Goal: Information Seeking & Learning: Find specific fact

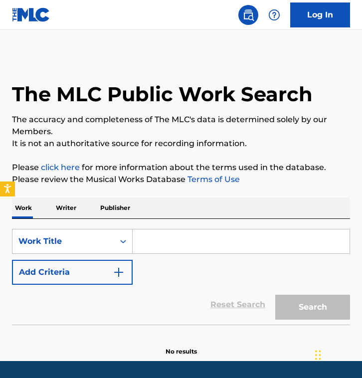
click at [178, 246] on input "Search Form" at bounding box center [241, 241] width 217 height 24
paste input "BF Menu Music"
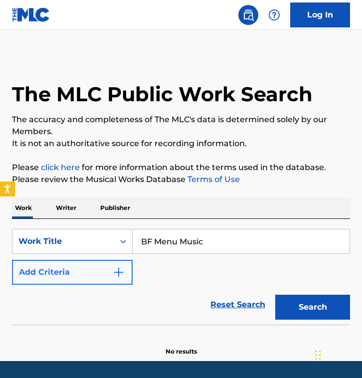
type input "BF Menu Music"
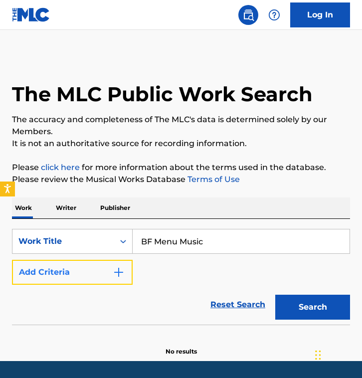
click at [87, 274] on button "Add Criteria" at bounding box center [72, 272] width 121 height 25
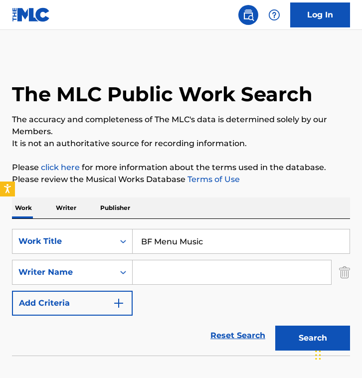
click at [197, 272] on input "Search Form" at bounding box center [232, 272] width 198 height 24
paste input "[PERSON_NAME]"
type input "[PERSON_NAME]"
click at [275, 325] on button "Search" at bounding box center [312, 337] width 75 height 25
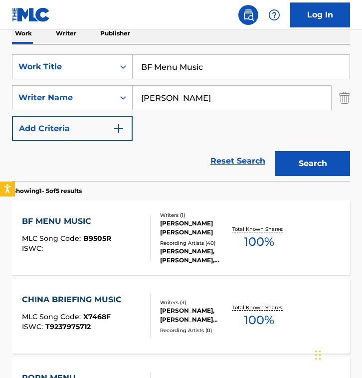
scroll to position [192, 0]
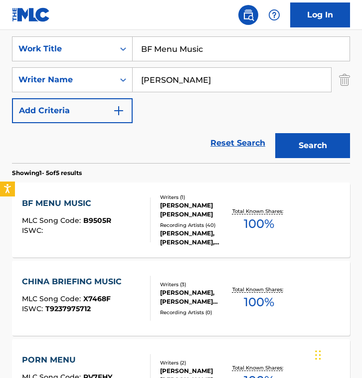
click at [139, 234] on div "BF MENU MUSIC MLC Song Code : B9505R ISWC :" at bounding box center [86, 219] width 129 height 45
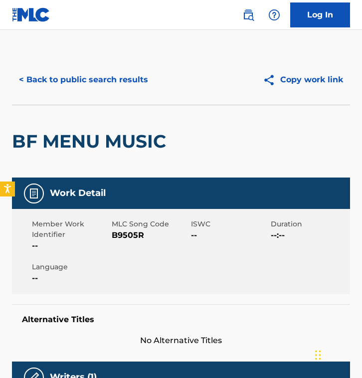
click at [139, 234] on span "B9505R" at bounding box center [150, 235] width 77 height 12
copy span "B9505R"
click at [59, 69] on button "< Back to public search results" at bounding box center [83, 79] width 143 height 25
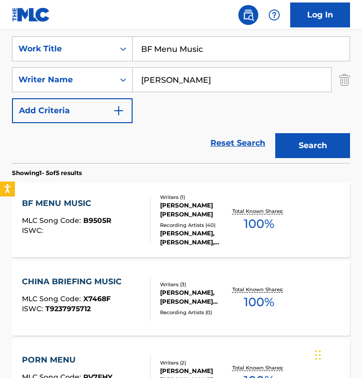
drag, startPoint x: 248, startPoint y: 82, endPoint x: -15, endPoint y: 64, distance: 264.3
paste input "[PERSON_NAME]"
type input "[PERSON_NAME]"
drag, startPoint x: 230, startPoint y: 48, endPoint x: -180, endPoint y: 20, distance: 411.7
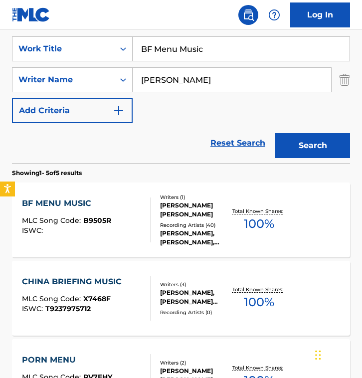
type input "haven"
click at [275, 133] on button "Search" at bounding box center [312, 145] width 75 height 25
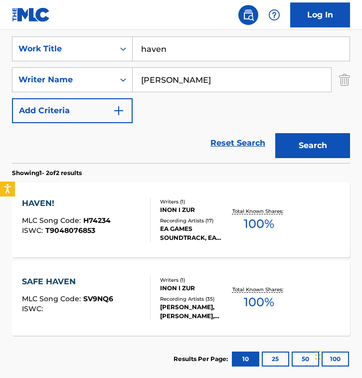
click at [145, 151] on div "Reset Search Search" at bounding box center [181, 143] width 338 height 40
click at [120, 236] on div "HAVEN! MLC Song Code : H74234 ISWC : T9048076853" at bounding box center [86, 219] width 129 height 45
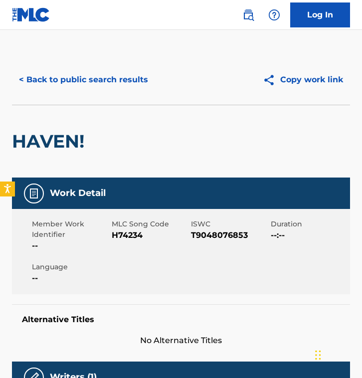
click at [136, 241] on span "H74234" at bounding box center [150, 235] width 77 height 12
copy span "H74234"
click at [88, 75] on button "< Back to public search results" at bounding box center [83, 79] width 143 height 25
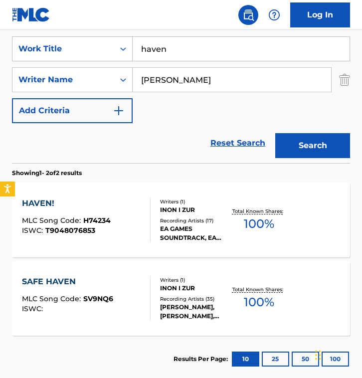
drag, startPoint x: 194, startPoint y: 55, endPoint x: -146, endPoint y: -17, distance: 347.7
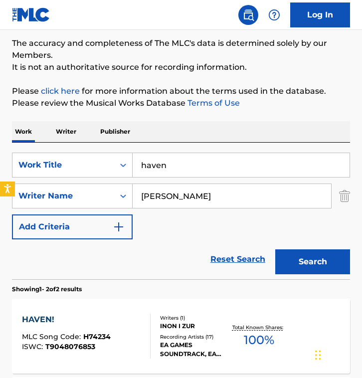
paste input "Clean Eyes"
type input "Clean Eyes"
click at [202, 195] on input "[PERSON_NAME]" at bounding box center [232, 196] width 198 height 24
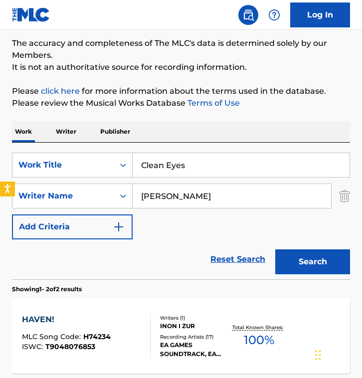
paste input "[PERSON_NAME]"
type input "[PERSON_NAME]"
click at [275, 249] on button "Search" at bounding box center [312, 261] width 75 height 25
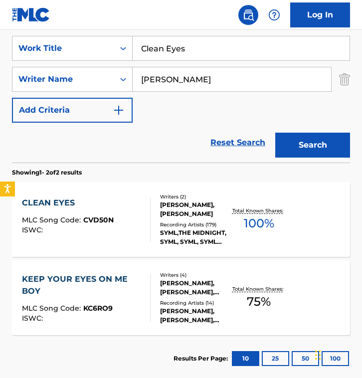
scroll to position [195, 0]
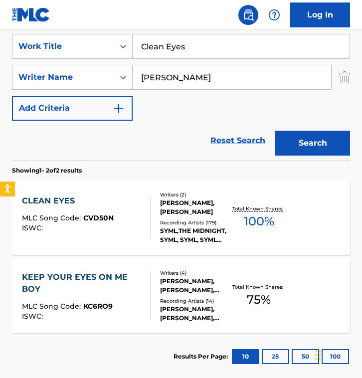
click at [143, 137] on div "Reset Search Search" at bounding box center [181, 141] width 338 height 40
click at [120, 210] on div "CLEAN EYES MLC Song Code : CVD50N ISWC :" at bounding box center [86, 217] width 129 height 45
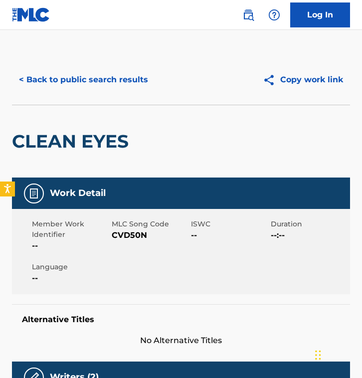
click at [78, 61] on div "< Back to public search results Copy work link" at bounding box center [181, 80] width 338 height 50
click at [78, 80] on button "< Back to public search results" at bounding box center [83, 79] width 143 height 25
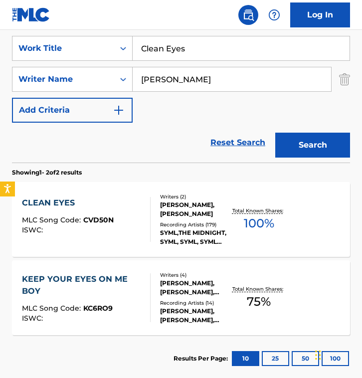
click at [172, 124] on div "Reset Search Search" at bounding box center [181, 143] width 338 height 40
click at [175, 210] on div "[PERSON_NAME], [PERSON_NAME]" at bounding box center [195, 209] width 71 height 18
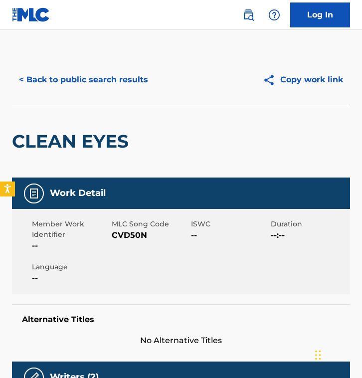
scroll to position [61, 0]
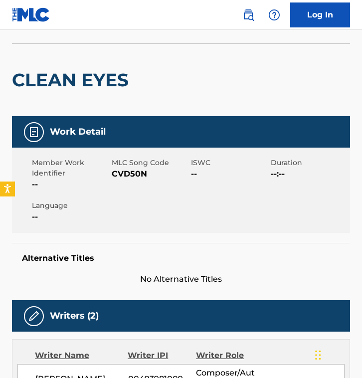
click at [130, 174] on span "CVD50N" at bounding box center [150, 174] width 77 height 12
copy span "CVD50N"
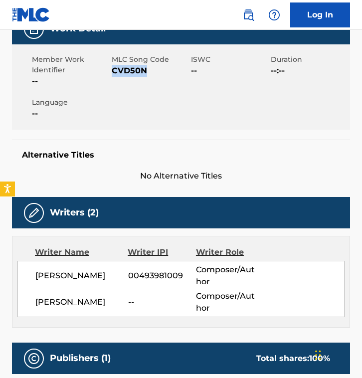
scroll to position [149, 0]
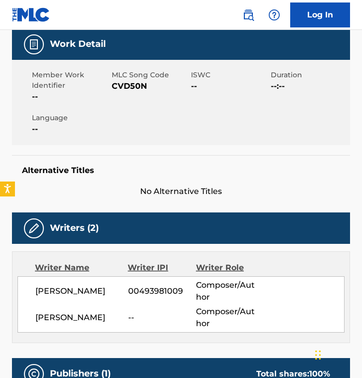
click at [134, 85] on span "CVD50N" at bounding box center [150, 86] width 77 height 12
copy span "CVD50N"
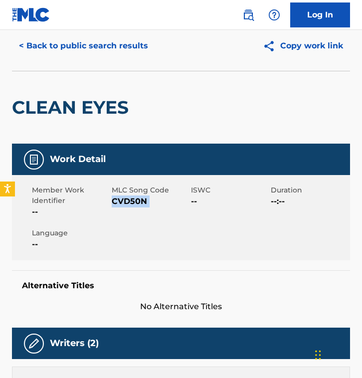
scroll to position [0, 0]
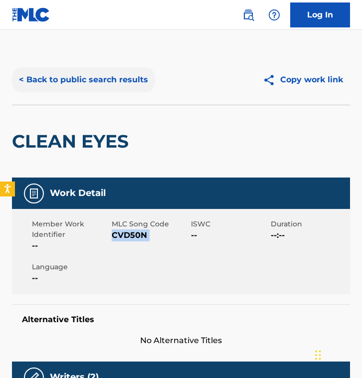
click at [82, 77] on button "< Back to public search results" at bounding box center [83, 79] width 143 height 25
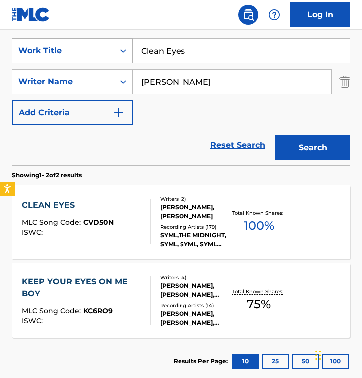
drag, startPoint x: 185, startPoint y: 56, endPoint x: 43, endPoint y: 46, distance: 142.4
click at [43, 46] on div "SearchWithCriteria03a5c87c-4e58-4854-a3e5-3e3276cd76e8 Work Title Clean Eyes" at bounding box center [181, 50] width 338 height 25
paste input "Day by Day"
type input "Day by Day"
click at [245, 73] on input "[PERSON_NAME]" at bounding box center [232, 82] width 198 height 24
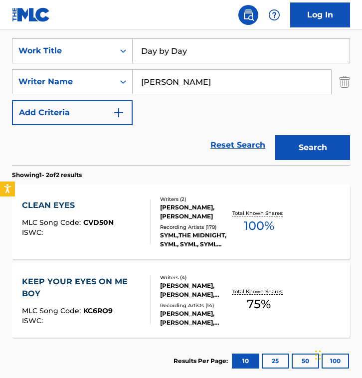
click at [245, 73] on input "[PERSON_NAME]" at bounding box center [232, 82] width 198 height 24
paste input "[PERSON_NAME] [PERSON_NAME] [PERSON_NAME]"
click at [185, 84] on input "[PERSON_NAME] [PERSON_NAME] [PERSON_NAME]" at bounding box center [232, 82] width 198 height 24
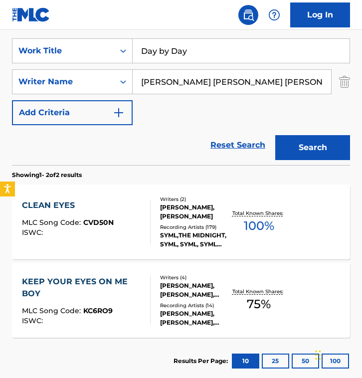
scroll to position [0, 99]
drag, startPoint x: 243, startPoint y: 82, endPoint x: 365, endPoint y: 91, distance: 122.0
type input "[PERSON_NAME]"
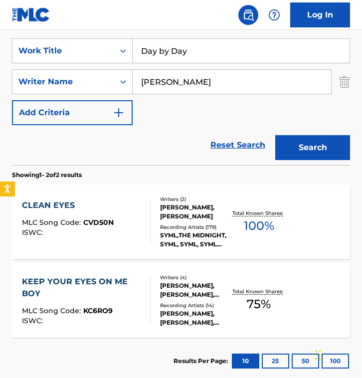
click at [275, 135] on button "Search" at bounding box center [312, 147] width 75 height 25
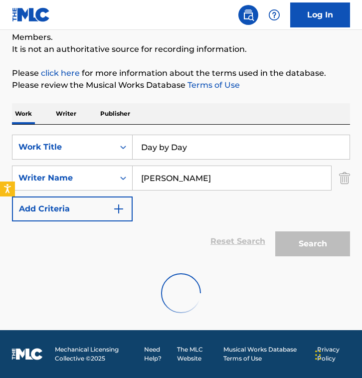
scroll to position [190, 0]
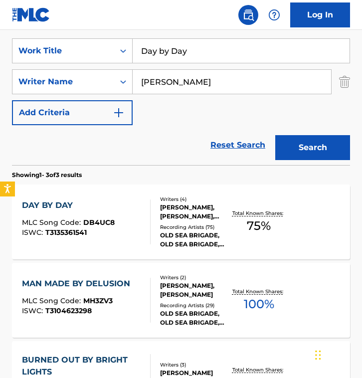
click at [136, 203] on div "DAY BY DAY MLC Song Code : DB4UC8 ISWC : T3135361541" at bounding box center [86, 221] width 129 height 45
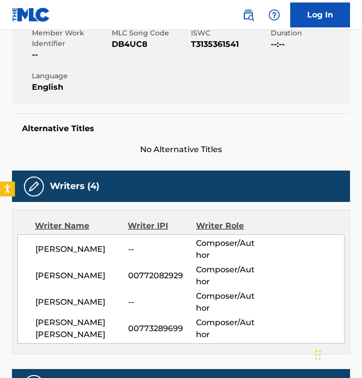
scroll to position [191, 0]
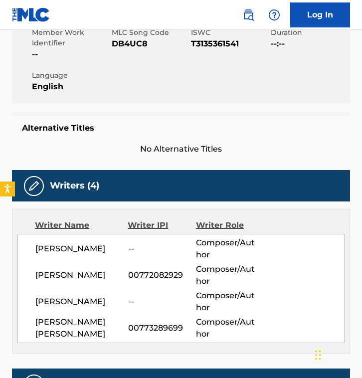
click at [129, 131] on h5 "Alternative Titles" at bounding box center [181, 128] width 318 height 10
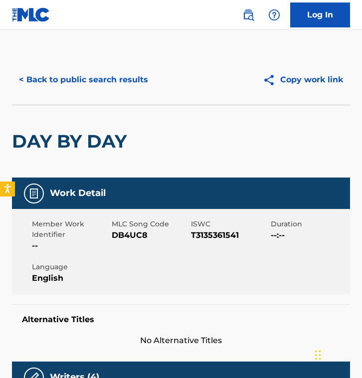
click at [133, 236] on span "DB4UC8" at bounding box center [150, 235] width 77 height 12
copy span "DB4UC8"
click at [77, 89] on button "< Back to public search results" at bounding box center [83, 79] width 143 height 25
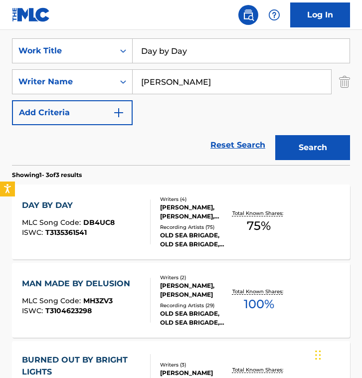
drag, startPoint x: 224, startPoint y: 44, endPoint x: 287, endPoint y: 55, distance: 63.2
click at [287, 55] on input "Day by Day" at bounding box center [241, 51] width 217 height 24
paste input "i walked a mile in my room"
type input "i walked a mile in my room"
drag, startPoint x: 286, startPoint y: 88, endPoint x: 100, endPoint y: 79, distance: 186.1
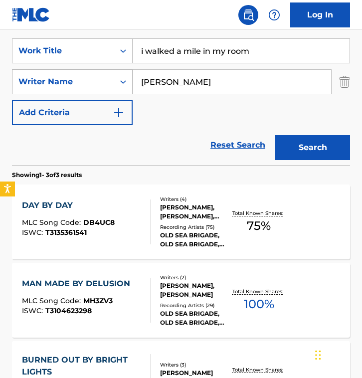
click at [100, 79] on div "SearchWithCriteriae657b193-64e3-4f51-868f-49e217a22399 Writer Name [PERSON_NAME]" at bounding box center [181, 81] width 338 height 25
paste input "[PERSON_NAME]"
type input "[PERSON_NAME]"
click at [275, 135] on button "Search" at bounding box center [312, 147] width 75 height 25
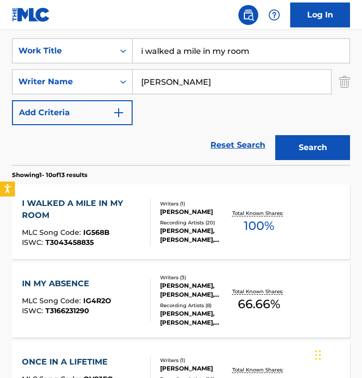
click at [143, 134] on div "Reset Search Search" at bounding box center [181, 145] width 338 height 40
click at [162, 135] on div "Reset Search Search" at bounding box center [181, 145] width 338 height 40
click at [136, 225] on div "I WALKED A MILE IN MY ROOM MLC Song Code : IG568B ISWC : T3043458835" at bounding box center [82, 221] width 120 height 49
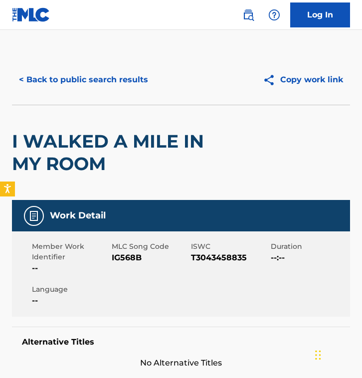
click at [131, 261] on span "IG568B" at bounding box center [150, 258] width 77 height 12
copy span "IG568B"
click at [92, 102] on div "< Back to public search results Copy work link" at bounding box center [181, 80] width 338 height 50
click at [90, 90] on button "< Back to public search results" at bounding box center [83, 79] width 143 height 25
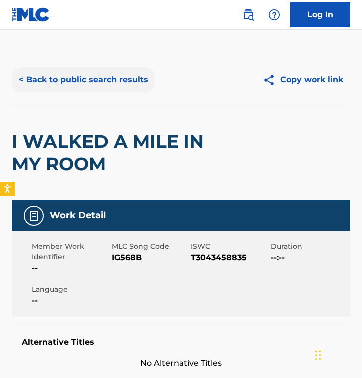
scroll to position [190, 0]
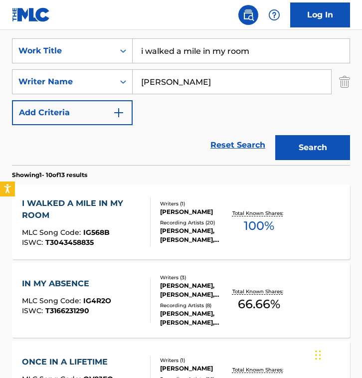
drag, startPoint x: 110, startPoint y: 35, endPoint x: 55, endPoint y: 35, distance: 54.8
click at [55, 35] on div "SearchWithCriteria03a5c87c-4e58-4854-a3e5-3e3276cd76e8 Work Title i walked a mi…" at bounding box center [181, 96] width 338 height 137
type input "i want you"
drag, startPoint x: 213, startPoint y: 93, endPoint x: 0, endPoint y: 50, distance: 217.2
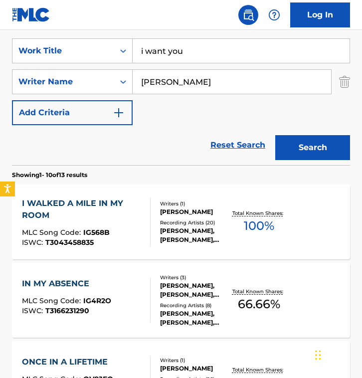
type input "[PERSON_NAME]"
click at [275, 135] on button "Search" at bounding box center [312, 147] width 75 height 25
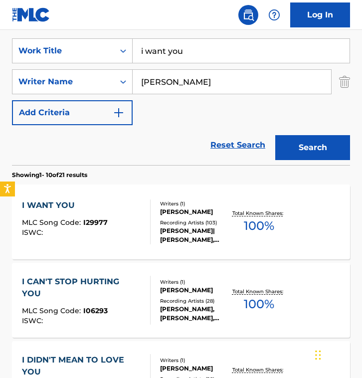
click at [140, 196] on div "I WANT YOU MLC Song Code : I29977 ISWC : Writers ( 1 ) [PERSON_NAME] Recording …" at bounding box center [181, 221] width 338 height 75
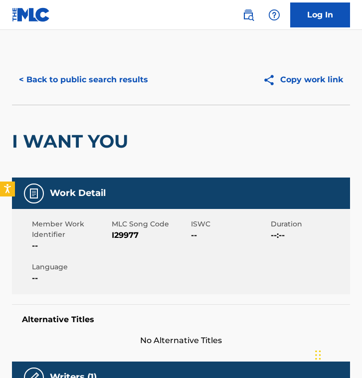
click at [131, 236] on span "I29977" at bounding box center [150, 235] width 77 height 12
copy span "I29977"
click at [65, 82] on button "< Back to public search results" at bounding box center [83, 79] width 143 height 25
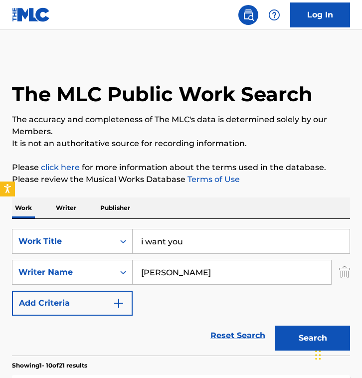
scroll to position [190, 0]
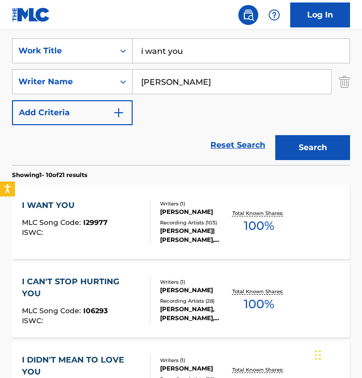
drag, startPoint x: 189, startPoint y: 50, endPoint x: -120, endPoint y: 33, distance: 309.5
type input "v"
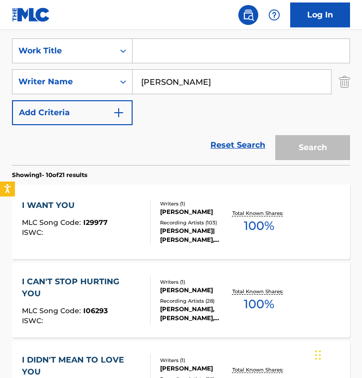
paste input "Rondo"
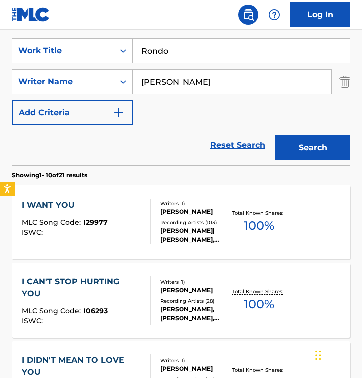
type input "Rondo"
click at [266, 70] on input "[PERSON_NAME]" at bounding box center [232, 82] width 198 height 24
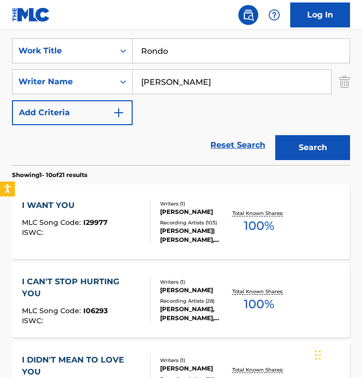
paste input "[PERSON_NAME]"
click at [275, 135] on button "Search" at bounding box center [312, 147] width 75 height 25
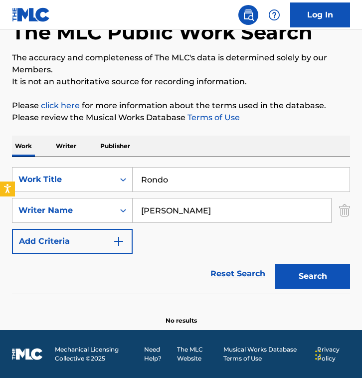
scroll to position [62, 0]
click at [191, 244] on div "SearchWithCriteria03a5c87c-4e58-4854-a3e5-3e3276cd76e8 Work Title Rondo SearchW…" at bounding box center [181, 210] width 338 height 87
click at [228, 213] on input "[PERSON_NAME]" at bounding box center [232, 210] width 198 height 24
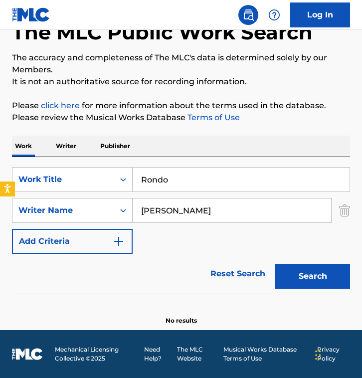
paste input "[PERSON_NAME]"
drag, startPoint x: 199, startPoint y: 207, endPoint x: 342, endPoint y: 207, distance: 143.6
click at [342, 207] on div "SearchWithCriteriae657b193-64e3-4f51-868f-49e217a22399 Writer Name [PERSON_NAME]" at bounding box center [181, 210] width 338 height 25
click at [275, 264] on button "Search" at bounding box center [312, 276] width 75 height 25
click at [141, 222] on div "SearchWithCriteria03a5c87c-4e58-4854-a3e5-3e3276cd76e8 Work Title Rondo SearchW…" at bounding box center [181, 210] width 338 height 87
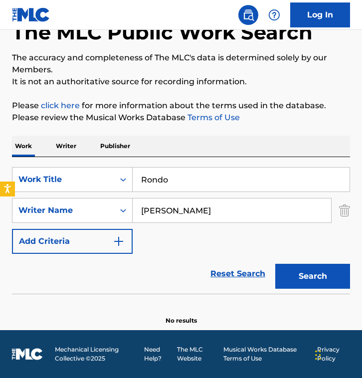
click at [146, 246] on div "SearchWithCriteria03a5c87c-4e58-4854-a3e5-3e3276cd76e8 Work Title Rondo SearchW…" at bounding box center [181, 210] width 338 height 87
click at [167, 120] on p "Please review the Musical Works Database Terms of Use" at bounding box center [181, 118] width 338 height 12
click at [162, 139] on div "Work Writer Publisher" at bounding box center [181, 146] width 338 height 21
drag, startPoint x: 198, startPoint y: 208, endPoint x: -109, endPoint y: 177, distance: 308.6
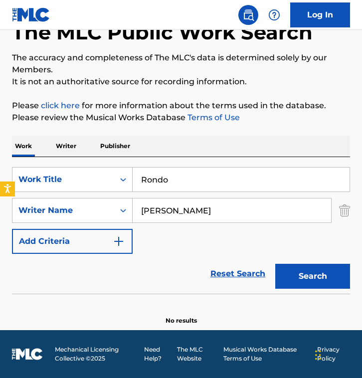
click at [0, 177] on html "Accessibility Screen-Reader Guide, Feedback, and Issue Reporting | New window 0…" at bounding box center [181, 127] width 362 height 378
paste input "[PERSON_NAME]"
type input "[PERSON_NAME]"
drag, startPoint x: 206, startPoint y: 180, endPoint x: -63, endPoint y: 162, distance: 269.8
click at [0, 162] on html "Accessibility Screen-Reader Guide, Feedback, and Issue Reporting | New window 0…" at bounding box center [181, 127] width 362 height 378
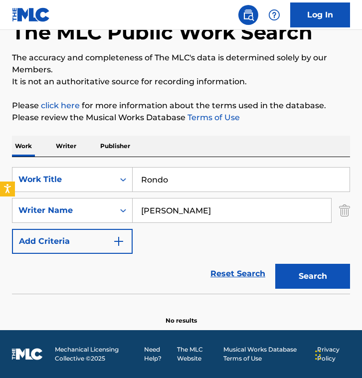
paste input "ONE SWEET DAY"
type input "ONE SWEET DAY"
click at [275, 264] on button "Search" at bounding box center [312, 276] width 75 height 25
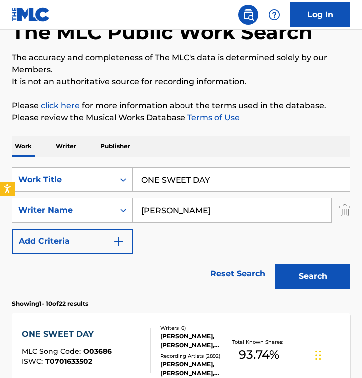
click at [150, 273] on div "Reset Search Search" at bounding box center [181, 274] width 338 height 40
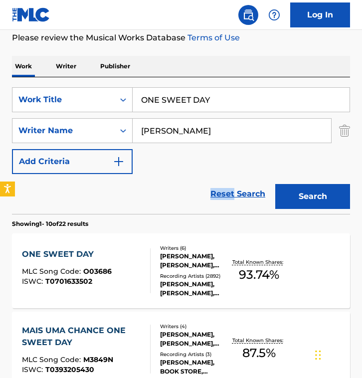
scroll to position [154, 0]
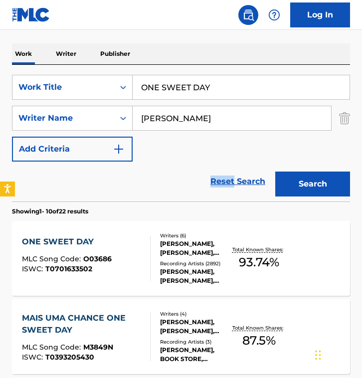
click at [158, 183] on div "Reset Search Search" at bounding box center [181, 182] width 338 height 40
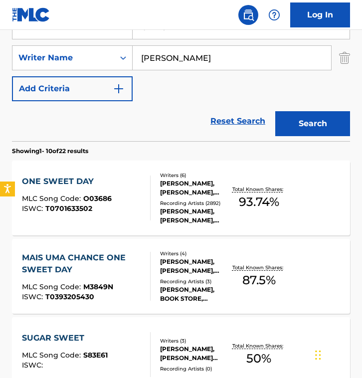
scroll to position [223, 0]
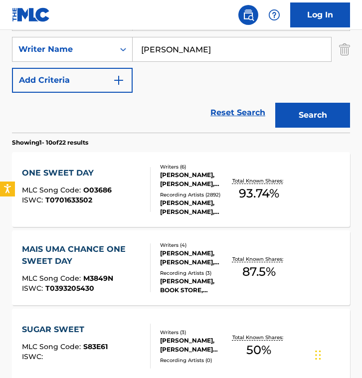
click at [158, 183] on div "Writers ( 6 ) [PERSON_NAME], [PERSON_NAME], [PERSON_NAME], [PERSON_NAME], [PERS…" at bounding box center [191, 189] width 80 height 53
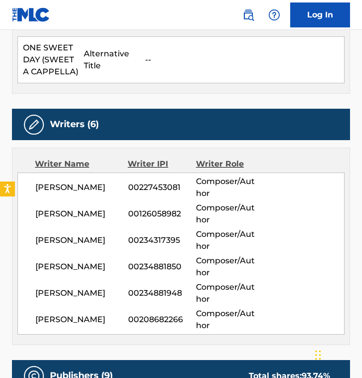
scroll to position [333, 0]
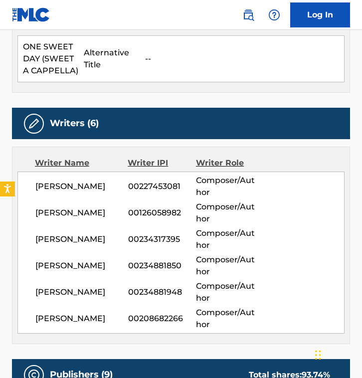
click at [183, 83] on div "Alternative Title Alternative Title Type Language ONE SWEET DAY (SWEET A CAPPEL…" at bounding box center [181, 46] width 338 height 91
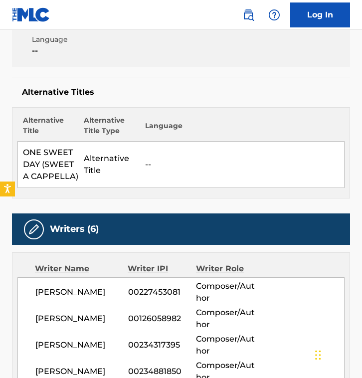
scroll to position [0, 0]
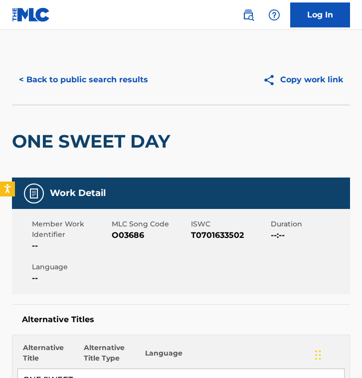
click at [132, 108] on div "ONE SWEET DAY" at bounding box center [93, 141] width 163 height 72
click at [100, 78] on button "< Back to public search results" at bounding box center [83, 79] width 143 height 25
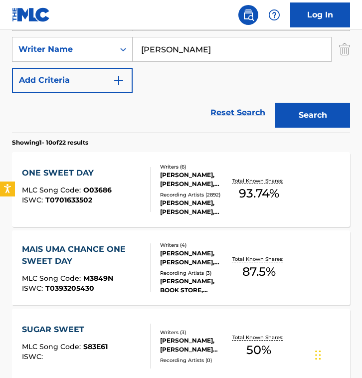
click at [153, 98] on div "Reset Search Search" at bounding box center [181, 113] width 338 height 40
click at [120, 180] on div "ONE SWEET DAY MLC Song Code : O03686 ISWC : T0701633502" at bounding box center [86, 189] width 129 height 45
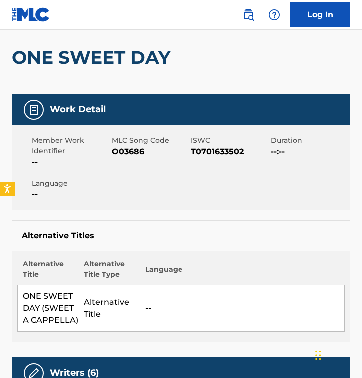
scroll to position [93, 0]
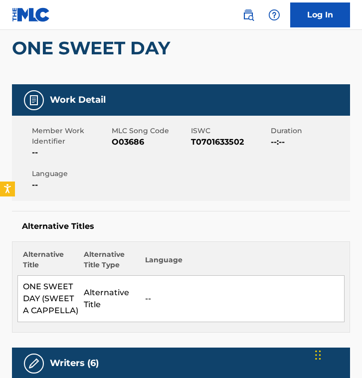
click at [140, 178] on div "Member Work Identifier -- MLC Song Code O03686 ISWC T0701633502 Duration --:-- …" at bounding box center [181, 158] width 338 height 85
click at [126, 146] on span "O03686" at bounding box center [150, 142] width 77 height 12
copy span "O03686"
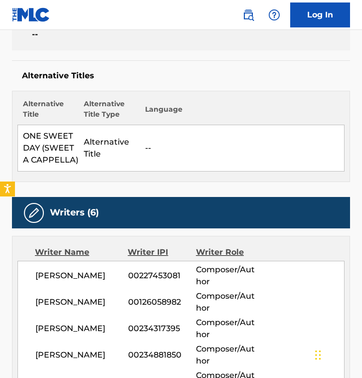
click at [140, 175] on div "Alternative Title Alternative Title Type Language ONE SWEET DAY (SWEET A CAPPEL…" at bounding box center [181, 136] width 338 height 91
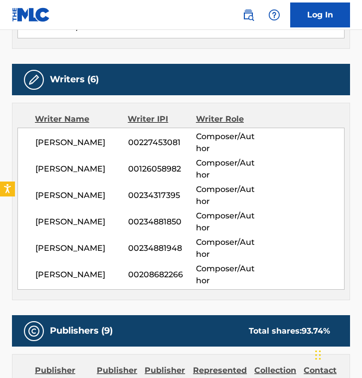
scroll to position [380, 0]
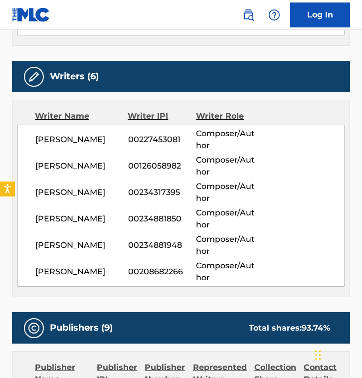
click at [123, 262] on div "[PERSON_NAME] 00208682266 Composer/Author" at bounding box center [189, 272] width 309 height 24
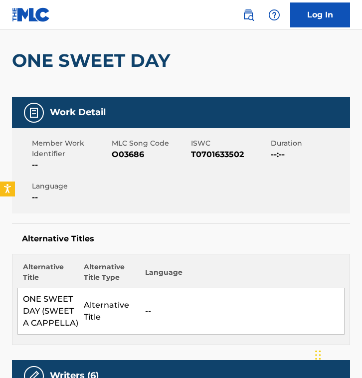
scroll to position [3, 0]
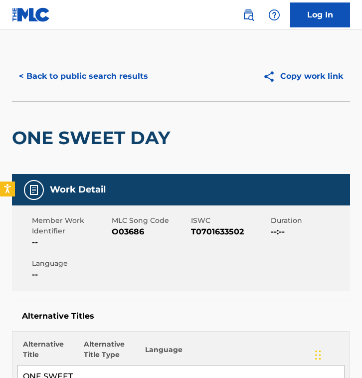
click at [131, 231] on span "O03686" at bounding box center [150, 232] width 77 height 12
copy span "O03686"
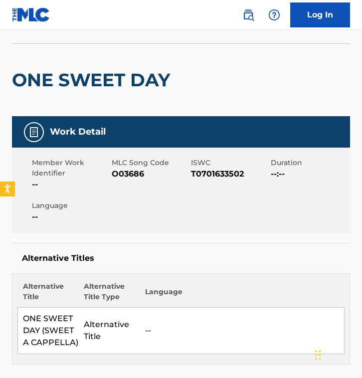
click at [142, 302] on th "Language" at bounding box center [242, 294] width 204 height 26
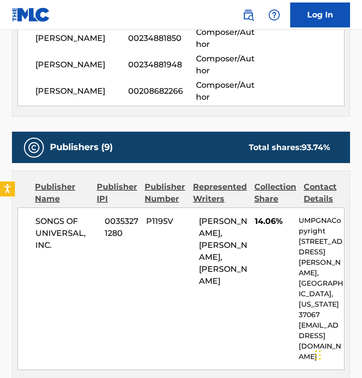
scroll to position [561, 0]
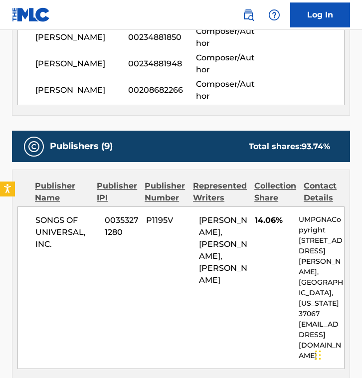
click at [121, 110] on div "Writer Name Writer IPI Writer Role [PERSON_NAME] 00227453081 Composer/Author [P…" at bounding box center [181, 16] width 338 height 197
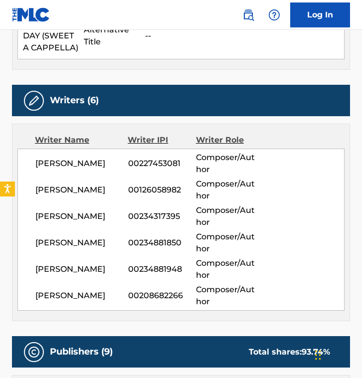
scroll to position [0, 0]
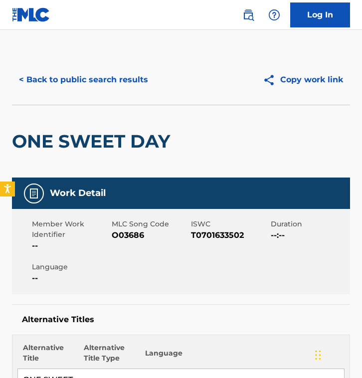
click at [133, 206] on div "Work Detail" at bounding box center [181, 192] width 338 height 31
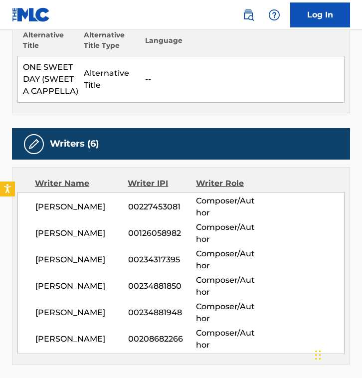
click at [133, 207] on span "00227453081" at bounding box center [162, 207] width 68 height 12
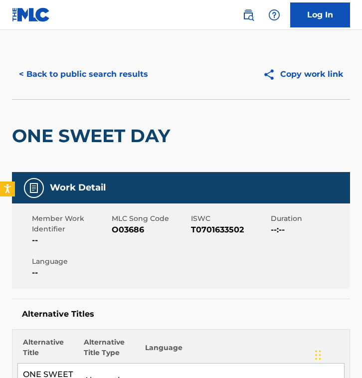
scroll to position [0, 0]
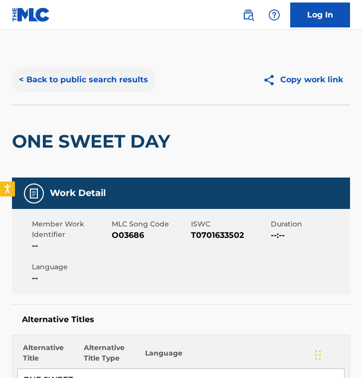
click at [140, 75] on button "< Back to public search results" at bounding box center [83, 79] width 143 height 25
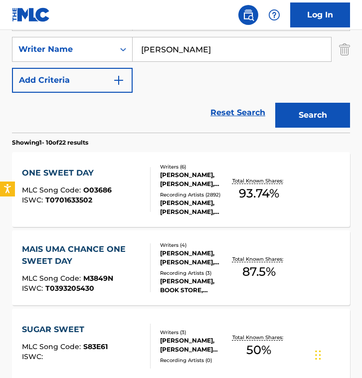
click at [178, 99] on div "Reset Search Search" at bounding box center [181, 113] width 338 height 40
click at [139, 77] on div "SearchWithCriteria03a5c87c-4e58-4854-a3e5-3e3276cd76e8 Work Title ONE SWEET DAY…" at bounding box center [181, 49] width 338 height 87
click at [150, 124] on div "Reset Search Search" at bounding box center [181, 113] width 338 height 40
click at [149, 93] on div "Reset Search Search" at bounding box center [181, 113] width 338 height 40
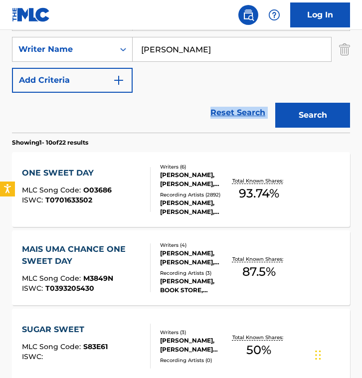
click at [149, 93] on div "Reset Search Search" at bounding box center [181, 113] width 338 height 40
click at [150, 79] on div "SearchWithCriteria03a5c87c-4e58-4854-a3e5-3e3276cd76e8 Work Title ONE SWEET DAY…" at bounding box center [181, 49] width 338 height 87
click at [191, 119] on div "Reset Search Search" at bounding box center [181, 113] width 338 height 40
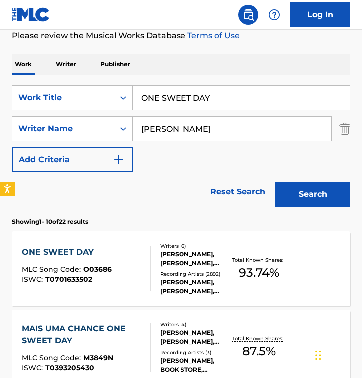
scroll to position [134, 0]
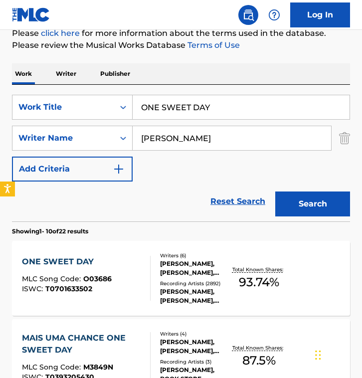
click at [229, 126] on input "[PERSON_NAME]" at bounding box center [232, 138] width 198 height 24
paste input "[PERSON_NAME] [PERSON_NAME]"
type input "[PERSON_NAME] [PERSON_NAME]"
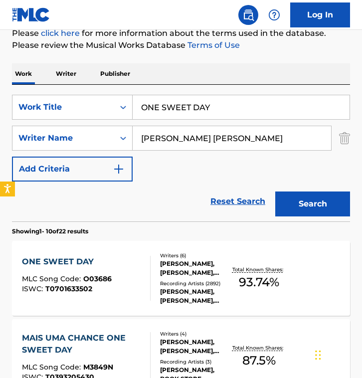
click at [230, 107] on input "ONE SWEET DAY" at bounding box center [241, 107] width 217 height 24
paste input "Meet Me At The [GEOGRAPHIC_DATA]"
type input "Meet Me At The [GEOGRAPHIC_DATA]"
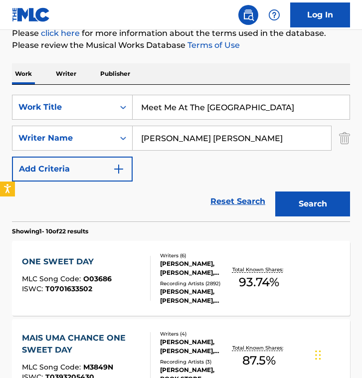
drag, startPoint x: 213, startPoint y: 138, endPoint x: 290, endPoint y: 138, distance: 76.8
click at [290, 138] on input "[PERSON_NAME] [PERSON_NAME]" at bounding box center [232, 138] width 198 height 24
paste input "Meet Me At The [GEOGRAPHIC_DATA]"
click at [275, 191] on button "Search" at bounding box center [312, 203] width 75 height 25
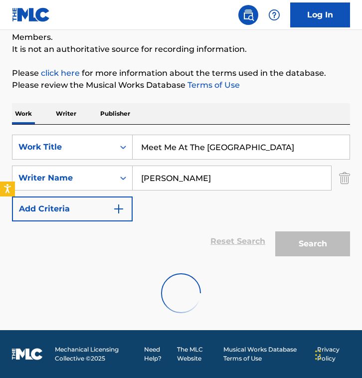
scroll to position [134, 0]
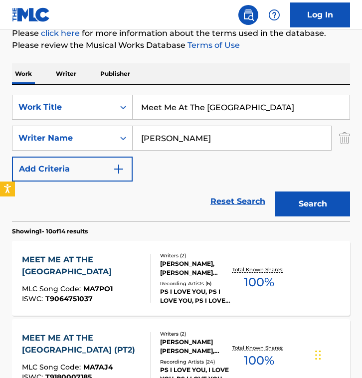
click at [222, 138] on input "[PERSON_NAME]" at bounding box center [232, 138] width 198 height 24
click at [179, 169] on div "SearchWithCriteria03a5c87c-4e58-4854-a3e5-3e3276cd76e8 Work Title Meet Me At Th…" at bounding box center [181, 138] width 338 height 87
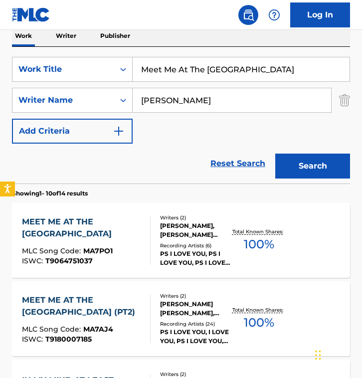
scroll to position [179, 0]
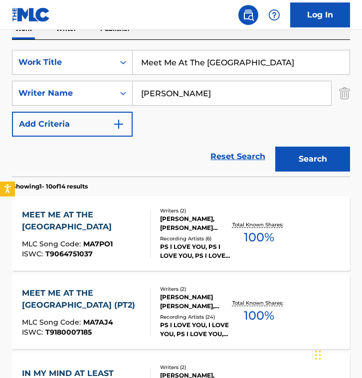
click at [178, 135] on div "SearchWithCriteria03a5c87c-4e58-4854-a3e5-3e3276cd76e8 Work Title Meet Me At Th…" at bounding box center [181, 93] width 338 height 87
click at [170, 148] on div "Reset Search Search" at bounding box center [181, 157] width 338 height 40
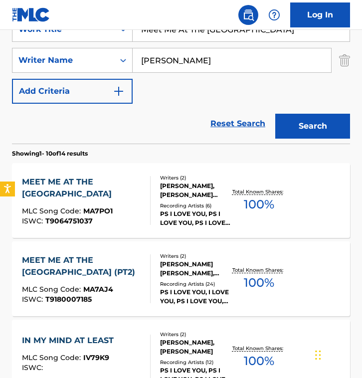
click at [170, 141] on div "Reset Search Search" at bounding box center [181, 124] width 338 height 40
click at [130, 113] on div "Reset Search Search" at bounding box center [181, 124] width 338 height 40
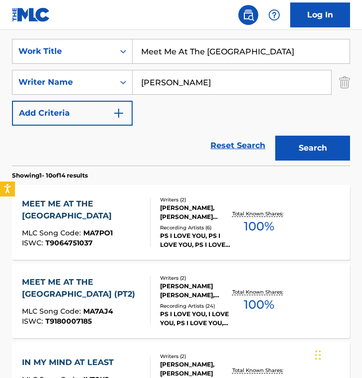
scroll to position [185, 0]
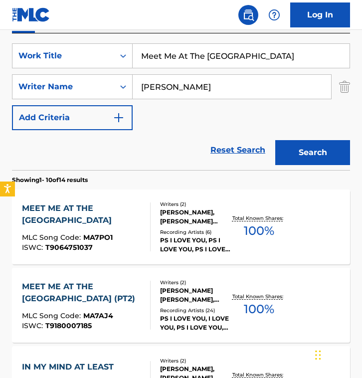
click at [279, 62] on input "Meet Me At The [GEOGRAPHIC_DATA]" at bounding box center [241, 56] width 217 height 24
click at [209, 86] on input "[PERSON_NAME]" at bounding box center [232, 87] width 198 height 24
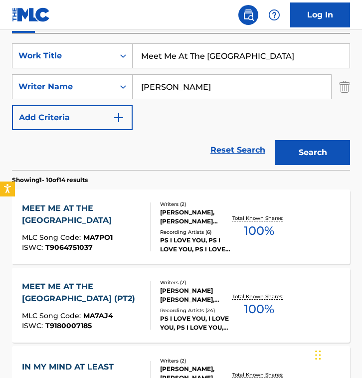
click at [209, 86] on input "[PERSON_NAME]" at bounding box center [232, 87] width 198 height 24
paste input "[PERSON_NAME]"
type input "[PERSON_NAME]"
click at [275, 140] on button "Search" at bounding box center [312, 152] width 75 height 25
click at [173, 125] on div "SearchWithCriteria03a5c87c-4e58-4854-a3e5-3e3276cd76e8 Work Title Meet Me At Th…" at bounding box center [181, 86] width 338 height 87
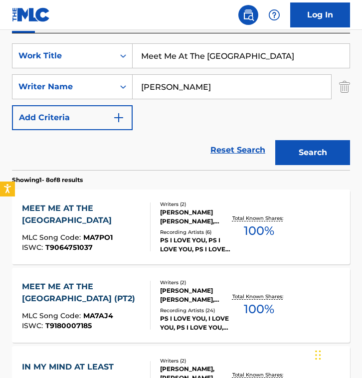
click at [173, 147] on div "Reset Search Search" at bounding box center [181, 150] width 338 height 40
click at [132, 315] on div "MLC Song Code : MA7AJ4" at bounding box center [82, 317] width 120 height 10
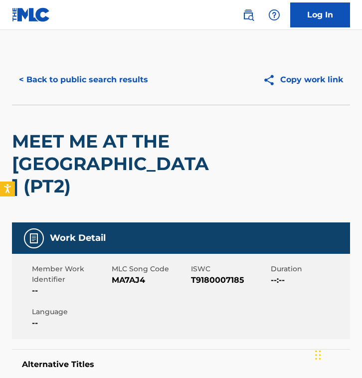
click at [117, 278] on span "MA7AJ4" at bounding box center [150, 280] width 77 height 12
copy span "MA7AJ4"
click at [63, 81] on button "< Back to public search results" at bounding box center [83, 79] width 143 height 25
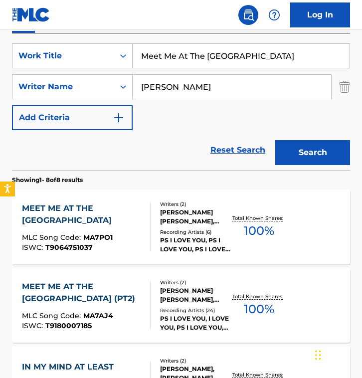
drag, startPoint x: 259, startPoint y: 50, endPoint x: -75, endPoint y: 29, distance: 334.6
click at [0, 29] on html "Accessibility Screen-Reader Guide, Feedback, and Issue Reporting | New window 0…" at bounding box center [181, 4] width 362 height 378
paste input "Promised Land - [PERSON_NAME] Remix"
type input "Promised Land - [PERSON_NAME] Remix"
click at [223, 86] on input "[PERSON_NAME]" at bounding box center [232, 87] width 198 height 24
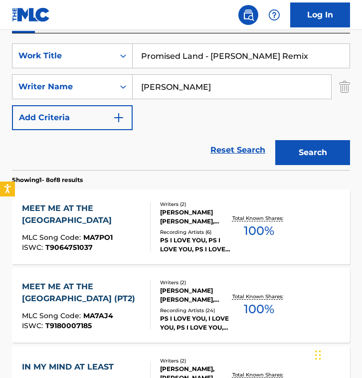
click at [223, 86] on input "[PERSON_NAME]" at bounding box center [232, 87] width 198 height 24
paste input "[PERSON_NAME] [PERSON_NAME]"
type input "[PERSON_NAME] [PERSON_NAME]"
click at [275, 140] on button "Search" at bounding box center [312, 152] width 75 height 25
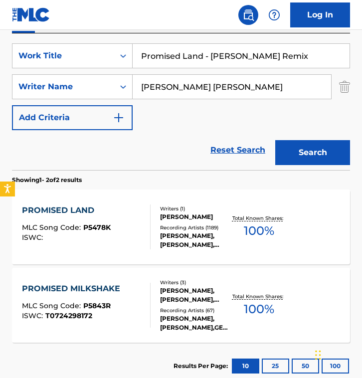
click at [157, 167] on div "Reset Search Search" at bounding box center [181, 150] width 338 height 40
click at [136, 241] on div "PROMISED LAND MLC Song Code : P5478K ISWC :" at bounding box center [86, 226] width 129 height 45
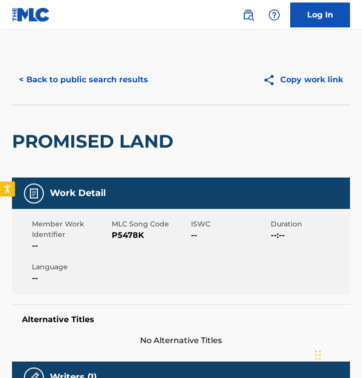
click at [131, 233] on span "P5478K" at bounding box center [150, 235] width 77 height 12
click at [131, 234] on span "P5478K" at bounding box center [150, 235] width 77 height 12
click at [108, 74] on button "< Back to public search results" at bounding box center [83, 79] width 143 height 25
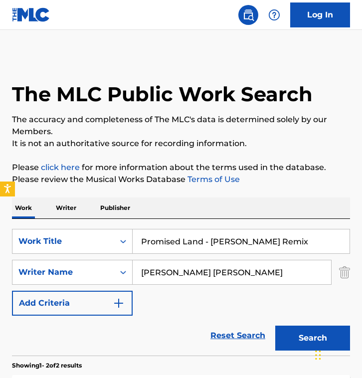
scroll to position [185, 0]
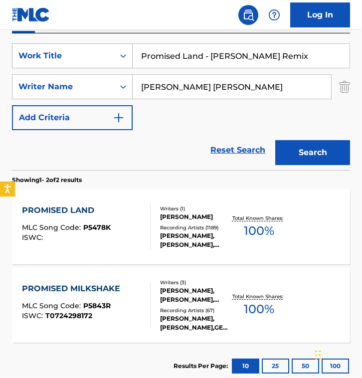
drag, startPoint x: 294, startPoint y: 63, endPoint x: 25, endPoint y: 44, distance: 268.8
click at [25, 44] on div "SearchWithCriteria03a5c87c-4e58-4854-a3e5-3e3276cd76e8 Work Title Promised Land…" at bounding box center [181, 55] width 338 height 25
paste input "Alone"
type input "Alone"
click at [244, 98] on input "[PERSON_NAME] [PERSON_NAME]" at bounding box center [232, 87] width 198 height 24
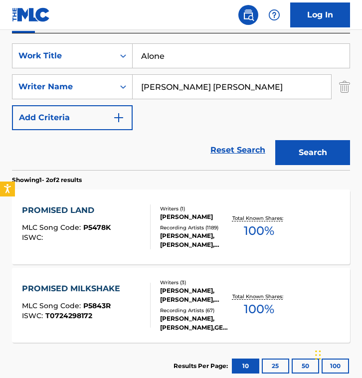
click at [244, 98] on input "[PERSON_NAME] [PERSON_NAME]" at bounding box center [232, 87] width 198 height 24
paste input "[PERSON_NAME]"
type input "[PERSON_NAME]"
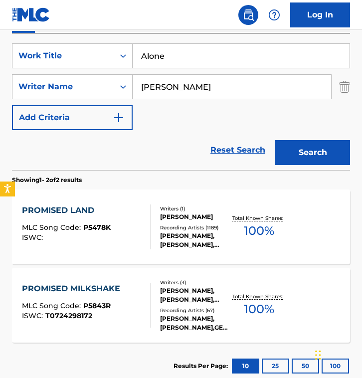
click at [275, 140] on button "Search" at bounding box center [312, 152] width 75 height 25
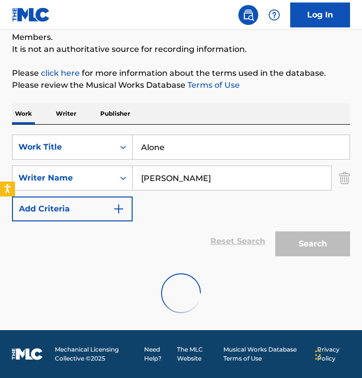
scroll to position [62, 0]
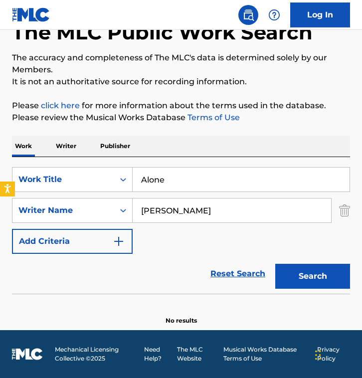
click at [164, 245] on div "SearchWithCriteria03a5c87c-4e58-4854-a3e5-3e3276cd76e8 Work Title Alone SearchW…" at bounding box center [181, 210] width 338 height 87
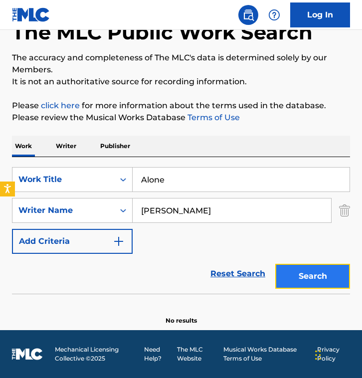
click at [301, 276] on button "Search" at bounding box center [312, 276] width 75 height 25
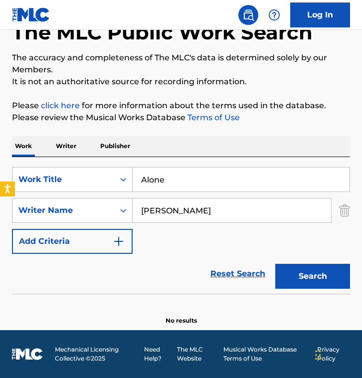
drag, startPoint x: 189, startPoint y: 182, endPoint x: -75, endPoint y: 136, distance: 267.7
click at [0, 136] on html "Accessibility Screen-Reader Guide, Feedback, and Issue Reporting | New window 0…" at bounding box center [181, 127] width 362 height 378
paste input "Les étoiles du match"
type input "Les étoiles du match"
click at [227, 203] on input "[PERSON_NAME]" at bounding box center [232, 210] width 198 height 24
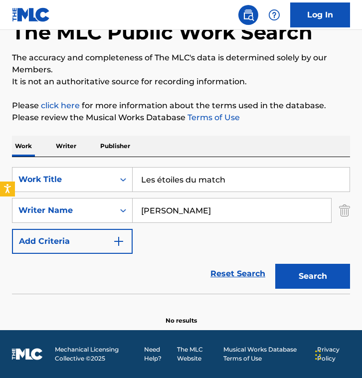
click at [227, 203] on input "[PERSON_NAME]" at bounding box center [232, 210] width 198 height 24
paste input "[PERSON_NAME]"
type input "[PERSON_NAME]"
click at [161, 183] on input "Les étoiles du match" at bounding box center [241, 179] width 217 height 24
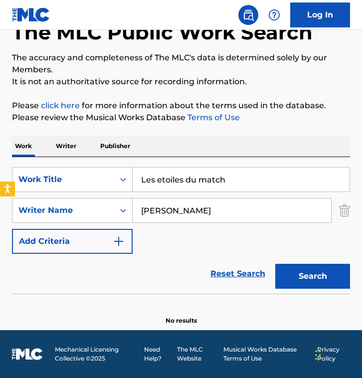
type input "Les etoiles du match"
click at [275, 264] on button "Search" at bounding box center [312, 276] width 75 height 25
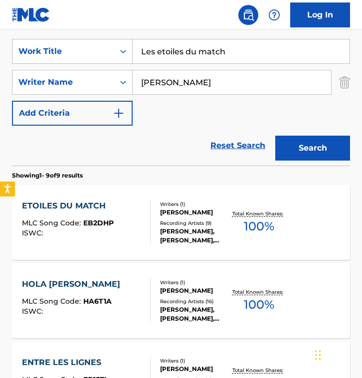
scroll to position [191, 0]
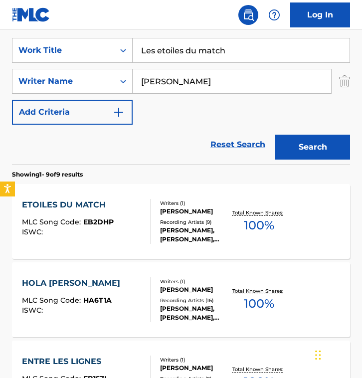
click at [156, 171] on section "Showing 1 - 9 of 9 results" at bounding box center [181, 171] width 338 height 14
click at [143, 218] on div at bounding box center [146, 221] width 8 height 45
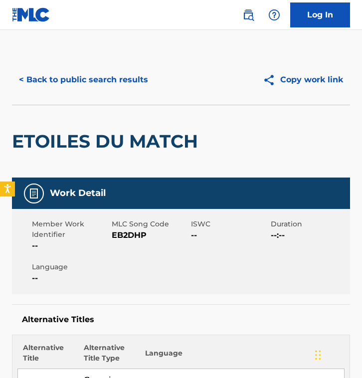
click at [134, 227] on span "MLC Song Code" at bounding box center [150, 224] width 77 height 10
click at [126, 235] on span "EB2DHP" at bounding box center [150, 235] width 77 height 12
click at [79, 79] on button "< Back to public search results" at bounding box center [83, 79] width 143 height 25
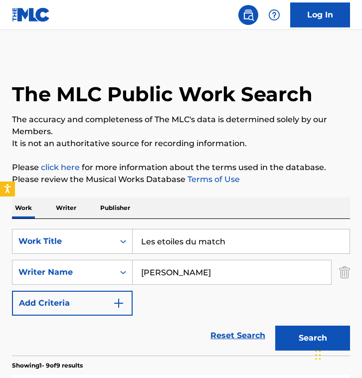
scroll to position [191, 0]
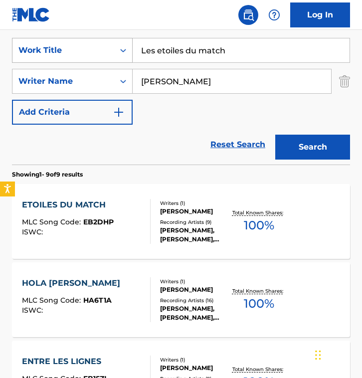
drag, startPoint x: 238, startPoint y: 52, endPoint x: 35, endPoint y: 52, distance: 202.9
click at [35, 52] on div "SearchWithCriteria03a5c87c-4e58-4854-a3e5-3e3276cd76e8 Work Title Les etoiles d…" at bounding box center [181, 50] width 338 height 25
paste input "24 Préludes Op. 28, No. 24 en ré mineur: Allegro appassionato"
click at [220, 52] on input "24 Préludes Op. 28, No. 24 en ré mineur: Allegro appassionato" at bounding box center [241, 50] width 217 height 24
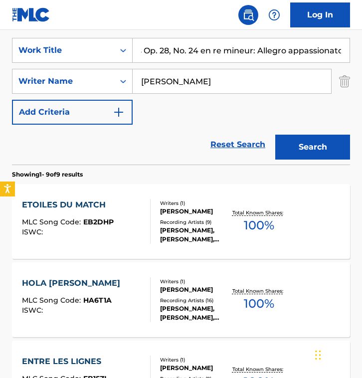
scroll to position [0, 43]
type input "24 Préludes Op. 28, No. 24 en re mineur: Allegro appassionato"
click at [261, 77] on input "[PERSON_NAME]" at bounding box center [232, 81] width 198 height 24
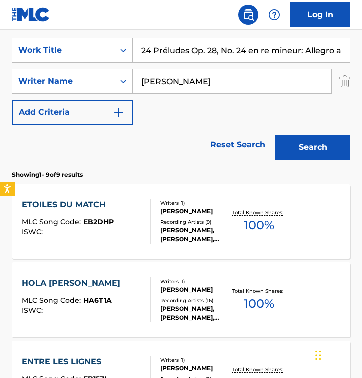
click at [261, 77] on input "[PERSON_NAME]" at bounding box center [232, 81] width 198 height 24
type input "chopin"
click at [275, 135] on button "Search" at bounding box center [312, 147] width 75 height 25
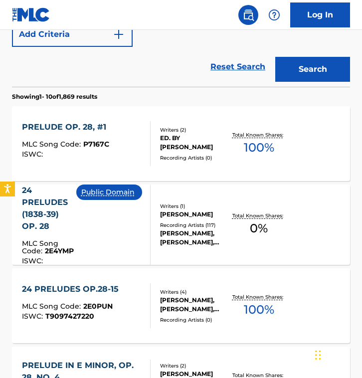
scroll to position [271, 0]
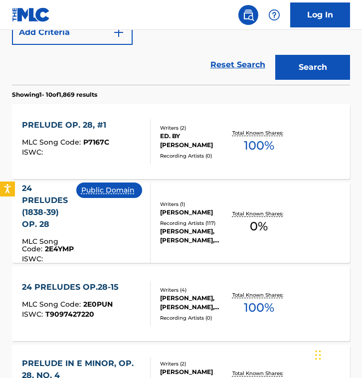
click at [219, 223] on div "Recording Artists ( 117 )" at bounding box center [195, 222] width 71 height 7
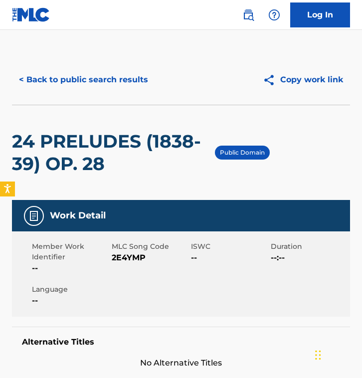
click at [172, 319] on div "Work Detail Member Work Identifier -- MLC Song Code 2E4YMP ISWC -- Duration --:…" at bounding box center [181, 284] width 338 height 169
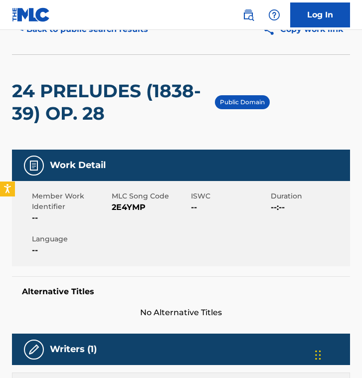
scroll to position [52, 0]
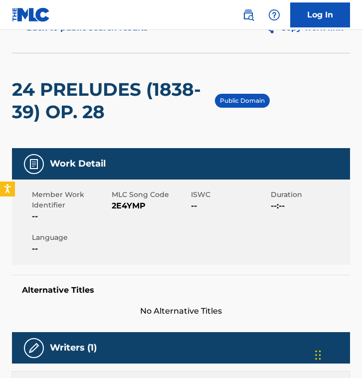
click at [175, 174] on div "Work Detail" at bounding box center [181, 163] width 338 height 31
click at [167, 193] on span "MLC Song Code" at bounding box center [150, 194] width 77 height 10
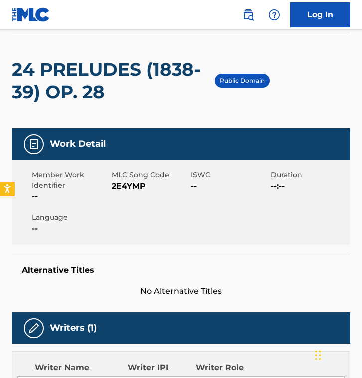
scroll to position [72, 0]
click at [130, 184] on span "2E4YMP" at bounding box center [150, 186] width 77 height 12
click at [143, 168] on div "Member Work Identifier -- MLC Song Code 2E4YMP ISWC -- Duration --:-- Language …" at bounding box center [181, 202] width 338 height 85
click at [133, 178] on span "MLC Song Code" at bounding box center [150, 174] width 77 height 10
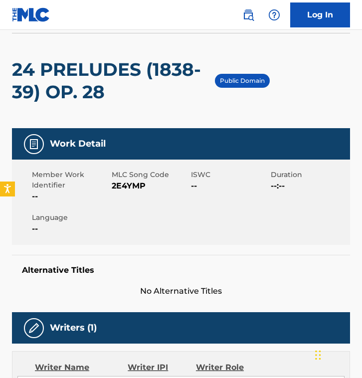
click at [130, 185] on span "2E4YMP" at bounding box center [150, 186] width 77 height 12
click at [234, 74] on div "Public Domain" at bounding box center [242, 81] width 55 height 14
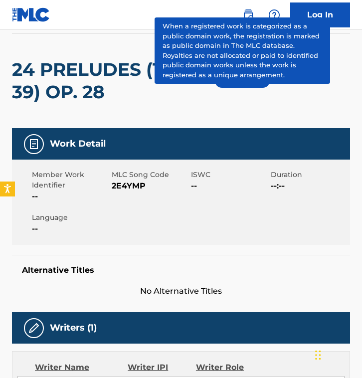
click at [234, 79] on p "Public Domain" at bounding box center [242, 80] width 45 height 9
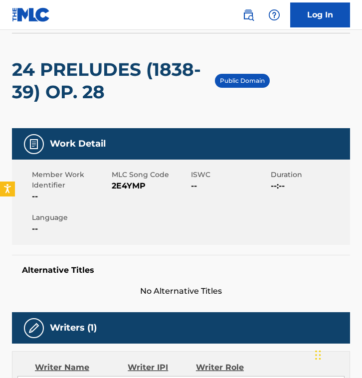
click at [224, 114] on div "Public Domain" at bounding box center [242, 80] width 55 height 95
click at [238, 68] on div "Public Domain" at bounding box center [242, 80] width 55 height 95
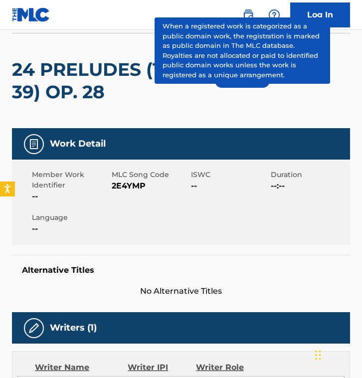
click at [238, 78] on p "Public Domain" at bounding box center [242, 80] width 45 height 9
click at [229, 83] on p "Public Domain" at bounding box center [242, 80] width 45 height 9
click at [207, 108] on div "24 PRELUDES (1838-39) OP. 28" at bounding box center [113, 80] width 203 height 95
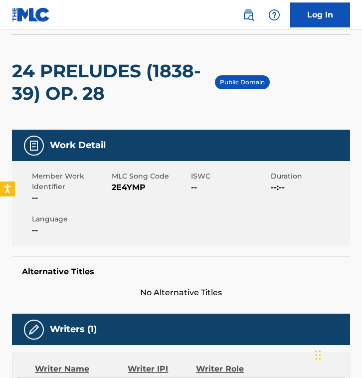
scroll to position [0, 0]
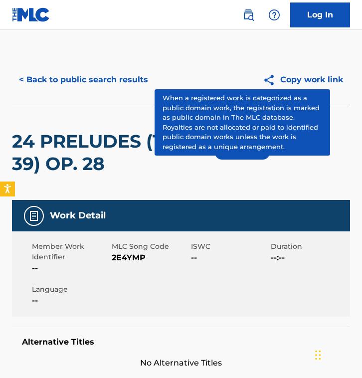
click at [232, 150] on p "Public Domain" at bounding box center [242, 152] width 45 height 9
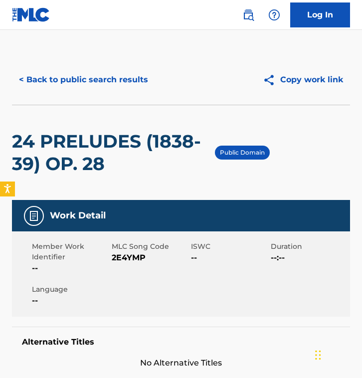
click at [130, 259] on span "2E4YMP" at bounding box center [150, 258] width 77 height 12
click at [88, 80] on button "< Back to public search results" at bounding box center [83, 79] width 143 height 25
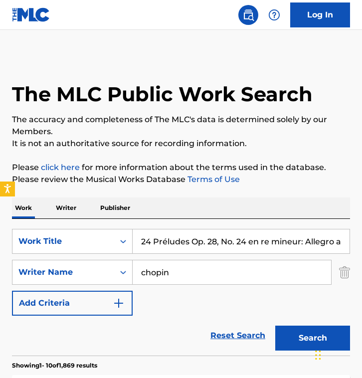
click at [188, 239] on input "24 Préludes Op. 28, No. 24 en re mineur: Allegro appassionato" at bounding box center [241, 241] width 217 height 24
type input "stormalong [PERSON_NAME]"
click at [181, 270] on input "chopin" at bounding box center [232, 272] width 198 height 24
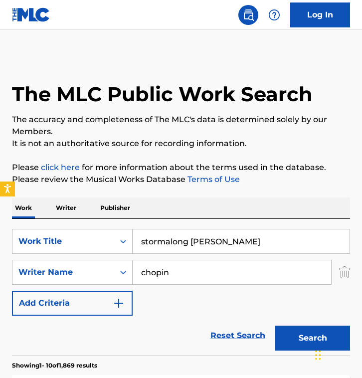
click at [181, 270] on input "chopin" at bounding box center [232, 272] width 198 height 24
type input "[PERSON_NAME]"
click at [275, 325] on button "Search" at bounding box center [312, 337] width 75 height 25
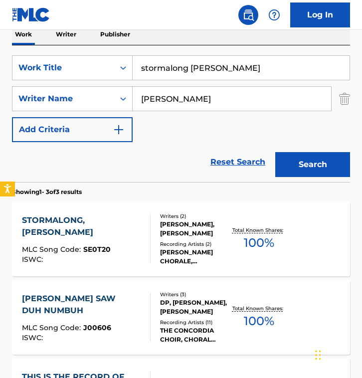
scroll to position [176, 0]
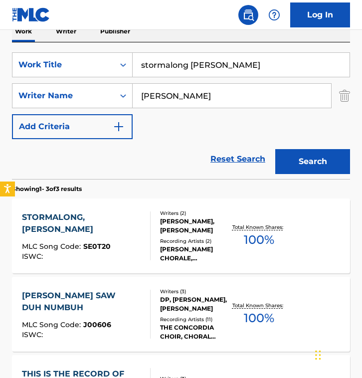
click at [165, 108] on div "[PERSON_NAME]" at bounding box center [232, 95] width 199 height 25
click at [136, 201] on div "STORMALONG, [PERSON_NAME] Song Code : SE0T20 ISWC : Writers ( 2 ) [PERSON_NAME]…" at bounding box center [181, 235] width 338 height 75
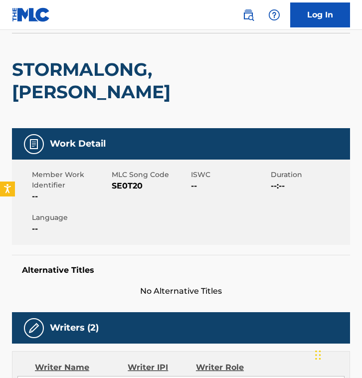
scroll to position [73, 0]
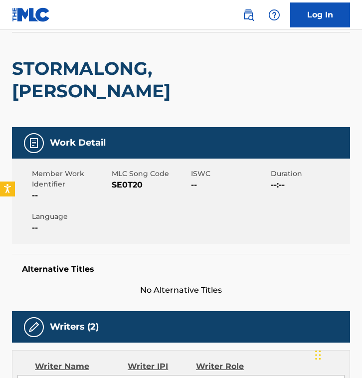
click at [122, 187] on span "SE0T20" at bounding box center [150, 185] width 77 height 12
click at [257, 66] on div "STORMALONG, [PERSON_NAME]" at bounding box center [181, 79] width 338 height 95
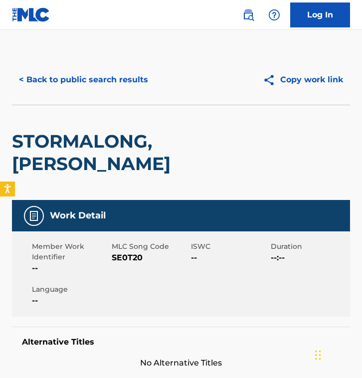
click at [88, 63] on div "< Back to public search results Copy work link" at bounding box center [181, 80] width 338 height 50
click at [87, 71] on button "< Back to public search results" at bounding box center [83, 79] width 143 height 25
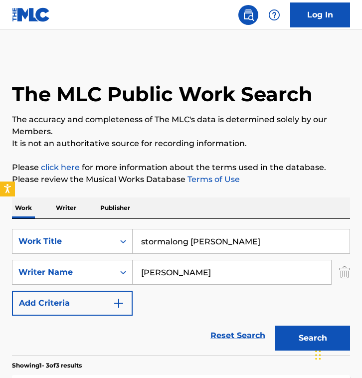
scroll to position [176, 0]
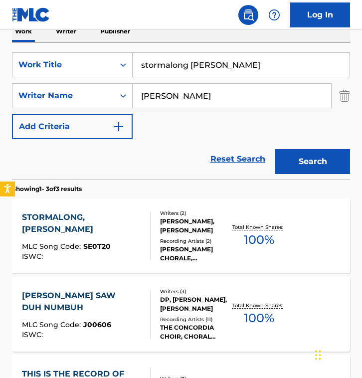
drag, startPoint x: 233, startPoint y: 63, endPoint x: -94, endPoint y: 61, distance: 327.5
click at [0, 61] on html "Accessibility Screen-Reader Guide, Feedback, and Issue Reporting | New window 0…" at bounding box center [181, 13] width 362 height 378
paste input "Herbstlich sonnige Tage"
type input "Herbstlich sonnige Tage"
click at [220, 103] on input "[PERSON_NAME]" at bounding box center [232, 96] width 198 height 24
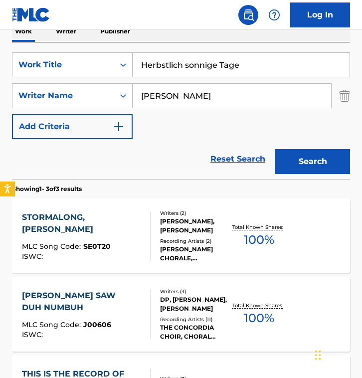
click at [220, 103] on input "[PERSON_NAME]" at bounding box center [232, 96] width 198 height 24
paste input "[PERSON_NAME]"
type input "[PERSON_NAME]"
click at [275, 149] on button "Search" at bounding box center [312, 161] width 75 height 25
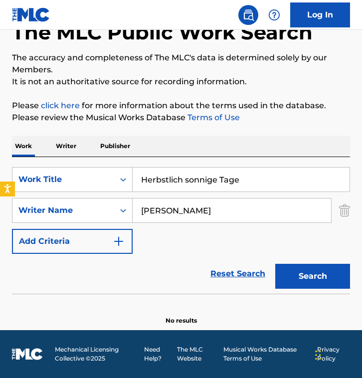
scroll to position [62, 0]
click at [181, 241] on div "SearchWithCriteria03a5c87c-4e58-4854-a3e5-3e3276cd76e8 Work Title Herbstlich so…" at bounding box center [181, 210] width 338 height 87
click at [230, 221] on input "[PERSON_NAME]" at bounding box center [232, 210] width 198 height 24
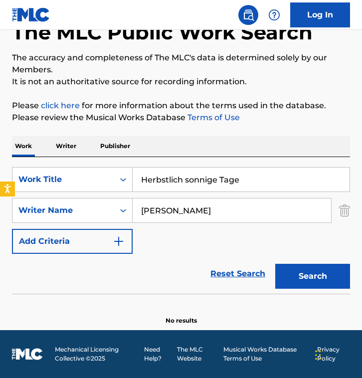
click at [275, 264] on button "Search" at bounding box center [312, 276] width 75 height 25
click at [159, 153] on div "Work Writer Publisher" at bounding box center [181, 146] width 338 height 21
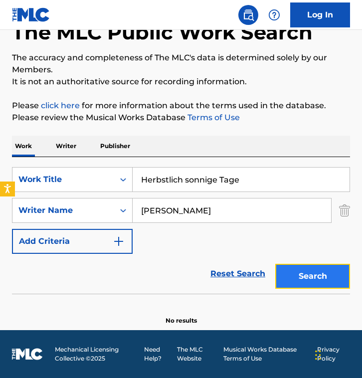
click at [314, 274] on button "Search" at bounding box center [312, 276] width 75 height 25
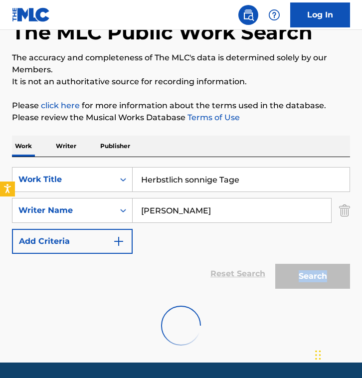
click at [314, 274] on div "Search" at bounding box center [310, 274] width 80 height 40
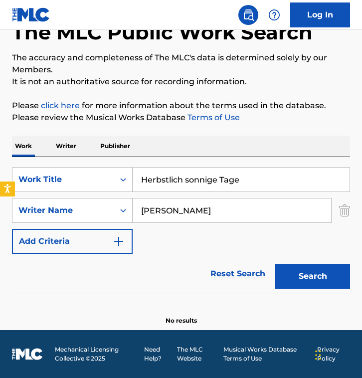
click at [198, 240] on div "SearchWithCriteria03a5c87c-4e58-4854-a3e5-3e3276cd76e8 Work Title Herbstlich so…" at bounding box center [181, 210] width 338 height 87
click at [174, 259] on div "Reset Search Search" at bounding box center [181, 274] width 338 height 40
click at [193, 222] on input "[PERSON_NAME]" at bounding box center [232, 210] width 198 height 24
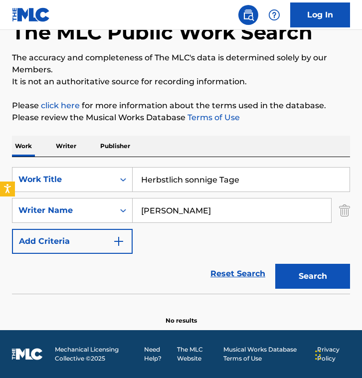
click at [179, 256] on div "Reset Search Search" at bounding box center [181, 274] width 338 height 40
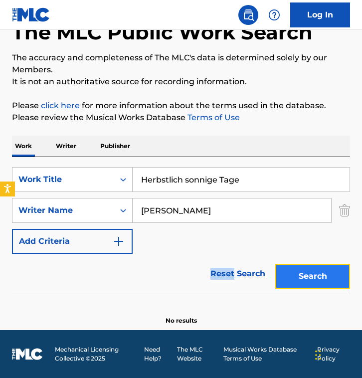
click at [302, 279] on button "Search" at bounding box center [312, 276] width 75 height 25
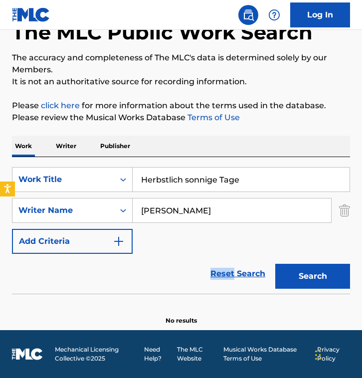
click at [262, 184] on input "Herbstlich sonnige Tage" at bounding box center [241, 179] width 217 height 24
paste input "Knock Me Off My Feet"
click at [222, 179] on input "Knock Me Off My Feet" at bounding box center [241, 179] width 217 height 24
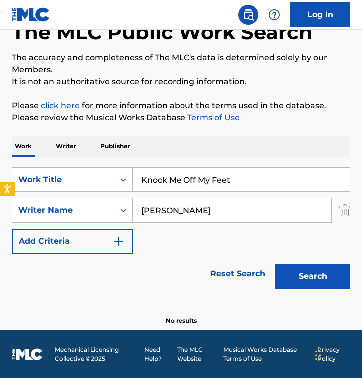
click at [222, 179] on input "Knock Me Off My Feet" at bounding box center [241, 179] width 217 height 24
paste input "Self Control"
click at [258, 178] on input "Self Control" at bounding box center [241, 179] width 217 height 24
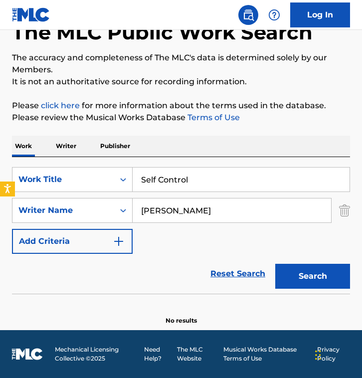
click at [258, 178] on input "Self Control" at bounding box center [241, 179] width 217 height 24
paste input "Awakened Spirits"
type input "Awakened Spirits"
drag, startPoint x: 259, startPoint y: 218, endPoint x: 34, endPoint y: 194, distance: 226.1
click at [34, 194] on div "SearchWithCriteria03a5c87c-4e58-4854-a3e5-3e3276cd76e8 Work Title Awakened Spir…" at bounding box center [181, 210] width 338 height 87
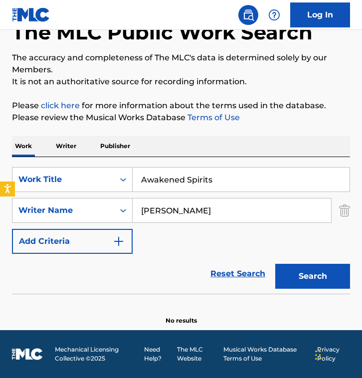
type input "[PERSON_NAME]"
click at [275, 264] on button "Search" at bounding box center [312, 276] width 75 height 25
click at [153, 235] on div "SearchWithCriteria03a5c87c-4e58-4854-a3e5-3e3276cd76e8 Work Title Awakened Spir…" at bounding box center [181, 210] width 338 height 87
click at [150, 110] on p "Please click here for more information about the terms used in the database." at bounding box center [181, 106] width 338 height 12
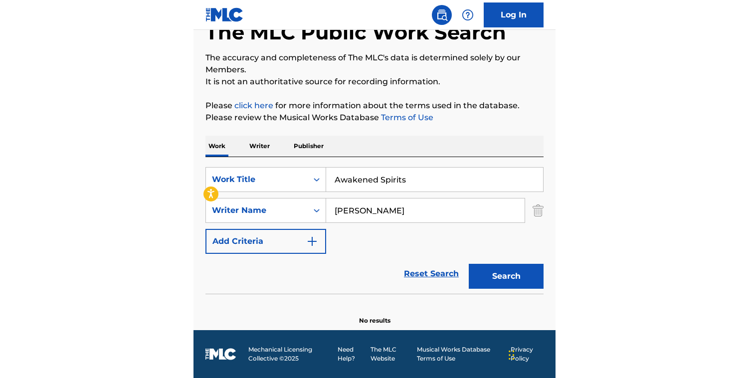
scroll to position [55, 0]
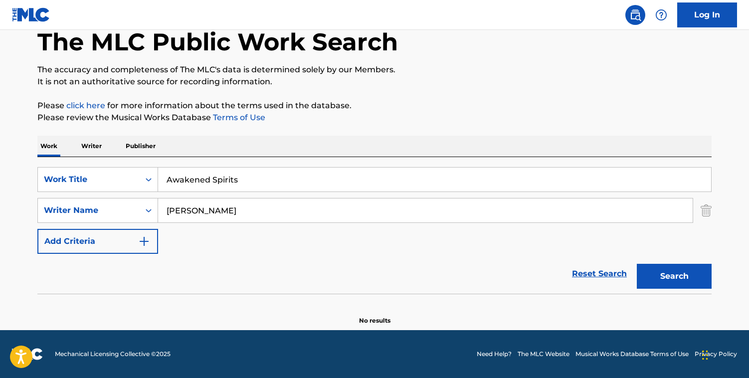
click at [355, 159] on div "SearchWithCriteria03a5c87c-4e58-4854-a3e5-3e3276cd76e8 Work Title Awakened Spir…" at bounding box center [374, 225] width 674 height 137
click at [353, 139] on div "Work Writer Publisher" at bounding box center [374, 146] width 674 height 21
click at [345, 144] on div "Work Writer Publisher" at bounding box center [374, 146] width 674 height 21
click at [361, 160] on div "SearchWithCriteria03a5c87c-4e58-4854-a3e5-3e3276cd76e8 Work Title Awakened Spir…" at bounding box center [374, 225] width 674 height 137
click at [308, 229] on div "SearchWithCriteria03a5c87c-4e58-4854-a3e5-3e3276cd76e8 Work Title Awakened Spir…" at bounding box center [374, 210] width 674 height 87
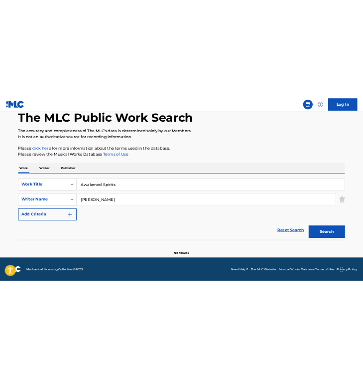
scroll to position [0, 0]
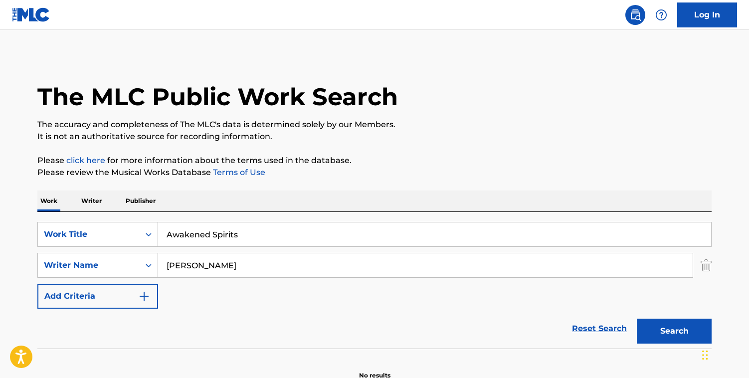
click at [326, 193] on div "Work Writer Publisher" at bounding box center [374, 200] width 674 height 21
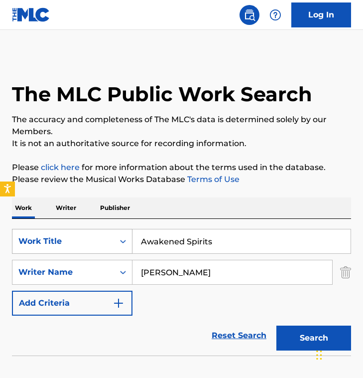
drag, startPoint x: 225, startPoint y: 242, endPoint x: 58, endPoint y: 239, distance: 167.0
click at [58, 239] on div "SearchWithCriteria03a5c87c-4e58-4854-a3e5-3e3276cd76e8 Work Title Awakened Spir…" at bounding box center [181, 241] width 339 height 25
paste input "Fresh Start"
type input "A Fresh Start"
click at [220, 275] on input "[PERSON_NAME]" at bounding box center [233, 272] width 200 height 24
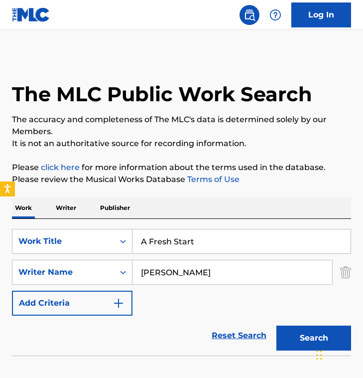
click at [220, 275] on input "[PERSON_NAME]" at bounding box center [233, 272] width 200 height 24
paste input "[PERSON_NAME]"
click at [277, 325] on button "Search" at bounding box center [314, 337] width 75 height 25
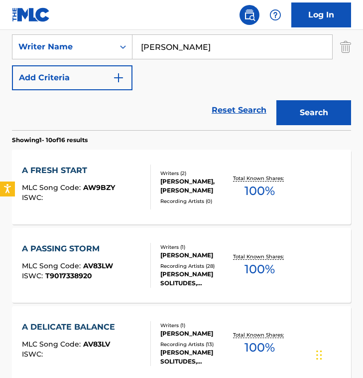
scroll to position [226, 0]
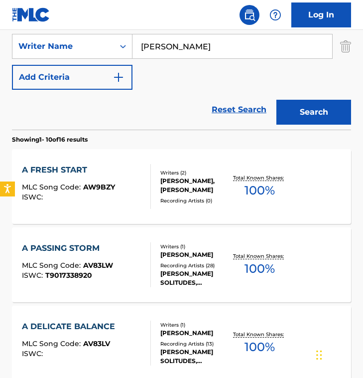
click at [166, 96] on div "Reset Search Search" at bounding box center [181, 110] width 339 height 40
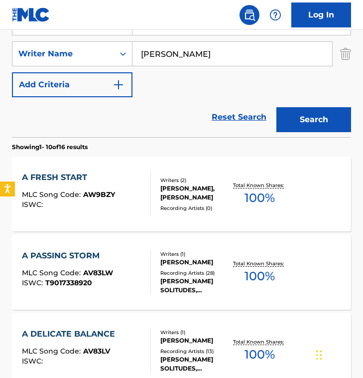
click at [174, 93] on div "SearchWithCriteria03a5c87c-4e58-4854-a3e5-3e3276cd76e8 Work Title A Fresh Start…" at bounding box center [181, 53] width 339 height 87
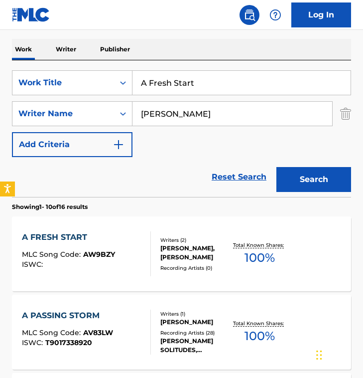
scroll to position [148, 0]
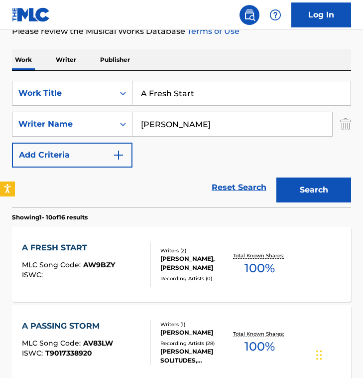
click at [164, 160] on div "SearchWithCriteria03a5c87c-4e58-4854-a3e5-3e3276cd76e8 Work Title A Fresh Start…" at bounding box center [181, 124] width 339 height 87
click at [163, 160] on div "SearchWithCriteria03a5c87c-4e58-4854-a3e5-3e3276cd76e8 Work Title A Fresh Start…" at bounding box center [181, 124] width 339 height 87
click at [240, 133] on input "[PERSON_NAME]" at bounding box center [233, 124] width 200 height 24
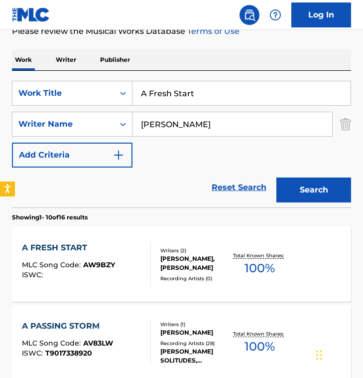
paste input "[PERSON_NAME]"
type input "[PERSON_NAME]"
click at [277, 177] on button "Search" at bounding box center [314, 189] width 75 height 25
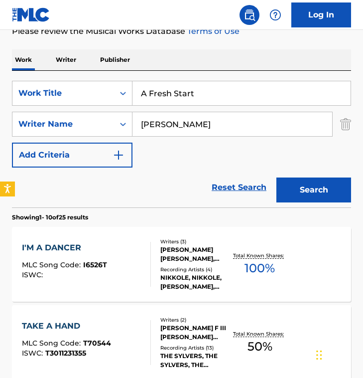
click at [147, 181] on div "Reset Search Search" at bounding box center [181, 187] width 339 height 40
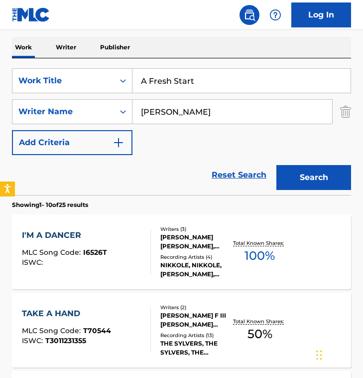
scroll to position [166, 0]
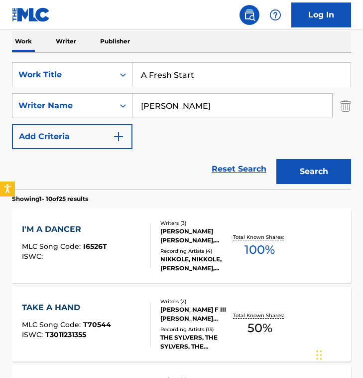
click at [154, 141] on div "SearchWithCriteria03a5c87c-4e58-4854-a3e5-3e3276cd76e8 Work Title A Fresh Start…" at bounding box center [181, 105] width 339 height 87
click at [175, 136] on div "SearchWithCriteria03a5c87c-4e58-4854-a3e5-3e3276cd76e8 Work Title A Fresh Start…" at bounding box center [181, 105] width 339 height 87
click at [206, 82] on input "A Fresh Start" at bounding box center [242, 75] width 218 height 24
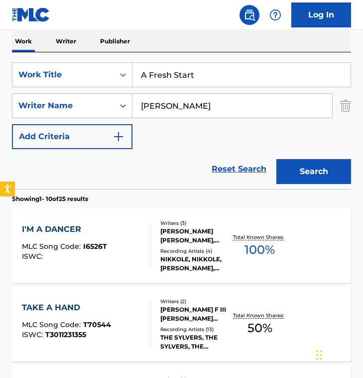
click at [206, 82] on input "A Fresh Start" at bounding box center [242, 75] width 218 height 24
paste input "Innocente"
click at [219, 76] on input "Innocente" at bounding box center [242, 75] width 218 height 24
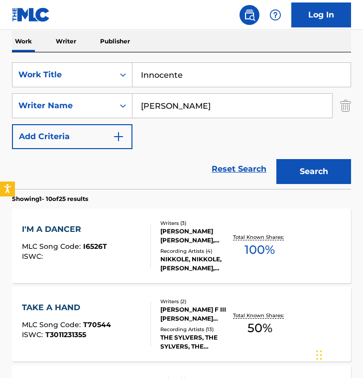
paste input "- DJ [PERSON_NAME] Remix"
type input "Innocente - DJ [PERSON_NAME] Remix"
click at [202, 98] on input "[PERSON_NAME]" at bounding box center [233, 106] width 200 height 24
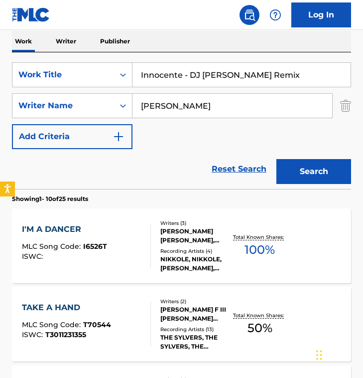
paste input "[PERSON_NAME]"
click at [277, 159] on button "Search" at bounding box center [314, 171] width 75 height 25
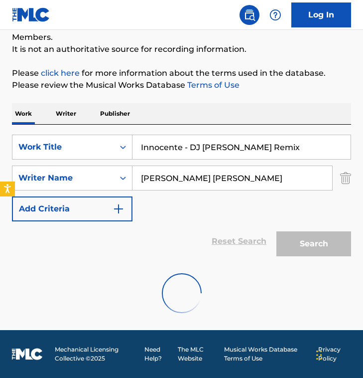
scroll to position [62, 0]
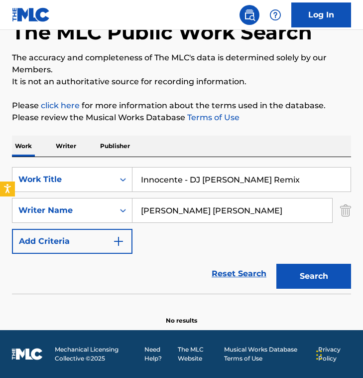
click at [279, 210] on input "[PERSON_NAME] [PERSON_NAME]" at bounding box center [233, 210] width 200 height 24
paste input "[PERSON_NAME] [PERSON_NAME]"
type input "[PERSON_NAME] [PERSON_NAME]"
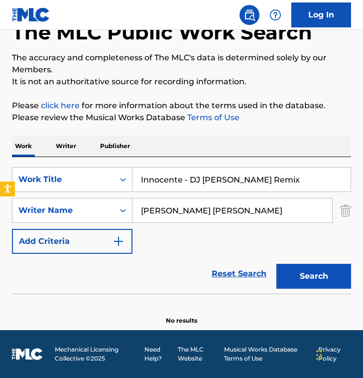
click at [277, 264] on button "Search" at bounding box center [314, 276] width 75 height 25
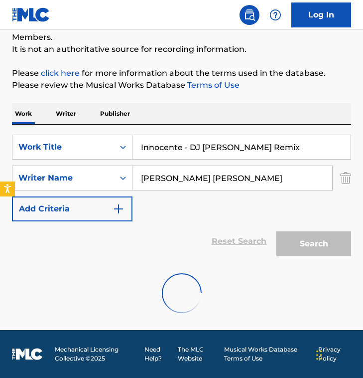
scroll to position [166, 0]
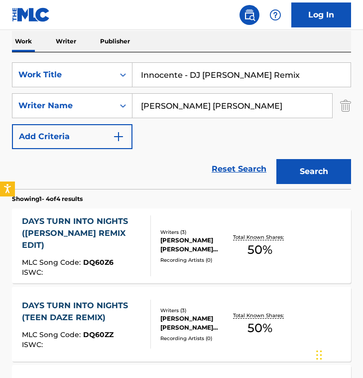
click at [133, 170] on div "Reset Search Search" at bounding box center [181, 169] width 339 height 40
click at [164, 153] on div "Reset Search Search" at bounding box center [181, 169] width 339 height 40
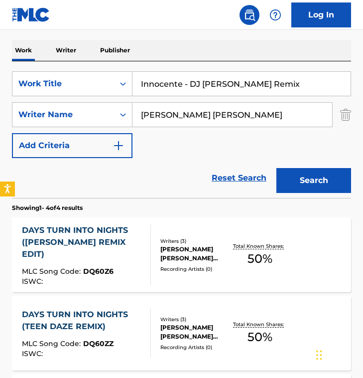
scroll to position [151, 0]
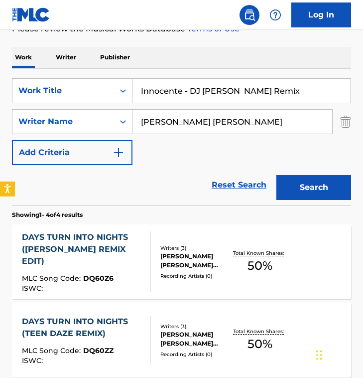
drag, startPoint x: 186, startPoint y: 91, endPoint x: 272, endPoint y: 91, distance: 85.7
click at [272, 91] on input "Innocente - DJ [PERSON_NAME] Remix" at bounding box center [242, 91] width 218 height 24
click at [277, 175] on button "Search" at bounding box center [314, 187] width 75 height 25
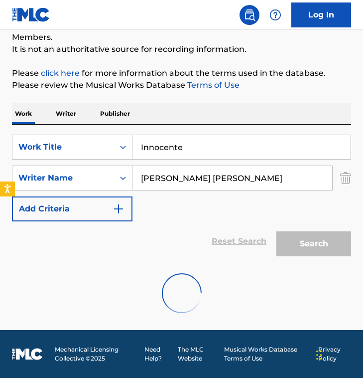
scroll to position [62, 0]
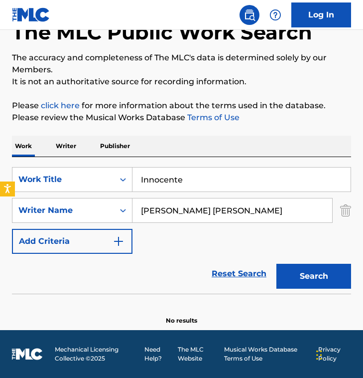
click at [159, 239] on div "SearchWithCriteria03a5c87c-4e58-4854-a3e5-3e3276cd76e8 Work Title Innocente Sea…" at bounding box center [181, 210] width 339 height 87
click at [204, 166] on div "SearchWithCriteria03a5c87c-4e58-4854-a3e5-3e3276cd76e8 Work Title Innocente Sea…" at bounding box center [181, 225] width 339 height 137
drag, startPoint x: 149, startPoint y: 187, endPoint x: -78, endPoint y: 170, distance: 227.9
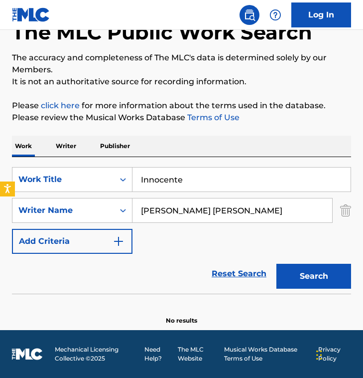
click at [0, 170] on html "Accessibility Screen-Reader Guide, Feedback, and Issue Reporting | New window 0…" at bounding box center [181, 127] width 363 height 378
paste input "- DJ [PERSON_NAME] Remix"
drag, startPoint x: 187, startPoint y: 179, endPoint x: 291, endPoint y: 183, distance: 103.8
click at [291, 183] on input "Innocente - DJ [PERSON_NAME] Remix" at bounding box center [242, 179] width 218 height 24
click at [200, 175] on input "Innocente - DJ [PERSON_NAME] Remix" at bounding box center [242, 179] width 218 height 24
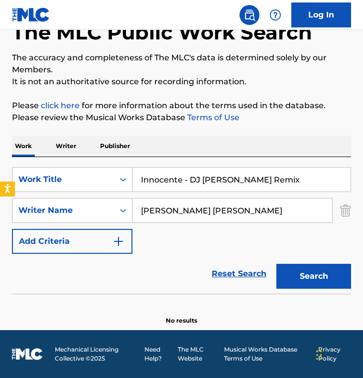
click at [200, 175] on input "Innocente - DJ [PERSON_NAME] Remix" at bounding box center [242, 179] width 218 height 24
paste input "With Utmost Calm"
type input "With Utmost Calm"
click at [226, 200] on input "[PERSON_NAME] [PERSON_NAME]" at bounding box center [233, 210] width 200 height 24
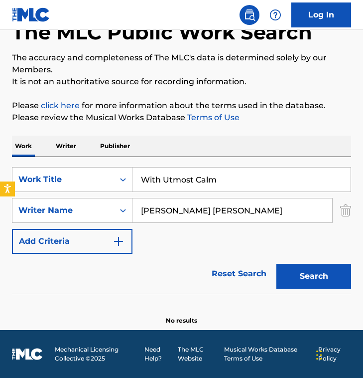
click at [226, 200] on input "[PERSON_NAME] [PERSON_NAME]" at bounding box center [233, 210] width 200 height 24
click at [225, 210] on input "[PERSON_NAME] [PERSON_NAME]" at bounding box center [233, 210] width 200 height 24
paste input "[PERSON_NAME]"
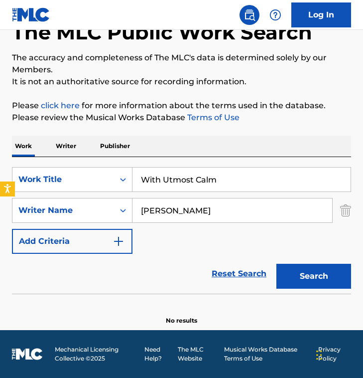
type input "[PERSON_NAME]"
click at [277, 264] on button "Search" at bounding box center [314, 276] width 75 height 25
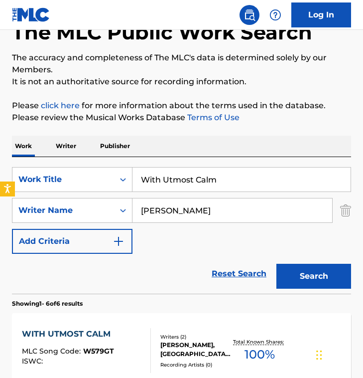
click at [181, 241] on div "SearchWithCriteria03a5c87c-4e58-4854-a3e5-3e3276cd76e8 Work Title With Utmost C…" at bounding box center [181, 210] width 339 height 87
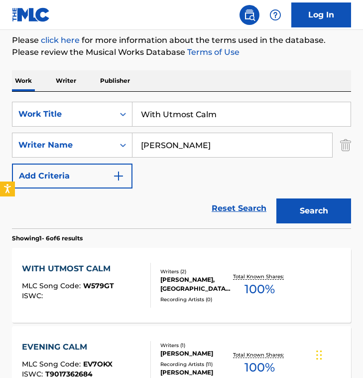
scroll to position [128, 0]
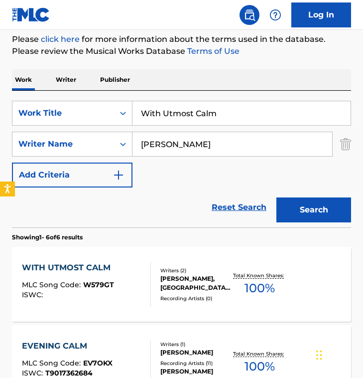
click at [167, 268] on div "Writers ( 2 )" at bounding box center [196, 270] width 71 height 7
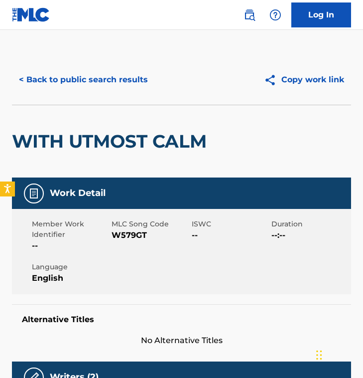
click at [139, 185] on div "Work Detail" at bounding box center [181, 192] width 339 height 31
click at [69, 70] on button "< Back to public search results" at bounding box center [83, 79] width 143 height 25
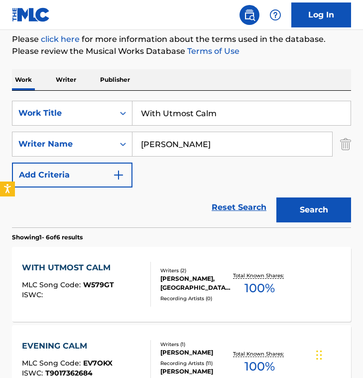
click at [93, 59] on div "The MLC Public Work Search The accuracy and completeness of The MLC's data is d…" at bounding box center [181, 343] width 363 height 833
drag, startPoint x: 252, startPoint y: 116, endPoint x: 64, endPoint y: 114, distance: 187.9
click at [64, 116] on div "SearchWithCriteria03a5c87c-4e58-4854-a3e5-3e3276cd76e8 Work Title With Utmost C…" at bounding box center [181, 113] width 339 height 25
click at [277, 197] on button "Search" at bounding box center [314, 209] width 75 height 25
click at [169, 221] on div "Reset Search Search" at bounding box center [181, 207] width 339 height 40
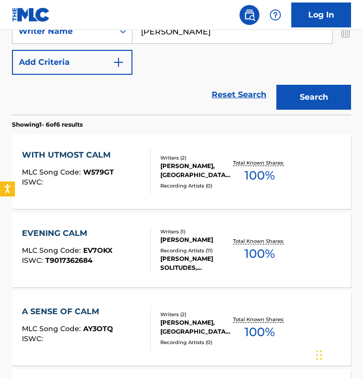
scroll to position [242, 0]
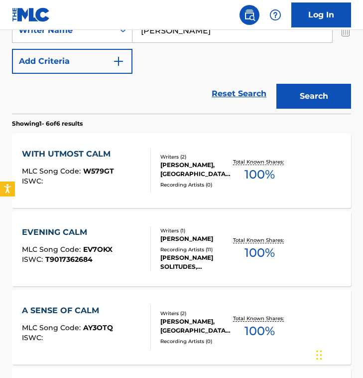
click at [142, 70] on div "SearchWithCriteria03a5c87c-4e58-4854-a3e5-3e3276cd76e8 Work Title With Utmost C…" at bounding box center [181, 30] width 339 height 87
click at [151, 75] on div "Reset Search Search" at bounding box center [181, 94] width 339 height 40
click at [169, 90] on div "Reset Search Search" at bounding box center [181, 94] width 339 height 40
click at [143, 184] on div at bounding box center [147, 170] width 8 height 45
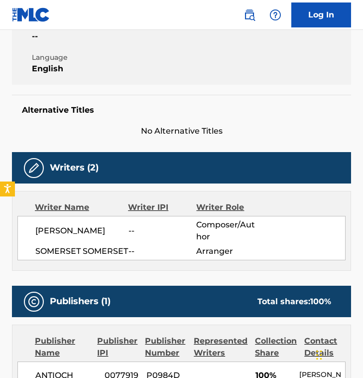
click at [135, 202] on div "Writer IPI" at bounding box center [162, 207] width 68 height 12
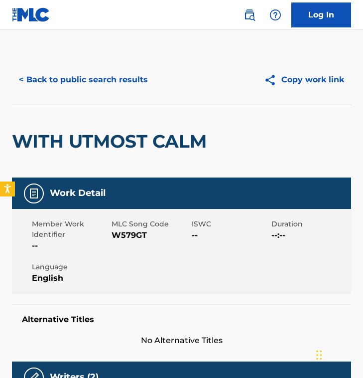
click at [132, 130] on h2 "WITH UTMOST CALM" at bounding box center [112, 141] width 200 height 22
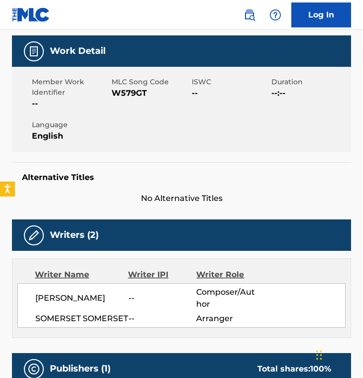
scroll to position [145, 0]
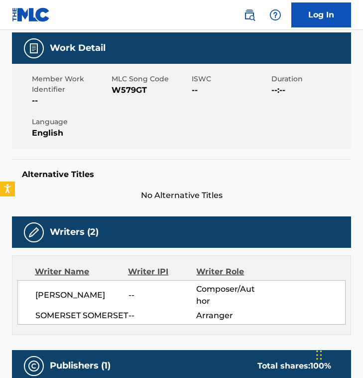
click at [132, 174] on h5 "Alternative Titles" at bounding box center [182, 174] width 320 height 10
click at [122, 93] on span "W579GT" at bounding box center [150, 90] width 77 height 12
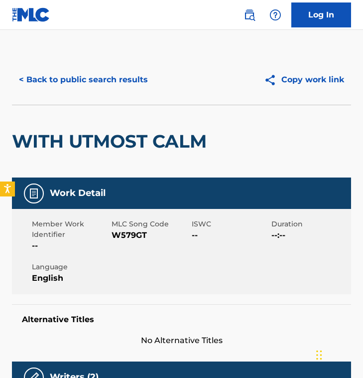
click at [89, 95] on div "< Back to public search results Copy work link" at bounding box center [181, 80] width 339 height 50
click at [87, 84] on button "< Back to public search results" at bounding box center [83, 79] width 143 height 25
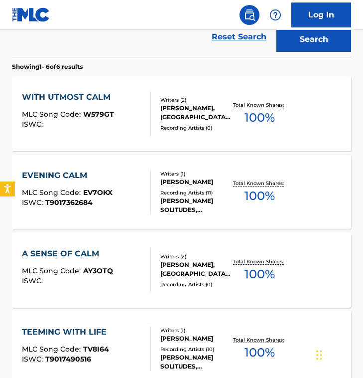
click at [160, 62] on section "Showing 1 - 6 of 6 results" at bounding box center [181, 64] width 339 height 14
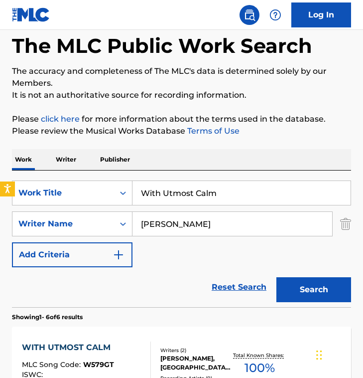
scroll to position [46, 0]
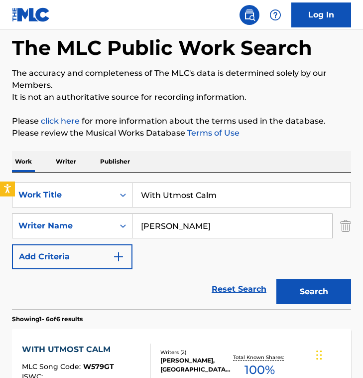
drag, startPoint x: 226, startPoint y: 227, endPoint x: 4, endPoint y: 225, distance: 222.3
paste input "SONICAID"
click at [277, 279] on button "Search" at bounding box center [314, 291] width 75 height 25
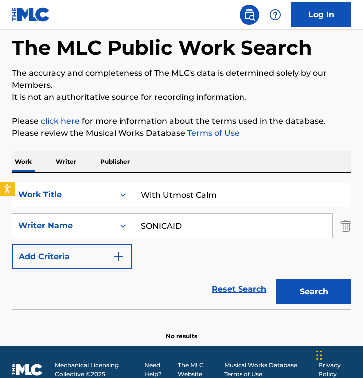
click at [241, 198] on input "With Utmost Calm" at bounding box center [242, 195] width 218 height 24
click at [202, 229] on input "SONICAID" at bounding box center [233, 226] width 200 height 24
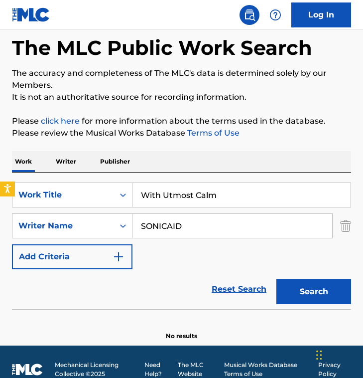
click at [202, 229] on input "SONICAID" at bounding box center [233, 226] width 200 height 24
paste input "[PERSON_NAME]"
type input "[PERSON_NAME]"
click at [277, 279] on button "Search" at bounding box center [314, 291] width 75 height 25
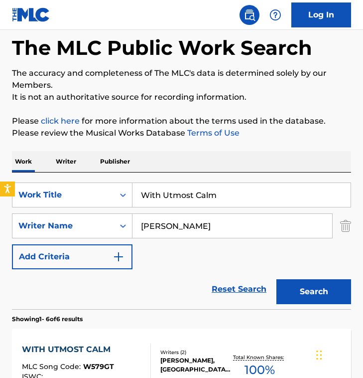
click at [162, 261] on div "SearchWithCriteria03a5c87c-4e58-4854-a3e5-3e3276cd76e8 Work Title With Utmost C…" at bounding box center [181, 225] width 339 height 87
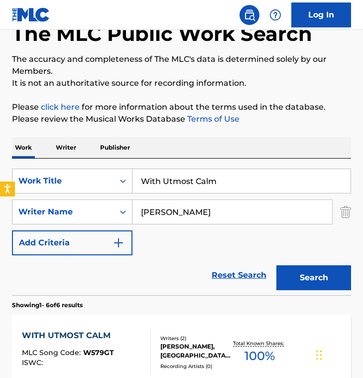
click at [288, 177] on input "With Utmost Calm" at bounding box center [242, 181] width 218 height 24
paste input "Double Dutch Bus - Original 12"
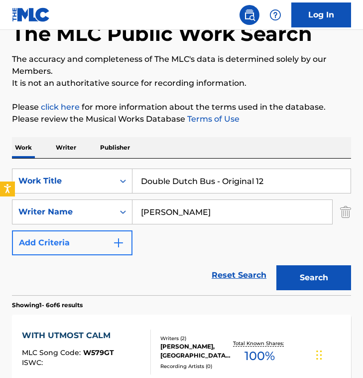
type input "Double Dutch Bus - Original 12"
click at [266, 218] on input "[PERSON_NAME]" at bounding box center [233, 212] width 200 height 24
paste input "[PERSON_NAME] [PERSON_NAME]"
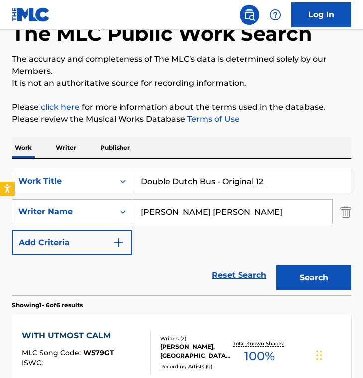
drag, startPoint x: 224, startPoint y: 210, endPoint x: 311, endPoint y: 210, distance: 87.2
click at [311, 210] on input "[PERSON_NAME] [PERSON_NAME]" at bounding box center [233, 212] width 200 height 24
click at [277, 265] on button "Search" at bounding box center [314, 277] width 75 height 25
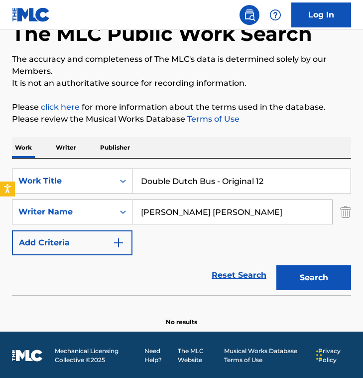
drag, startPoint x: 240, startPoint y: 220, endPoint x: 18, endPoint y: 184, distance: 224.7
click at [18, 184] on div "SearchWithCriteria03a5c87c-4e58-4854-a3e5-3e3276cd76e8 Work Title Double Dutch …" at bounding box center [181, 211] width 339 height 87
paste input "[PERSON_NAME]"
type input "[PERSON_NAME]"
click at [277, 265] on button "Search" at bounding box center [314, 277] width 75 height 25
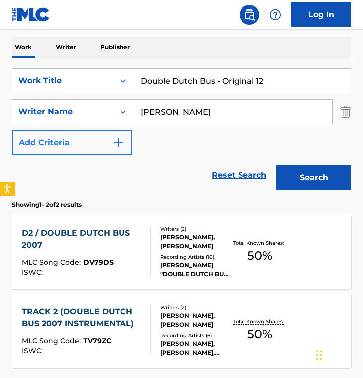
scroll to position [163, 0]
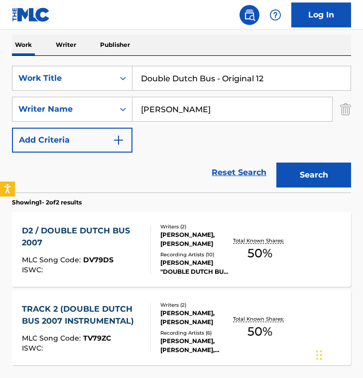
click at [149, 138] on div "SearchWithCriteria03a5c87c-4e58-4854-a3e5-3e3276cd76e8 Work Title Double Dutch …" at bounding box center [181, 109] width 339 height 87
click at [220, 75] on input "Double Dutch Bus - Original 12" at bounding box center [242, 78] width 218 height 24
paste input "A Night to Remember"
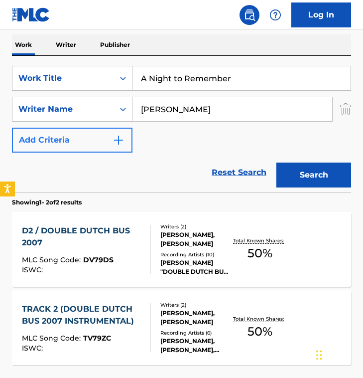
type input "A Night to Remember"
click at [234, 112] on input "[PERSON_NAME]" at bounding box center [233, 109] width 200 height 24
paste input "[PERSON_NAME]"
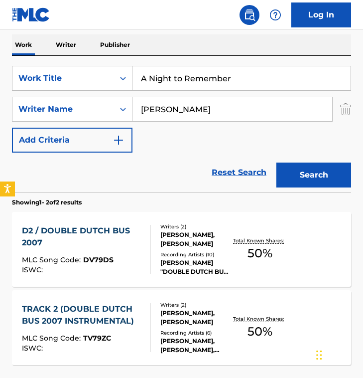
click at [277, 163] on button "Search" at bounding box center [314, 175] width 75 height 25
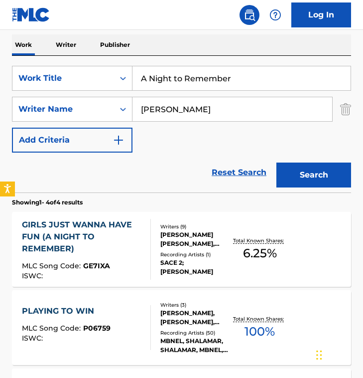
click at [153, 158] on div "Reset Search Search" at bounding box center [181, 173] width 339 height 40
click at [149, 151] on div "SearchWithCriteria03a5c87c-4e58-4854-a3e5-3e3276cd76e8 Work Title A Night to Re…" at bounding box center [181, 109] width 339 height 87
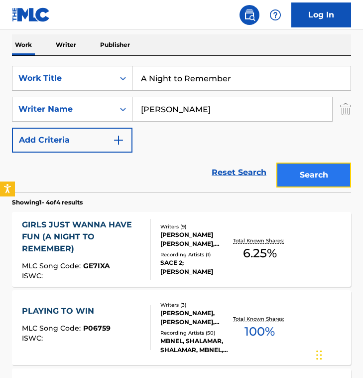
click at [327, 180] on button "Search" at bounding box center [314, 175] width 75 height 25
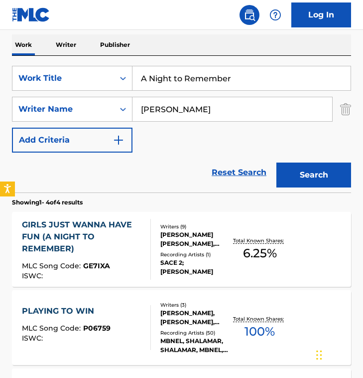
click at [167, 167] on div "Reset Search Search" at bounding box center [181, 173] width 339 height 40
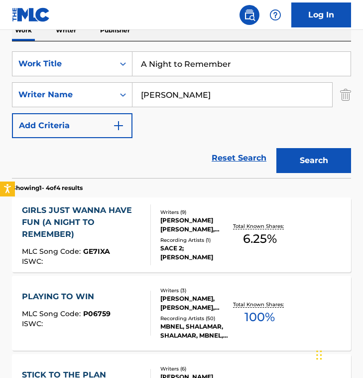
scroll to position [178, 0]
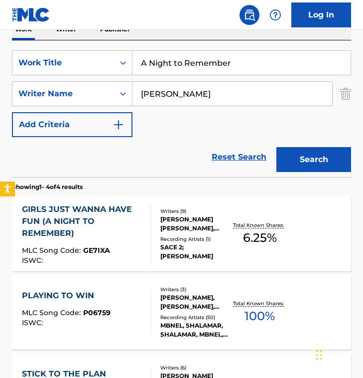
click at [157, 146] on div "Reset Search Search" at bounding box center [181, 157] width 339 height 40
click at [238, 101] on input "[PERSON_NAME]" at bounding box center [233, 94] width 200 height 24
paste input "[PERSON_NAME]"
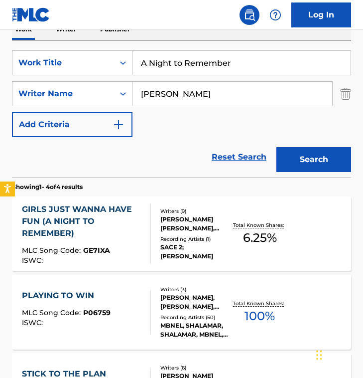
click at [277, 147] on button "Search" at bounding box center [314, 159] width 75 height 25
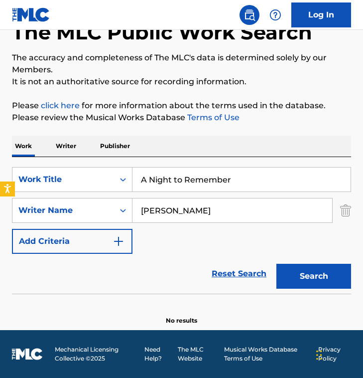
scroll to position [62, 0]
click at [210, 219] on input "[PERSON_NAME]" at bounding box center [233, 210] width 200 height 24
paste input "[PERSON_NAME]"
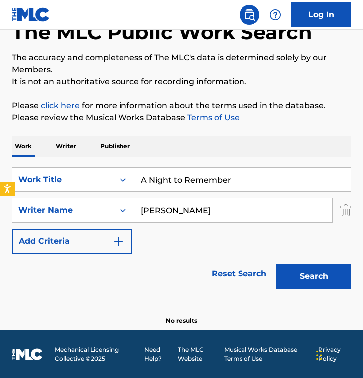
type input "[PERSON_NAME]"
click at [277, 264] on button "Search" at bounding box center [314, 276] width 75 height 25
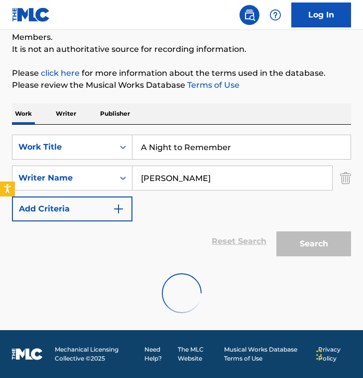
scroll to position [178, 0]
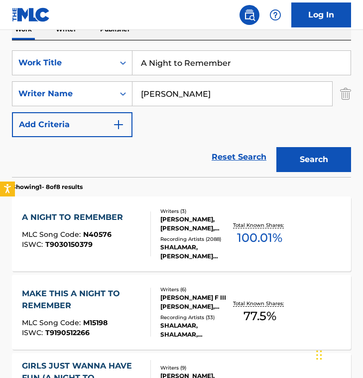
click at [158, 121] on div "SearchWithCriteria03a5c87c-4e58-4854-a3e5-3e3276cd76e8 Work Title A Night to Re…" at bounding box center [181, 93] width 339 height 87
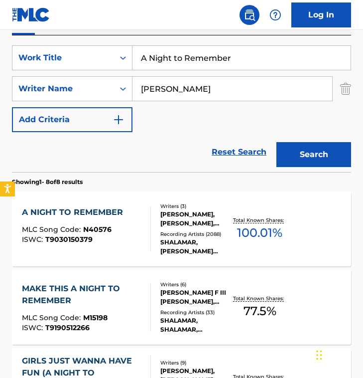
click at [145, 218] on div at bounding box center [147, 228] width 8 height 45
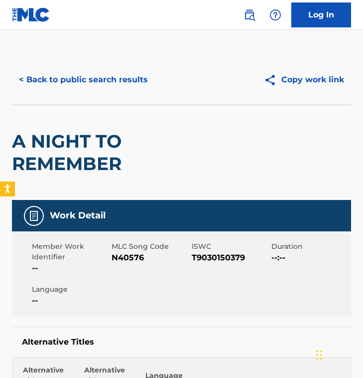
click at [139, 160] on h2 "A NIGHT TO REMEMBER" at bounding box center [114, 152] width 204 height 45
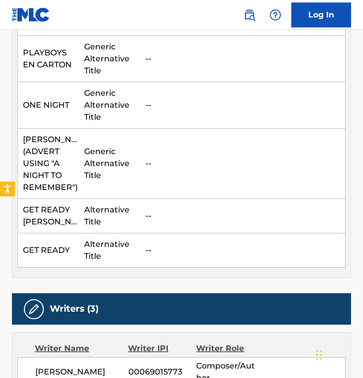
click at [149, 297] on div "Writers (3)" at bounding box center [181, 308] width 339 height 31
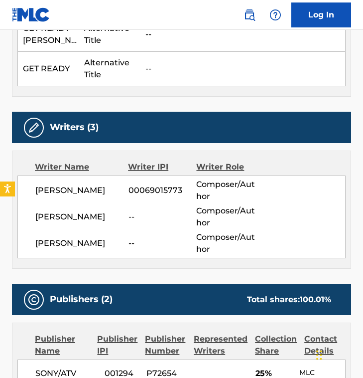
scroll to position [676, 0]
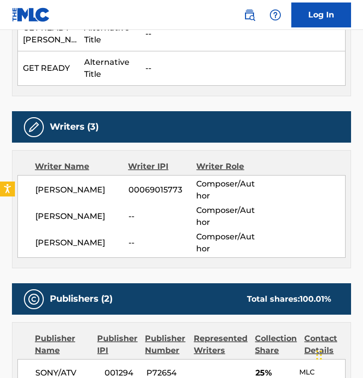
click at [153, 264] on div "Writer Name Writer IPI Writer Role [PERSON_NAME] 00069015773 Composer/Author [P…" at bounding box center [181, 209] width 339 height 118
click at [155, 259] on div "Writer Name Writer IPI Writer Role [PERSON_NAME] 00069015773 Composer/Author [P…" at bounding box center [181, 209] width 339 height 118
click at [155, 258] on div "Writer Name Writer IPI Writer Role [PERSON_NAME] 00069015773 Composer/Author [P…" at bounding box center [181, 209] width 339 height 118
click at [159, 252] on div "[PERSON_NAME] -- Composer/Author" at bounding box center [190, 243] width 310 height 24
click at [174, 113] on div "Writers (3)" at bounding box center [181, 126] width 339 height 31
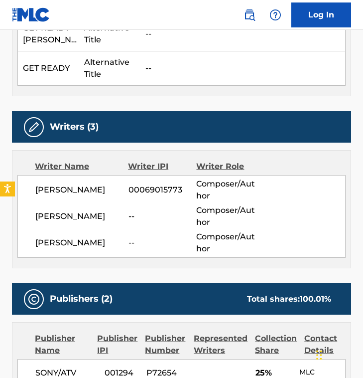
click at [174, 113] on div "Writers (3)" at bounding box center [181, 126] width 339 height 31
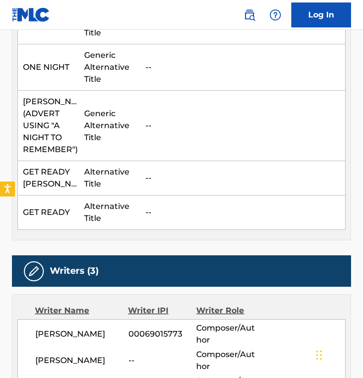
scroll to position [531, 0]
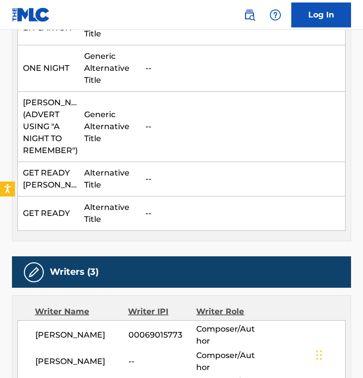
click at [149, 171] on td "--" at bounding box center [243, 179] width 205 height 34
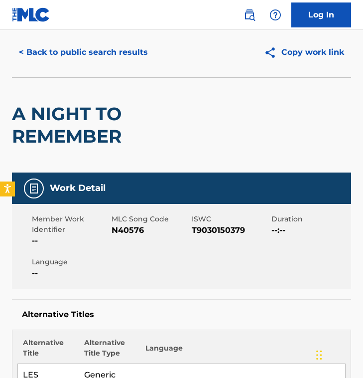
scroll to position [28, 0]
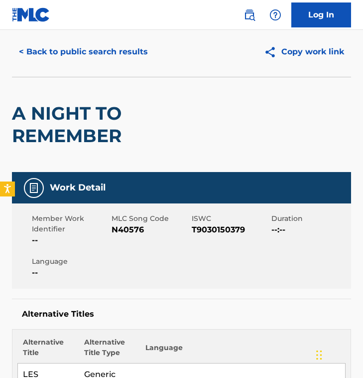
click at [152, 133] on h2 "A NIGHT TO REMEMBER" at bounding box center [114, 124] width 204 height 45
click at [47, 74] on div "< Back to public search results Copy work link" at bounding box center [181, 52] width 339 height 50
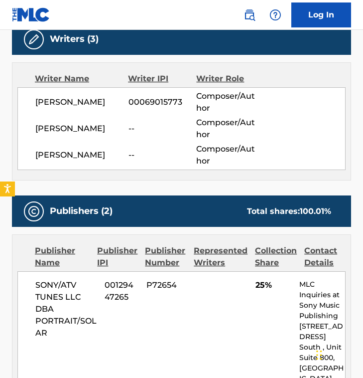
scroll to position [772, 0]
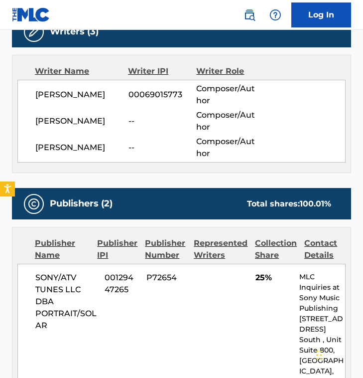
click at [159, 175] on div "Work Detail Member Work Identifier -- MLC Song Code N40576 ISWC T9030150379 Dur…" at bounding box center [181, 302] width 339 height 1748
click at [164, 158] on div "[PERSON_NAME] -- Composer/Author" at bounding box center [190, 148] width 310 height 24
click at [72, 159] on div "[PERSON_NAME] -- Composer/Author" at bounding box center [190, 148] width 310 height 24
click at [179, 160] on div "[PERSON_NAME] 00069015773 Composer/Author [PERSON_NAME] -- Composer/Author [PER…" at bounding box center [181, 121] width 328 height 83
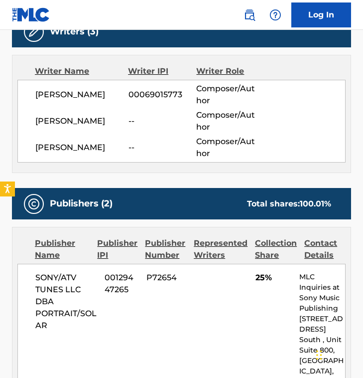
click at [134, 163] on div "Writer Name Writer IPI Writer Role [PERSON_NAME] 00069015773 Composer/Author [P…" at bounding box center [181, 114] width 339 height 118
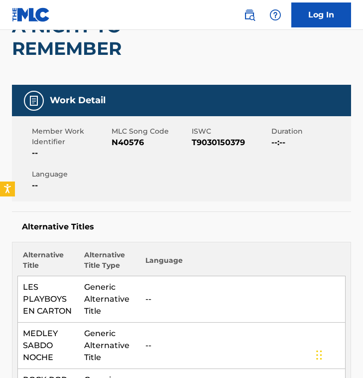
scroll to position [0, 0]
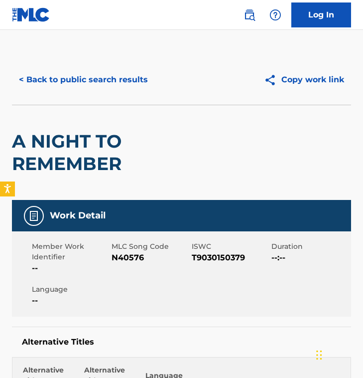
click at [125, 255] on span "N40576" at bounding box center [150, 258] width 77 height 12
click at [52, 88] on button "< Back to public search results" at bounding box center [83, 79] width 143 height 25
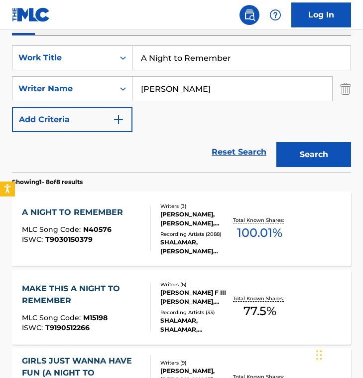
drag, startPoint x: 226, startPoint y: 92, endPoint x: 9, endPoint y: 79, distance: 217.3
click at [9, 79] on div "The MLC Public Work Search The accuracy and completeness of The MLC's data is d…" at bounding box center [181, 365] width 363 height 989
paste input "A Night to Remember Performed by [PERSON_NAME]"
type input "A Night to Remember Performed by [PERSON_NAME]"
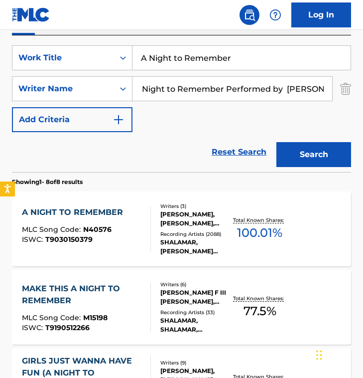
click at [175, 90] on input "A Night to Remember Performed by [PERSON_NAME]" at bounding box center [233, 89] width 200 height 24
paste input "[PERSON_NAME]"
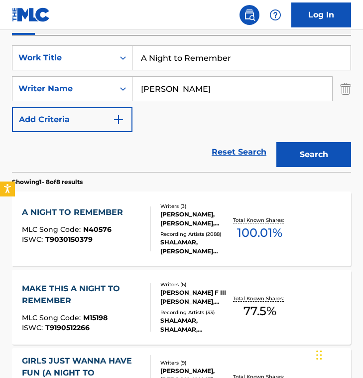
click at [277, 142] on button "Search" at bounding box center [314, 154] width 75 height 25
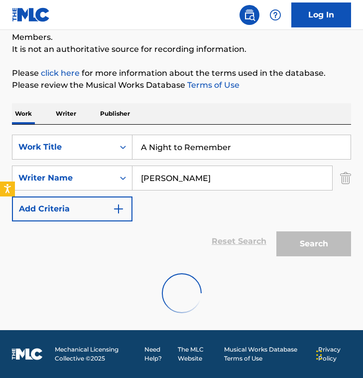
scroll to position [183, 0]
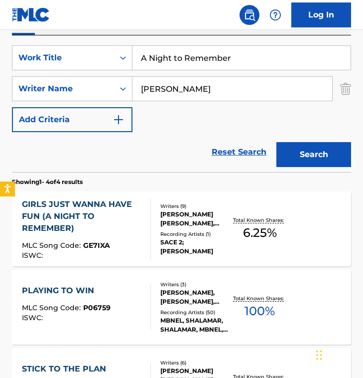
click at [153, 126] on div "SearchWithCriteria03a5c87c-4e58-4854-a3e5-3e3276cd76e8 Work Title A Night to Re…" at bounding box center [181, 88] width 339 height 87
click at [277, 92] on input "[PERSON_NAME]" at bounding box center [233, 89] width 200 height 24
paste input "[PERSON_NAME]"
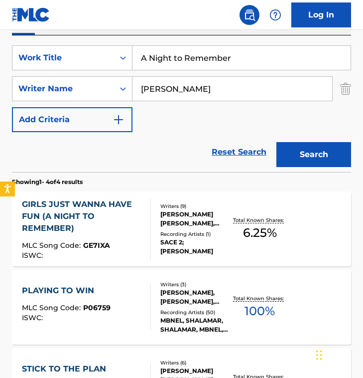
type input "[PERSON_NAME]"
click at [277, 142] on button "Search" at bounding box center [314, 154] width 75 height 25
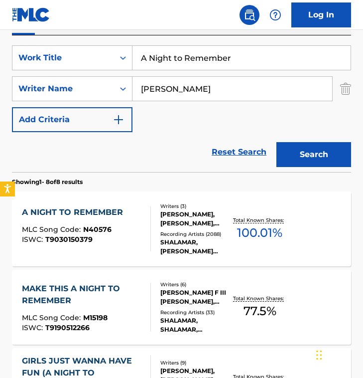
click at [146, 135] on div "Reset Search Search" at bounding box center [181, 152] width 339 height 40
click at [126, 203] on div "A NIGHT TO REMEMBER MLC Song Code : N40576 ISWC : T9030150379 Writers ( 3 ) [PE…" at bounding box center [181, 228] width 339 height 75
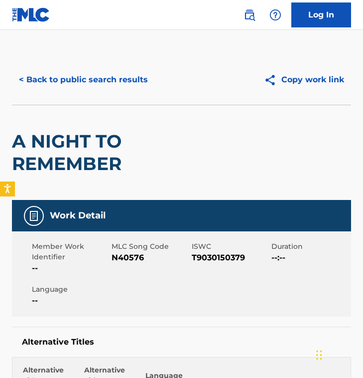
click at [126, 260] on span "N40576" at bounding box center [150, 258] width 77 height 12
click at [77, 78] on button "< Back to public search results" at bounding box center [83, 79] width 143 height 25
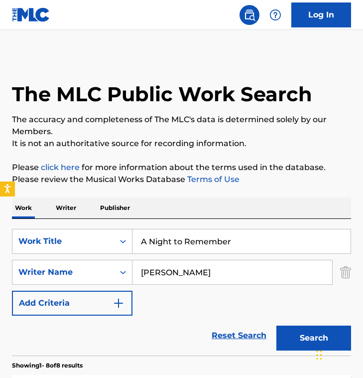
scroll to position [183, 0]
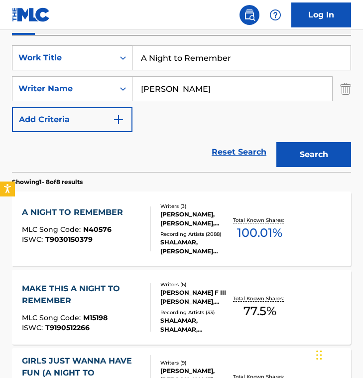
drag, startPoint x: 250, startPoint y: 58, endPoint x: 53, endPoint y: 50, distance: 197.6
click at [56, 53] on div "SearchWithCriteria03a5c87c-4e58-4854-a3e5-3e3276cd76e8 Work Title A Night to Re…" at bounding box center [181, 57] width 339 height 25
paste input "How Can It Be Christmas"
type input "How Can It Be Christmas"
click at [213, 95] on input "[PERSON_NAME]" at bounding box center [233, 89] width 200 height 24
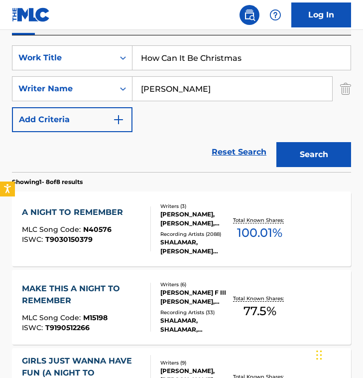
click at [213, 95] on input "[PERSON_NAME]" at bounding box center [233, 89] width 200 height 24
paste input "[PERSON_NAME]"
type input "[PERSON_NAME]"
click at [277, 142] on button "Search" at bounding box center [314, 154] width 75 height 25
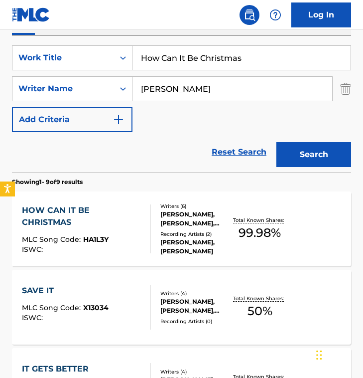
click at [125, 161] on div "Reset Search Search" at bounding box center [181, 152] width 339 height 40
click at [112, 195] on div "HOW CAN IT BE CHRISTMAS MLC Song Code : HA1L3Y ISWC : Writers ( 6 ) [PERSON_NAM…" at bounding box center [181, 228] width 339 height 75
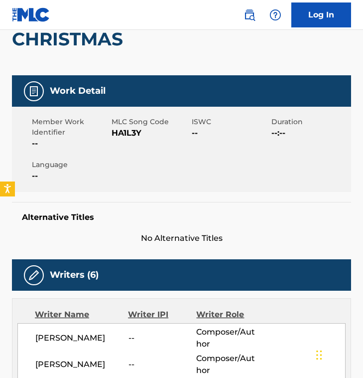
scroll to position [129, 0]
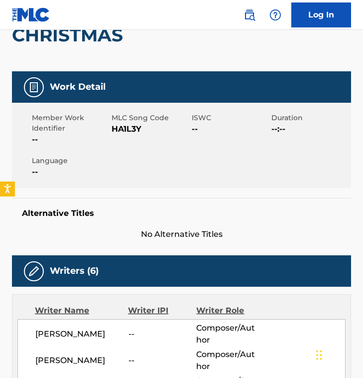
click at [120, 154] on div "Member Work Identifier -- MLC Song Code HA1L3Y ISWC -- Duration --:-- Language …" at bounding box center [181, 145] width 339 height 85
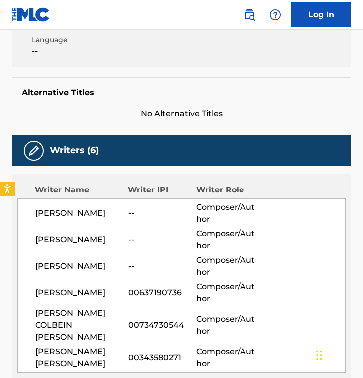
click at [121, 245] on div "[PERSON_NAME] -- Composer/Author" at bounding box center [190, 240] width 310 height 24
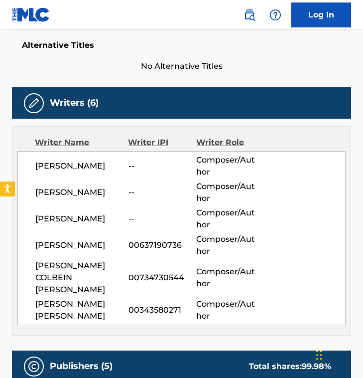
scroll to position [297, 0]
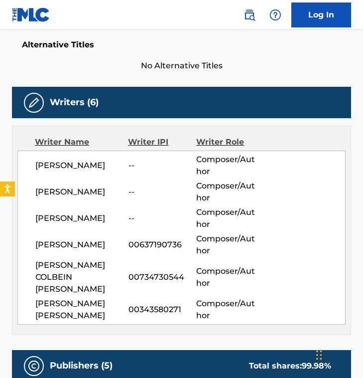
click at [143, 305] on div "[PERSON_NAME] [PERSON_NAME] 00343580271 Composer/Author" at bounding box center [190, 310] width 310 height 24
click at [152, 142] on div "Writer IPI" at bounding box center [162, 142] width 68 height 12
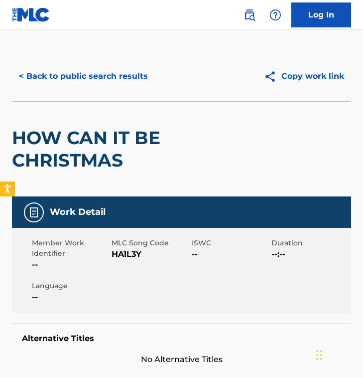
scroll to position [0, 0]
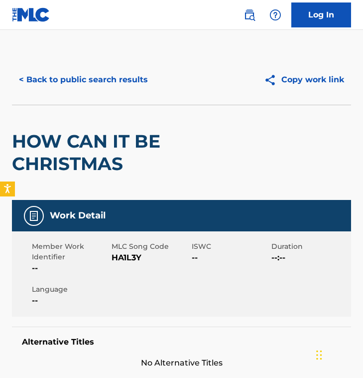
click at [145, 97] on div "< Back to public search results Copy work link" at bounding box center [181, 80] width 339 height 50
click at [68, 83] on button "< Back to public search results" at bounding box center [83, 79] width 143 height 25
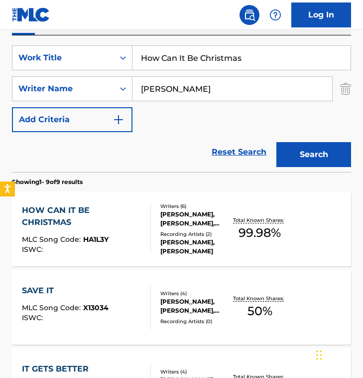
click at [140, 129] on div "SearchWithCriteria03a5c87c-4e58-4854-a3e5-3e3276cd76e8 Work Title How Can It Be…" at bounding box center [181, 88] width 339 height 87
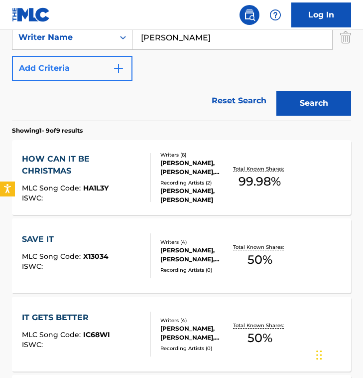
scroll to position [151, 0]
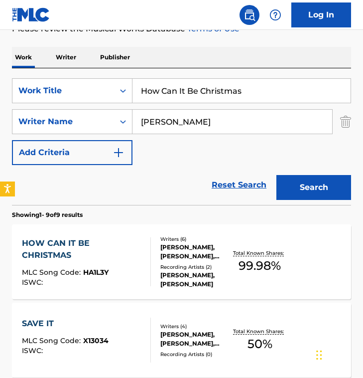
click at [99, 236] on div "HOW CAN IT BE CHRISTMAS MLC Song Code : HA1L3Y ISWC : Writers ( 6 ) [PERSON_NAM…" at bounding box center [181, 261] width 339 height 75
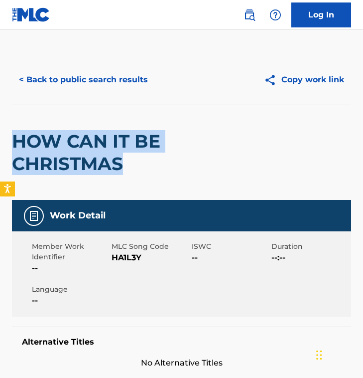
drag, startPoint x: 58, startPoint y: 140, endPoint x: 172, endPoint y: 174, distance: 118.6
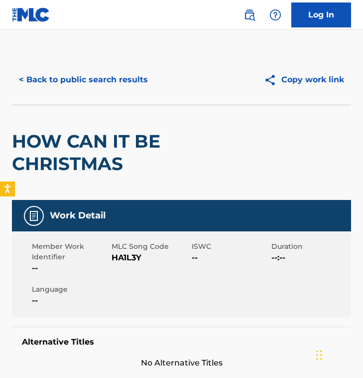
click at [68, 61] on div "< Back to public search results Copy work link" at bounding box center [181, 80] width 339 height 50
click at [68, 77] on button "< Back to public search results" at bounding box center [83, 79] width 143 height 25
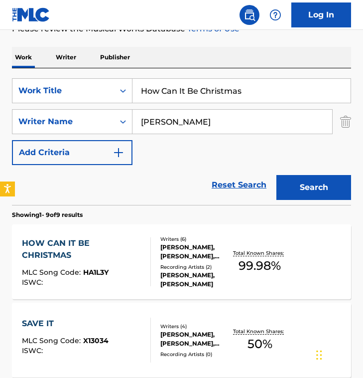
drag, startPoint x: 280, startPoint y: 82, endPoint x: 276, endPoint y: 114, distance: 32.7
click at [279, 117] on div "SearchWithCriteria03a5c87c-4e58-4854-a3e5-3e3276cd76e8 Work Title How Can It Be…" at bounding box center [181, 121] width 339 height 87
paste input "ey Brother"
type input "Hey Brother"
click at [207, 115] on input "[PERSON_NAME]" at bounding box center [233, 122] width 200 height 24
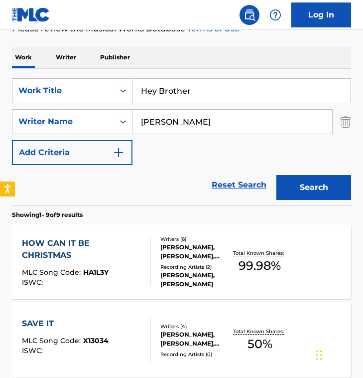
click at [207, 115] on input "[PERSON_NAME]" at bounding box center [233, 122] width 200 height 24
paste input "Ash PournouriTim BerglingVeronica [PERSON_NAME]"
type input "Ash PournouriTim BerglingVeronica [PERSON_NAME]"
click at [193, 126] on input "Ash PournouriTim BerglingVeronica [PERSON_NAME]" at bounding box center [233, 122] width 200 height 24
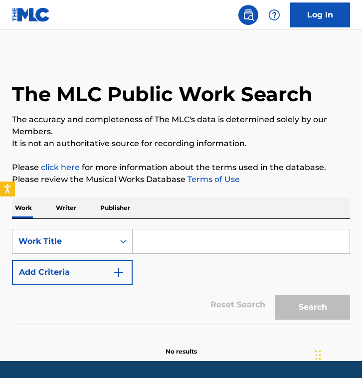
click at [183, 207] on div "Work Writer Publisher" at bounding box center [181, 207] width 338 height 21
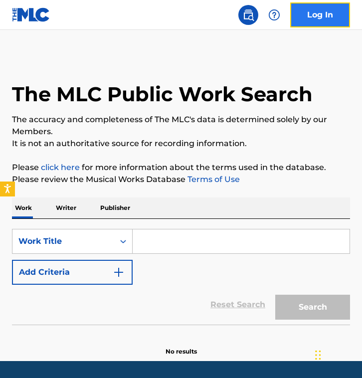
click at [314, 4] on link "Log In" at bounding box center [320, 14] width 60 height 25
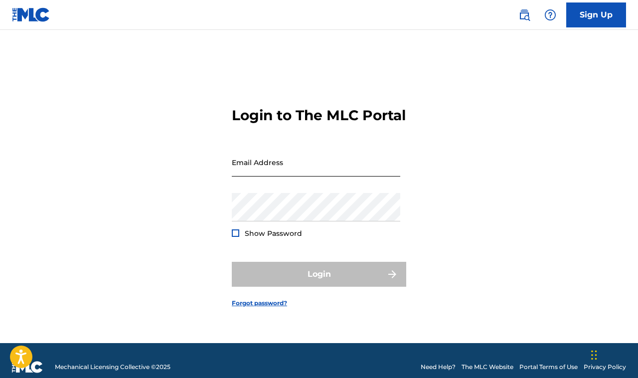
click at [318, 176] on input "Email Address" at bounding box center [316, 162] width 168 height 28
click at [361, 83] on div "Login to The MLC Portal Email Address Password Show Password Login Forgot passw…" at bounding box center [319, 199] width 638 height 288
click at [361, 19] on link "Sign Up" at bounding box center [596, 14] width 60 height 25
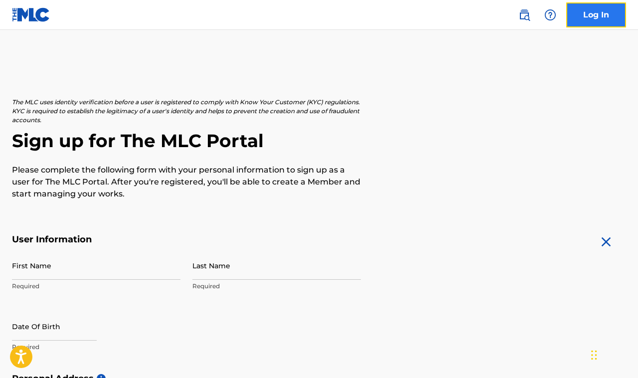
click at [361, 24] on link "Log In" at bounding box center [596, 14] width 60 height 25
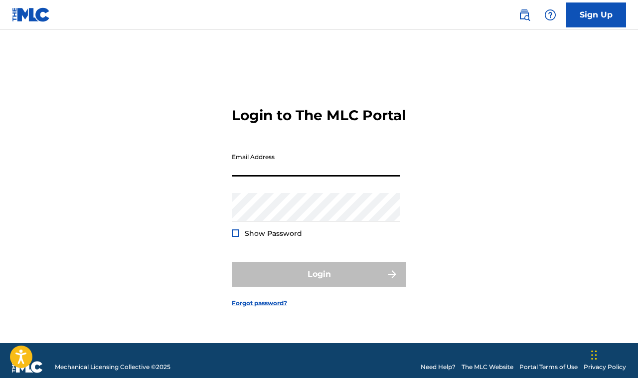
click at [277, 176] on input "Email Address" at bounding box center [316, 162] width 168 height 28
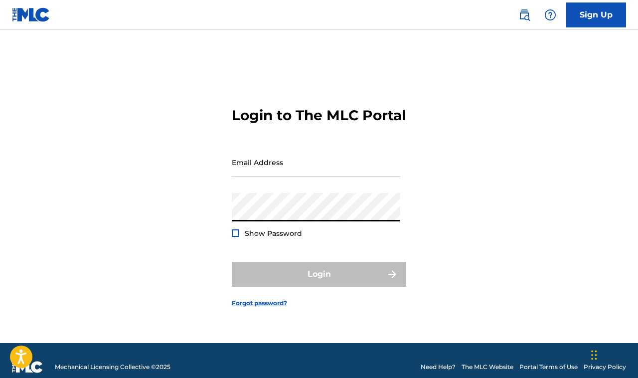
type input "eli@elifoxmusic.com"
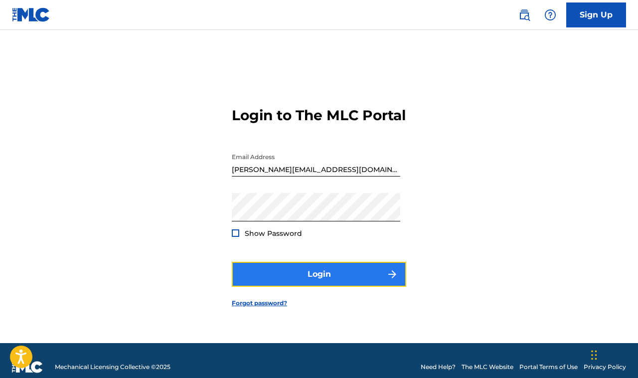
click at [308, 287] on button "Login" at bounding box center [319, 274] width 174 height 25
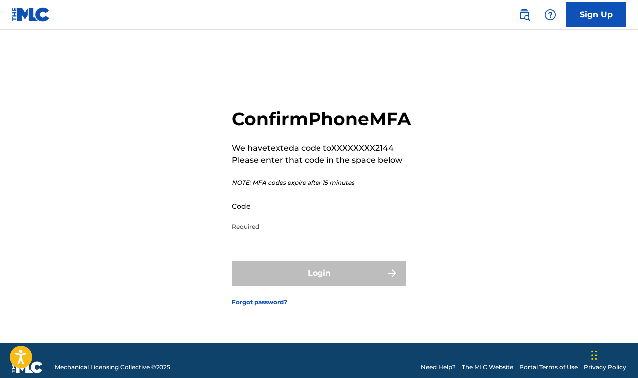
click at [278, 211] on input "Code" at bounding box center [316, 206] width 168 height 28
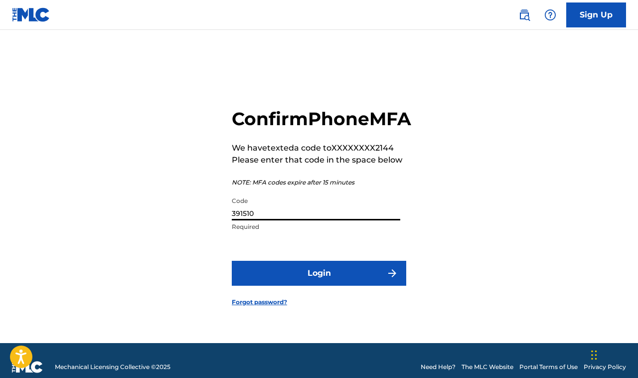
type input "391510"
click at [232, 261] on button "Login" at bounding box center [319, 273] width 174 height 25
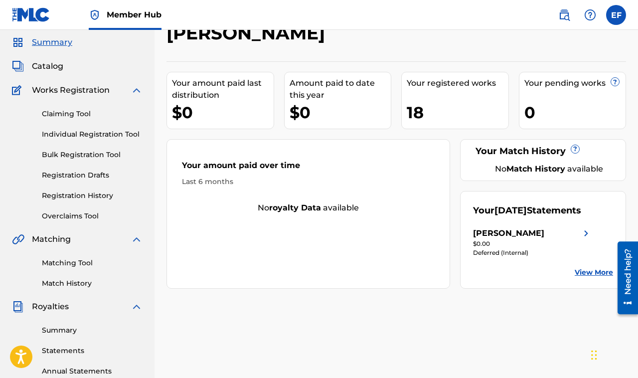
scroll to position [30, 0]
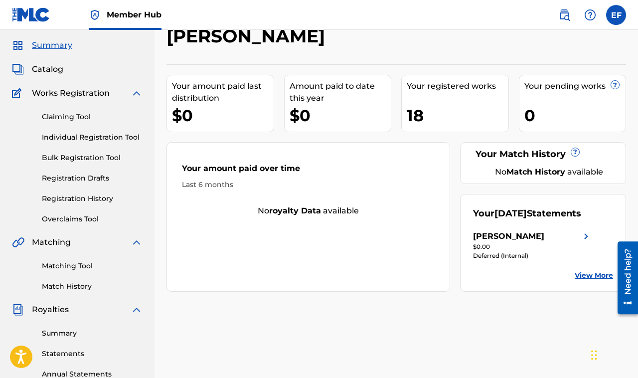
click at [290, 275] on div "Your amount paid over time Last 6 months No royalty data available" at bounding box center [308, 217] width 284 height 150
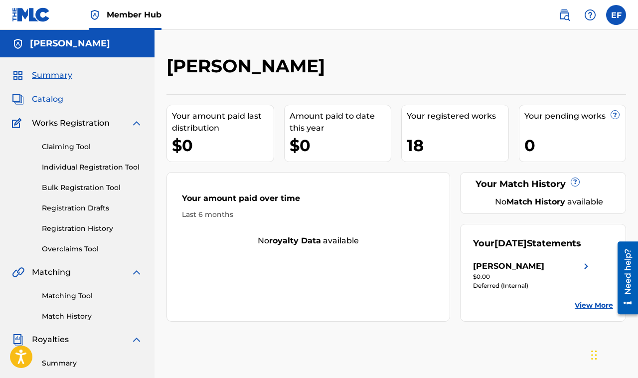
click at [52, 100] on span "Catalog" at bounding box center [47, 99] width 31 height 12
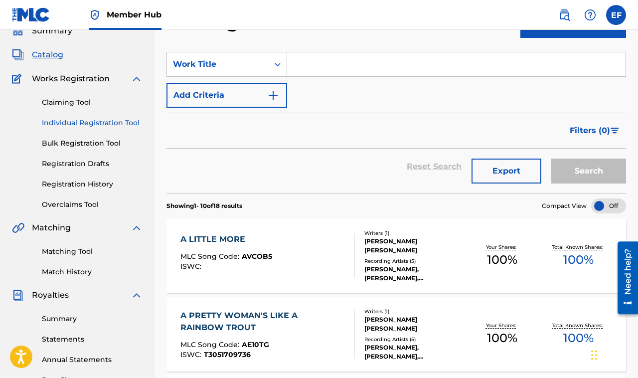
scroll to position [66, 0]
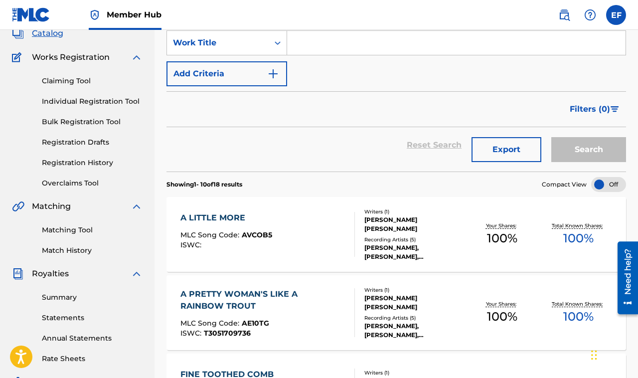
click at [361, 93] on div "Filters ( 0 )" at bounding box center [396, 109] width 460 height 36
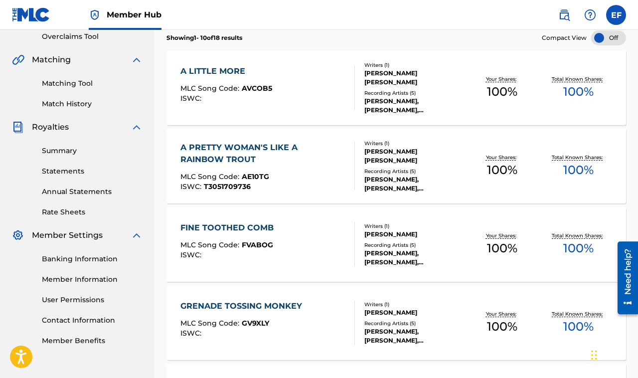
scroll to position [0, 0]
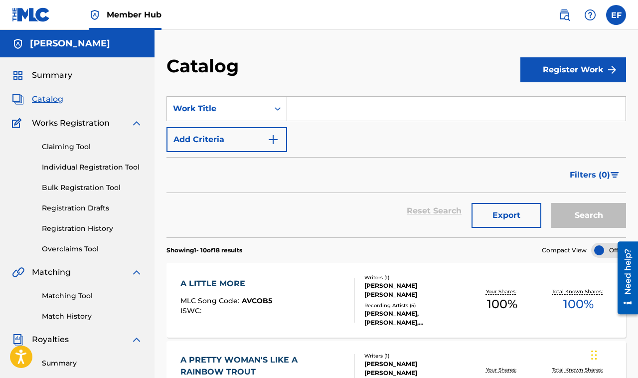
click at [361, 5] on div "EF EF Eli Fox eli@elifoxmusic.com Notification Preferences Profile Log out" at bounding box center [587, 15] width 78 height 20
click at [361, 12] on label at bounding box center [616, 15] width 20 height 20
click at [361, 15] on input "EF Eli Fox eli@elifoxmusic.com Notification Preferences Profile Log out" at bounding box center [616, 15] width 0 height 0
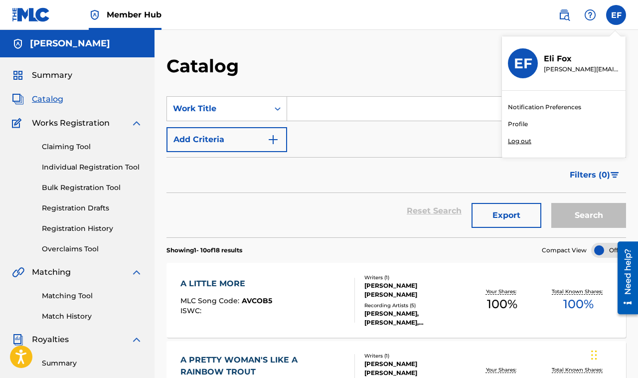
click at [361, 124] on link "Profile" at bounding box center [518, 124] width 20 height 9
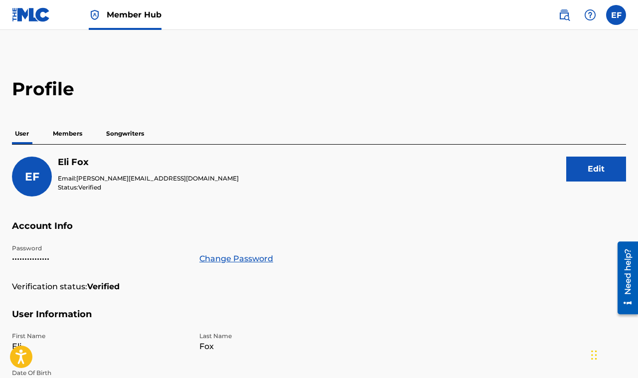
click at [23, 138] on p "User" at bounding box center [22, 133] width 20 height 21
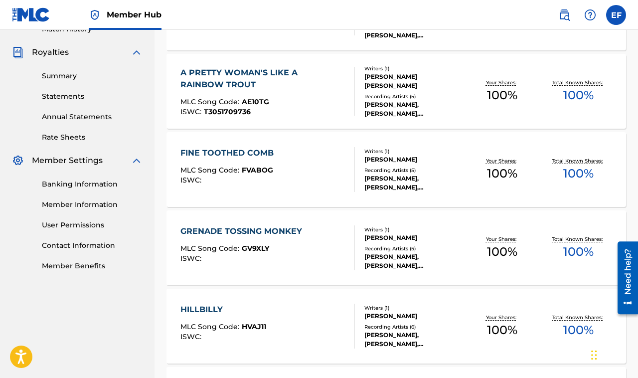
scroll to position [295, 0]
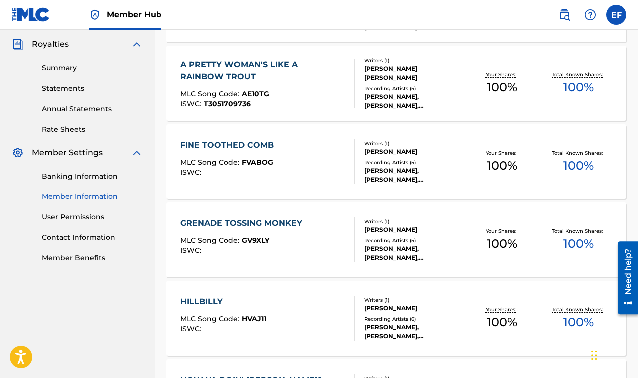
click at [64, 200] on link "Member Information" at bounding box center [92, 196] width 101 height 10
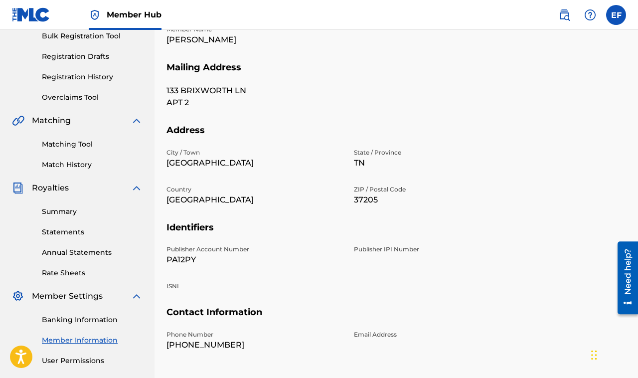
scroll to position [240, 0]
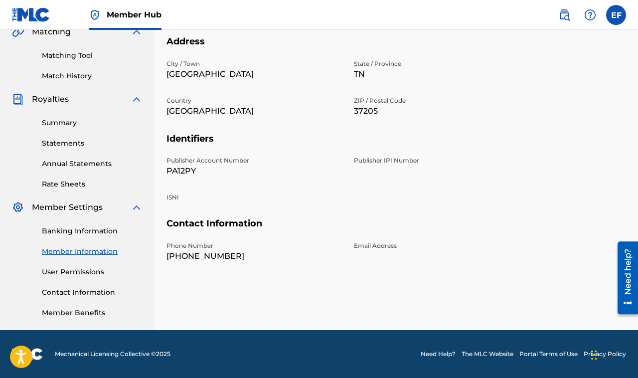
click at [248, 249] on p "Phone Number" at bounding box center [253, 245] width 175 height 9
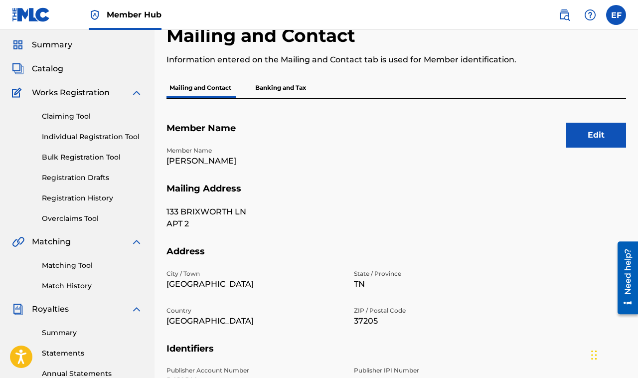
scroll to position [28, 0]
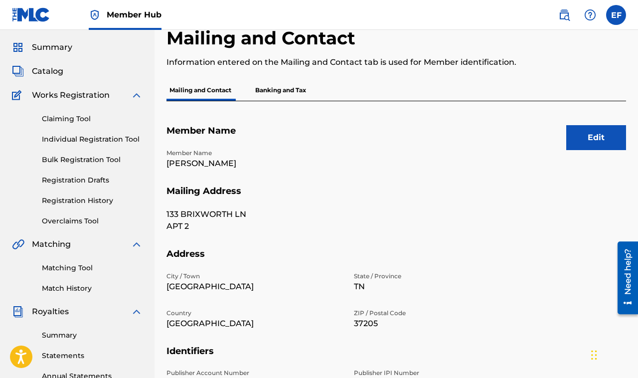
click at [67, 221] on link "Overclaims Tool" at bounding box center [92, 221] width 101 height 10
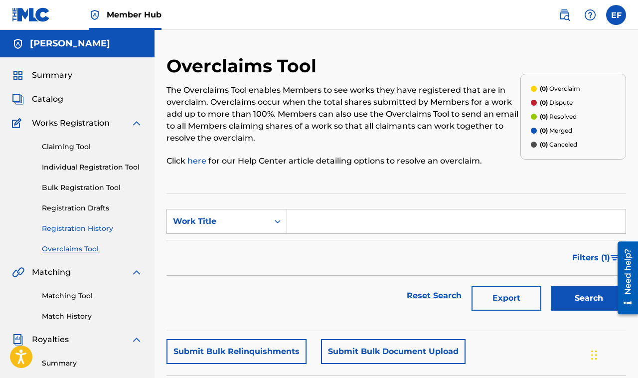
click at [70, 227] on link "Registration History" at bounding box center [92, 228] width 101 height 10
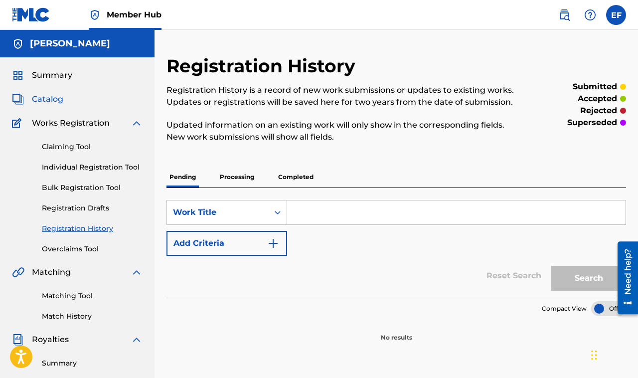
click at [51, 96] on span "Catalog" at bounding box center [47, 99] width 31 height 12
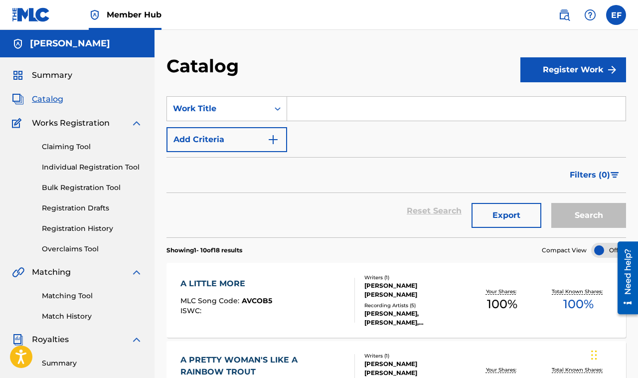
click at [317, 304] on div "A LITTLE MORE MLC Song Code : AVCOB5 ISWC :" at bounding box center [267, 300] width 174 height 45
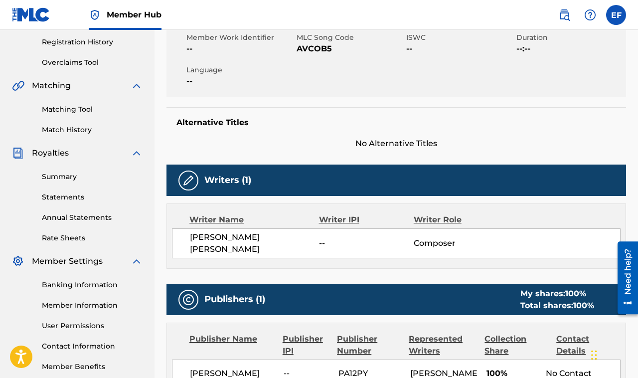
scroll to position [187, 0]
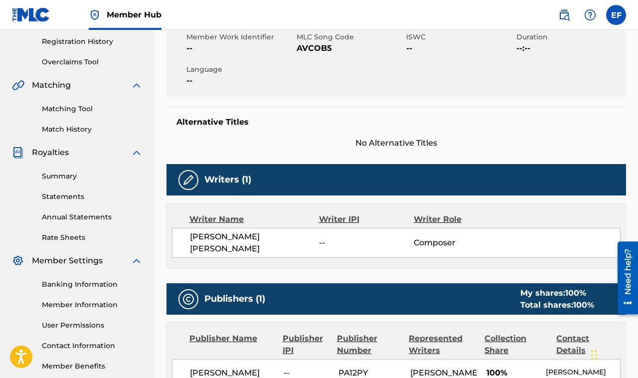
click at [361, 215] on div "Writer IPI" at bounding box center [366, 219] width 95 height 12
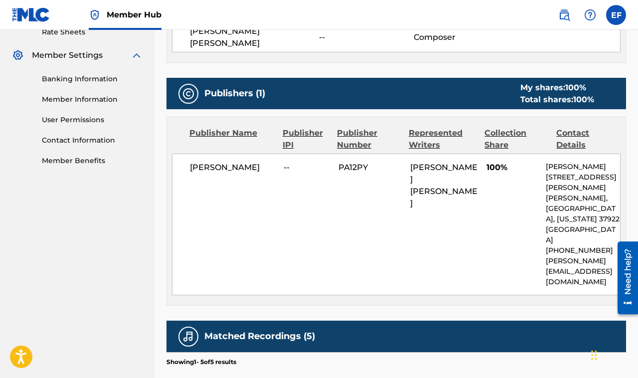
scroll to position [393, 0]
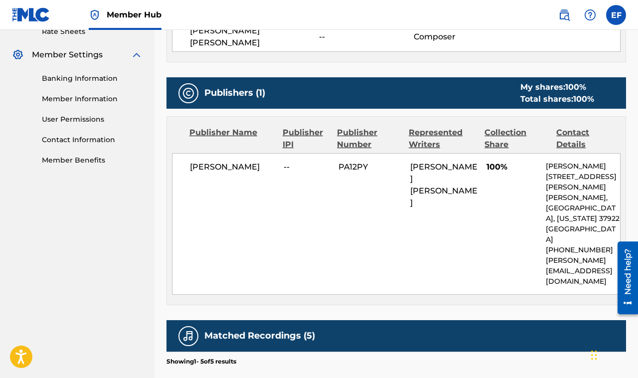
click at [289, 174] on div "ELI FOX -- PA12PY ELIJAH LEE FOX 100% Eli Fox 9105 Hailes Abbey Lane, Knoxville…" at bounding box center [396, 224] width 449 height 142
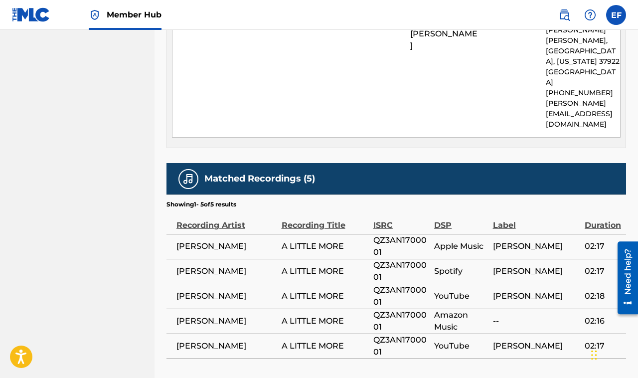
scroll to position [560, 0]
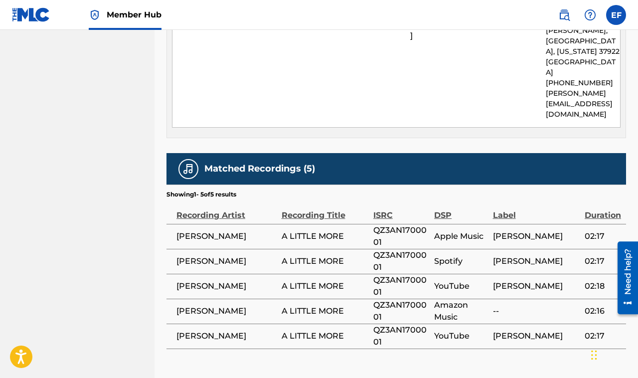
click at [330, 305] on span "A LITTLE MORE" at bounding box center [325, 311] width 87 height 12
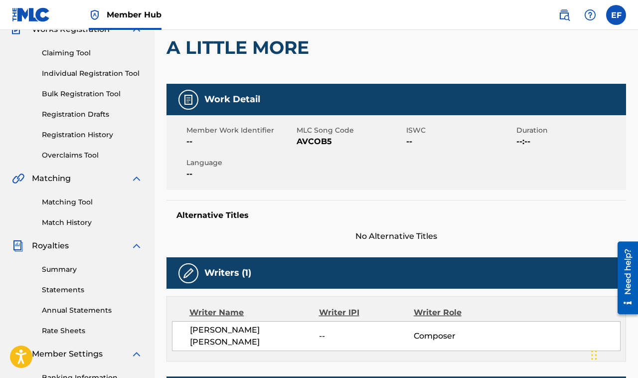
scroll to position [0, 0]
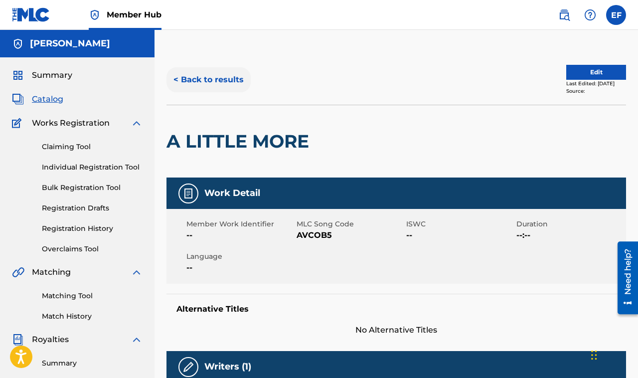
click at [228, 81] on button "< Back to results" at bounding box center [208, 79] width 84 height 25
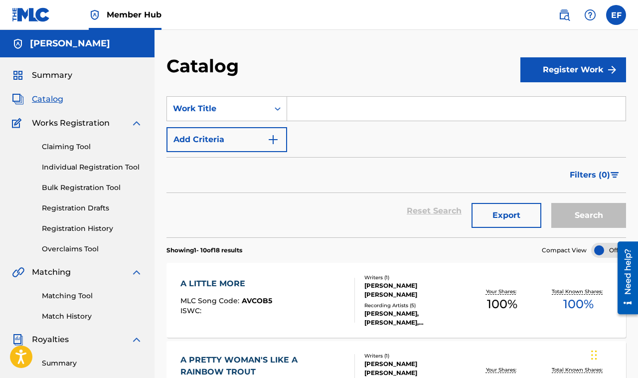
click at [312, 143] on div "SearchWithCriteria2b11365f-637e-4434-80b5-ddf5a232b2c3 Work Title Add Criteria" at bounding box center [396, 124] width 460 height 56
click at [305, 185] on div "Filters ( 0 )" at bounding box center [396, 175] width 460 height 36
click at [203, 176] on div "Filters ( 0 )" at bounding box center [396, 175] width 460 height 36
click at [57, 77] on span "Summary" at bounding box center [52, 75] width 40 height 12
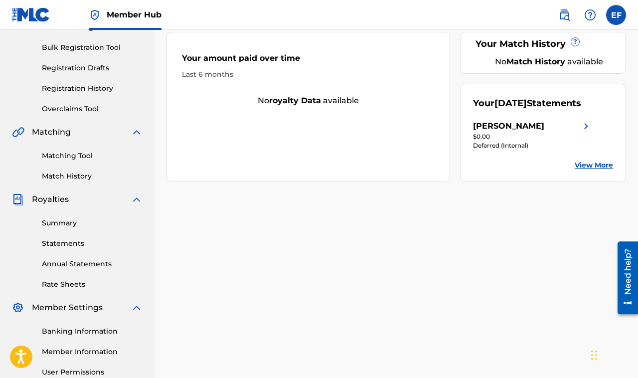
scroll to position [141, 0]
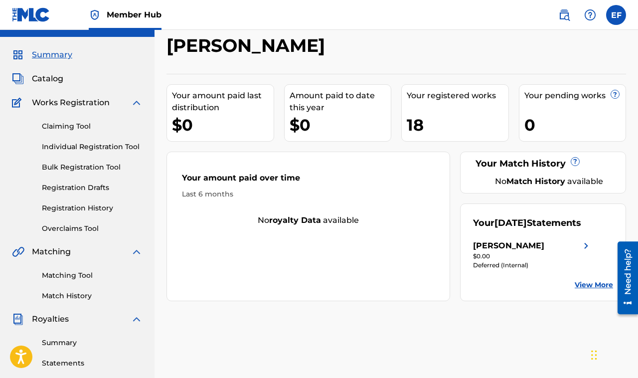
click at [313, 297] on div "Your amount paid over time Last 6 months No royalty data available" at bounding box center [308, 227] width 284 height 150
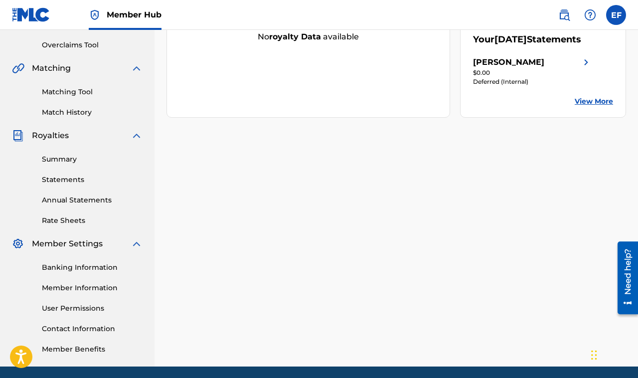
scroll to position [205, 0]
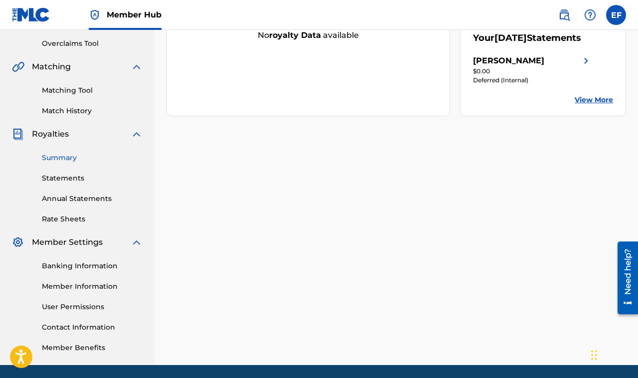
click at [58, 156] on link "Summary" at bounding box center [92, 158] width 101 height 10
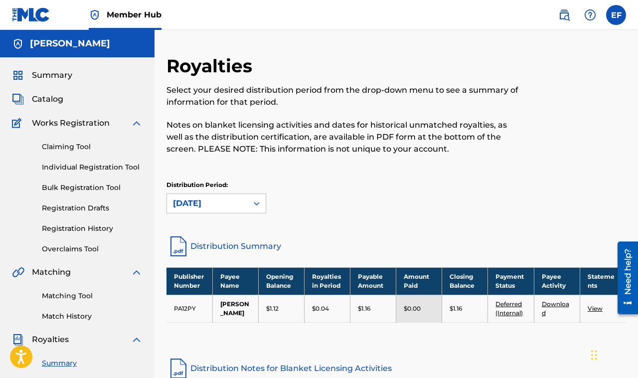
click at [296, 176] on div "Royalties Select your desired distribution period from the drop-down menu to se…" at bounding box center [396, 144] width 460 height 179
click at [266, 109] on div "Select your desired distribution period from the drop-down menu to see a summar…" at bounding box center [343, 119] width 354 height 71
click at [268, 104] on p "Select your desired distribution period from the drop-down menu to see a summar…" at bounding box center [343, 96] width 354 height 24
click at [54, 117] on span "Works Registration" at bounding box center [71, 123] width 78 height 12
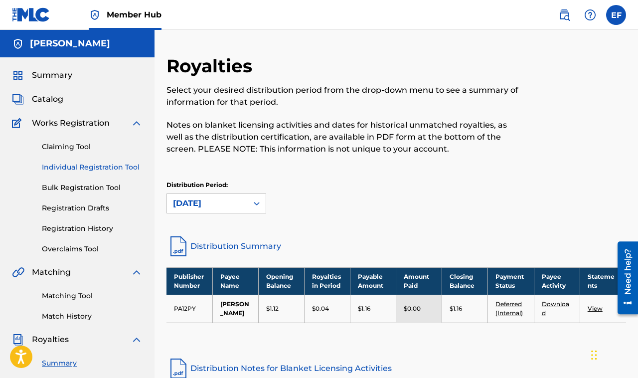
click at [77, 169] on link "Individual Registration Tool" at bounding box center [92, 167] width 101 height 10
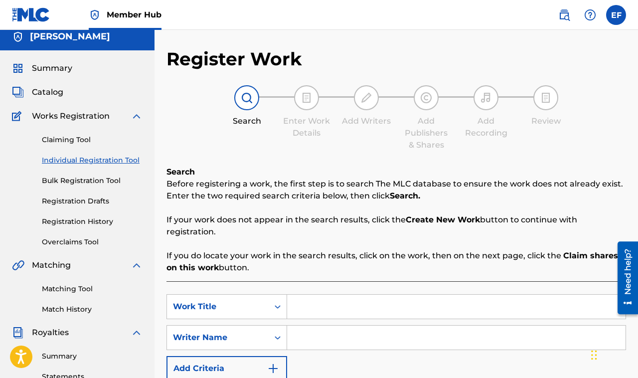
scroll to position [6, 0]
click at [325, 306] on input "Search Form" at bounding box center [456, 307] width 338 height 24
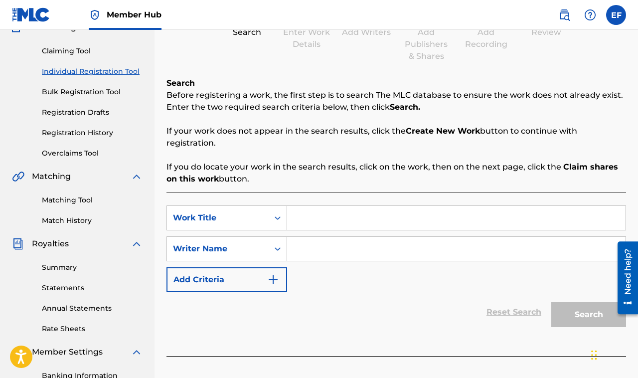
scroll to position [95, 0]
type input "Feel now"
click at [324, 237] on div "Search Form" at bounding box center [456, 249] width 339 height 25
click at [324, 249] on input "Search Form" at bounding box center [456, 249] width 338 height 24
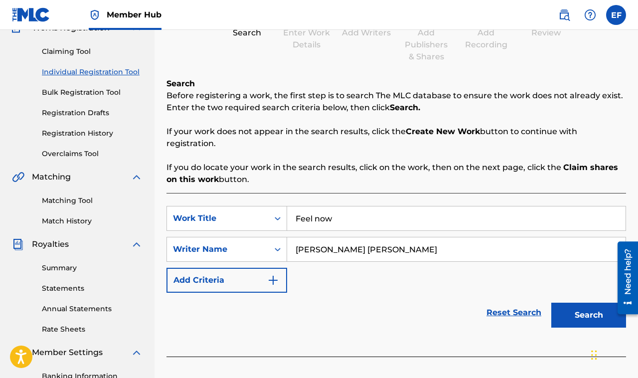
type input "elijah lee fox"
click at [361, 303] on button "Search" at bounding box center [588, 315] width 75 height 25
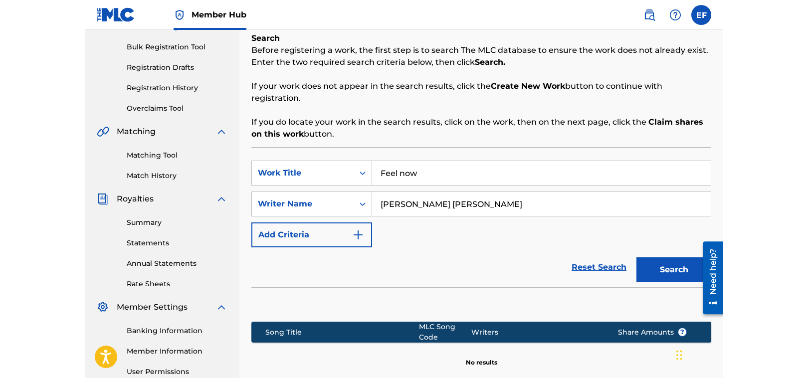
scroll to position [140, 0]
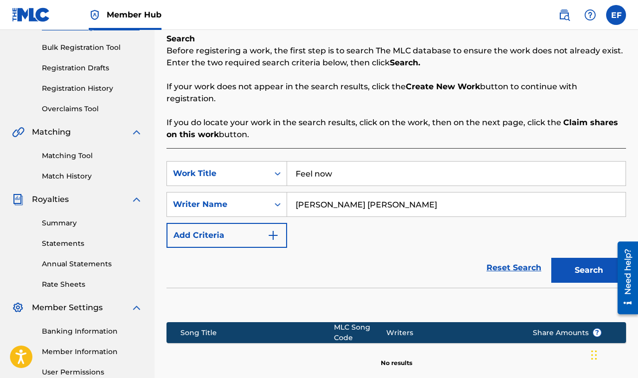
click at [361, 76] on div "Search Before registering a work, the first step is to search The MLC database …" at bounding box center [396, 87] width 460 height 108
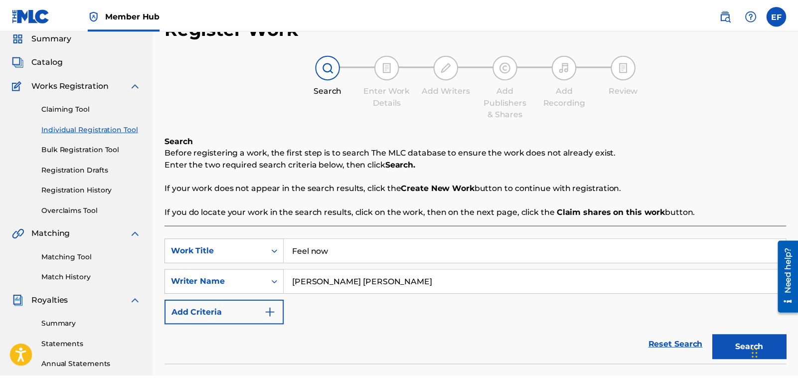
scroll to position [36, 0]
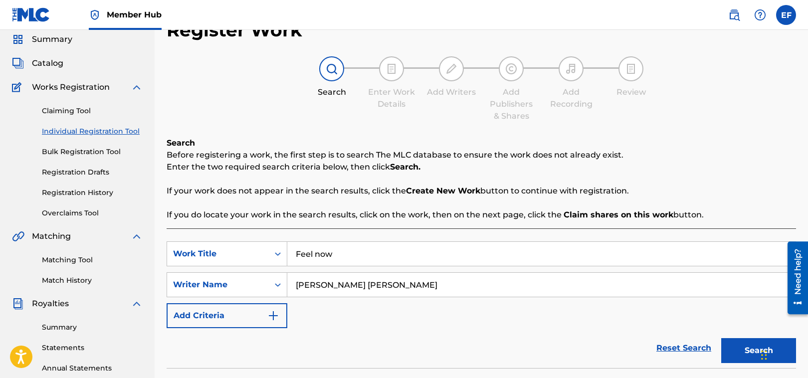
click at [361, 197] on div "Search Before registering a work, the first step is to search The MLC database …" at bounding box center [480, 179] width 629 height 84
click at [361, 190] on strong "Create New Work" at bounding box center [443, 190] width 74 height 9
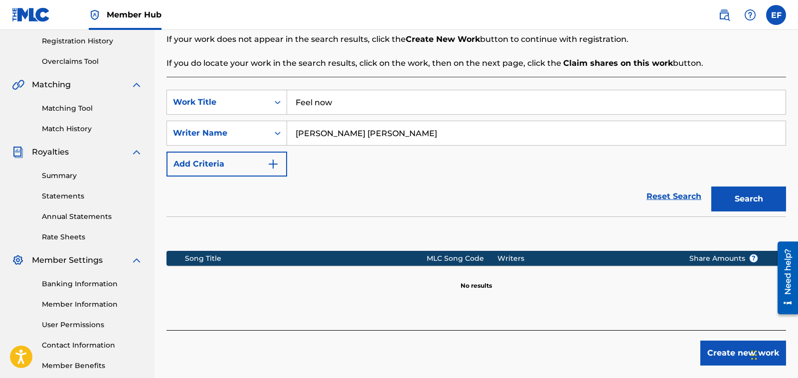
scroll to position [198, 0]
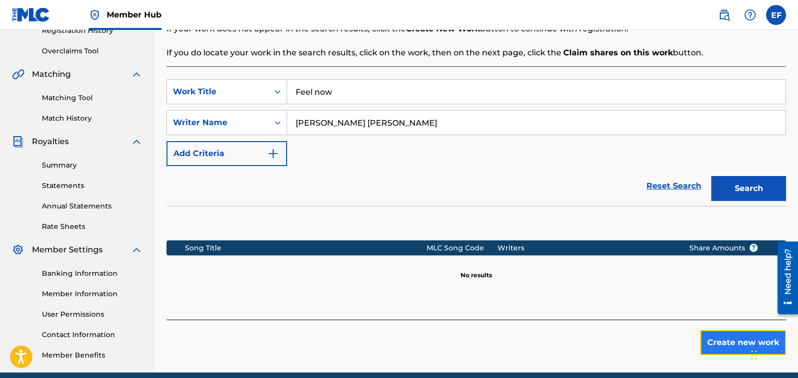
click at [361, 342] on button "Create new work" at bounding box center [743, 342] width 86 height 25
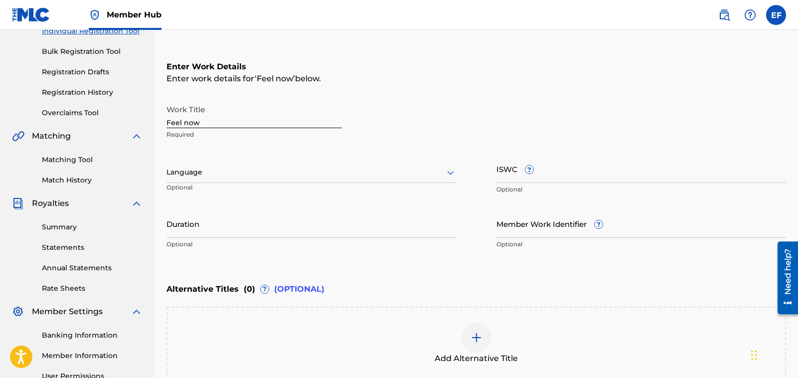
scroll to position [246, 0]
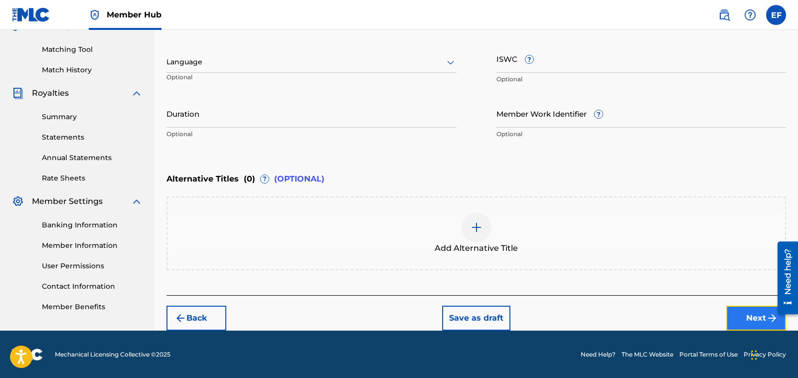
click at [361, 324] on button "Next" at bounding box center [756, 318] width 60 height 25
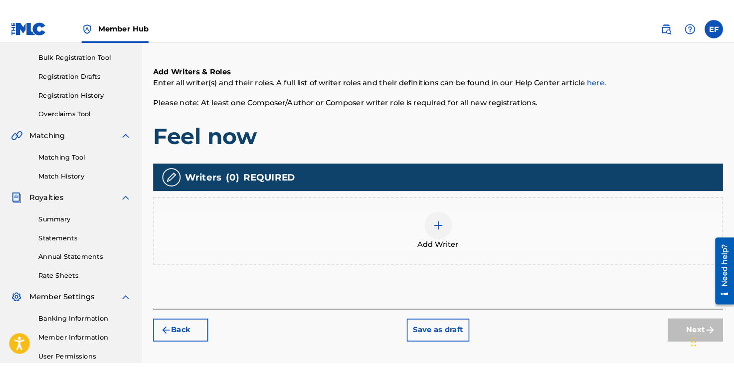
scroll to position [143, 0]
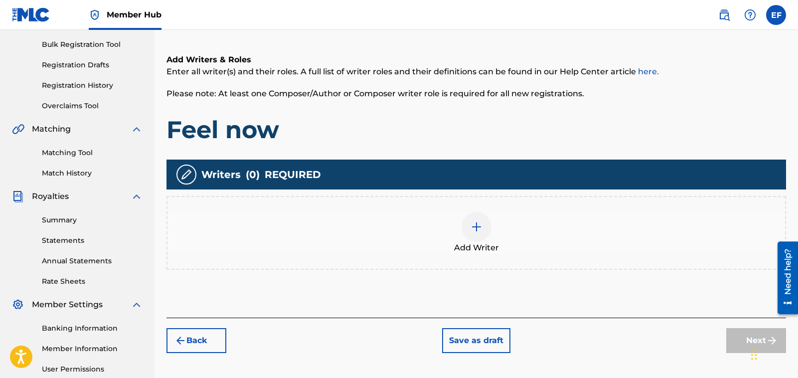
click at [361, 223] on img at bounding box center [477, 227] width 12 height 12
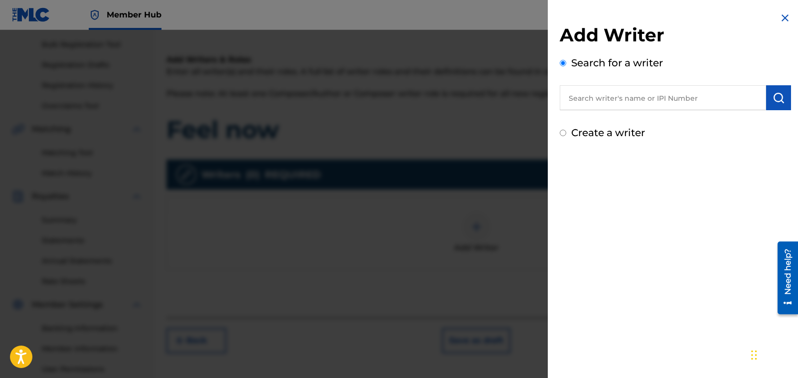
click at [361, 223] on div at bounding box center [399, 219] width 798 height 378
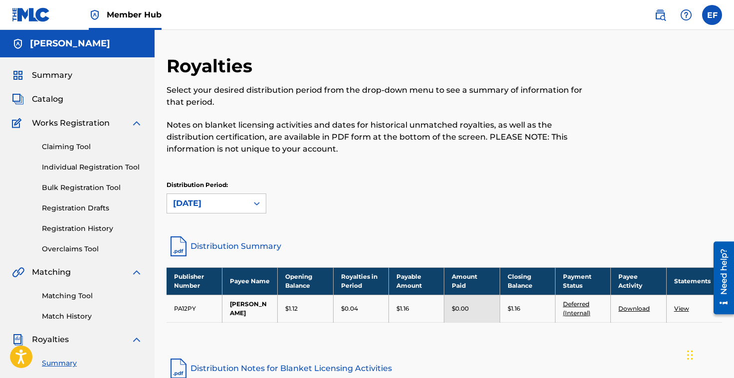
click at [191, 299] on td "PA12PY" at bounding box center [193, 308] width 55 height 27
click at [184, 308] on td "PA12PY" at bounding box center [193, 308] width 55 height 27
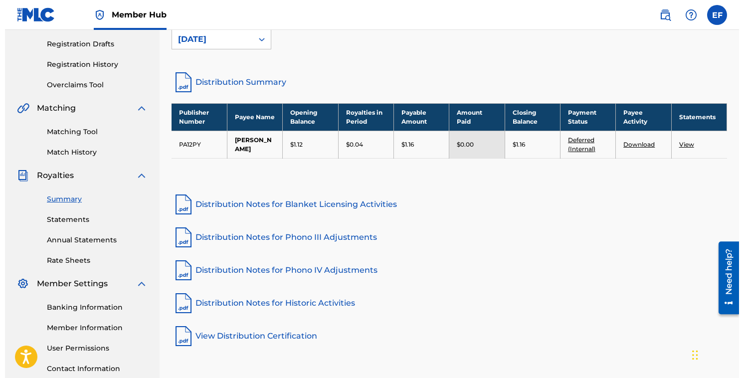
scroll to position [164, 0]
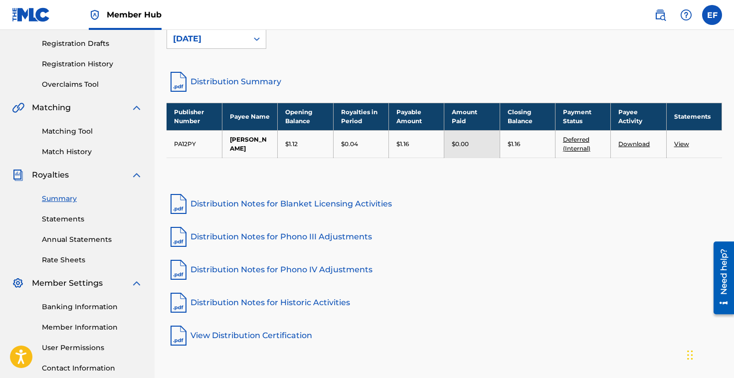
click at [269, 186] on div "Royalties Select your desired distribution period from the drop-down menu to se…" at bounding box center [443, 118] width 555 height 457
click at [347, 183] on div "Royalties Select your desired distribution period from the drop-down menu to se…" at bounding box center [448, 118] width 565 height 457
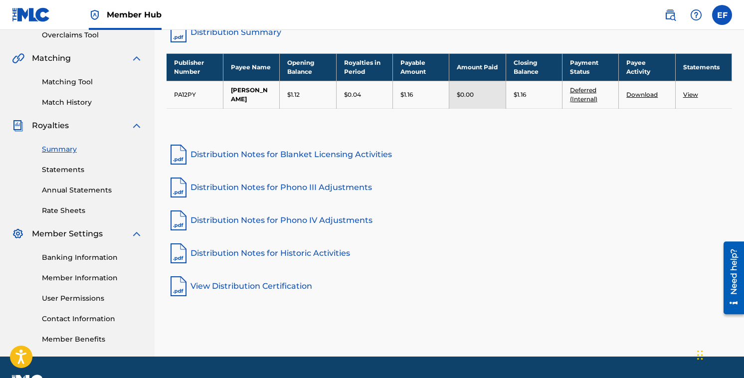
scroll to position [208, 0]
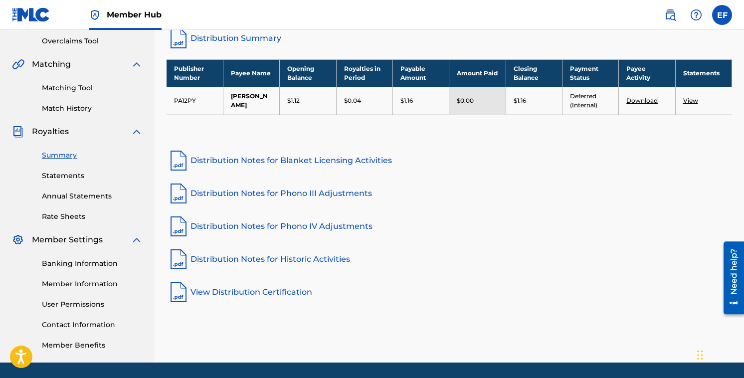
click at [291, 310] on div "Royalties Select your desired distribution period from the drop-down menu to se…" at bounding box center [449, 104] width 589 height 515
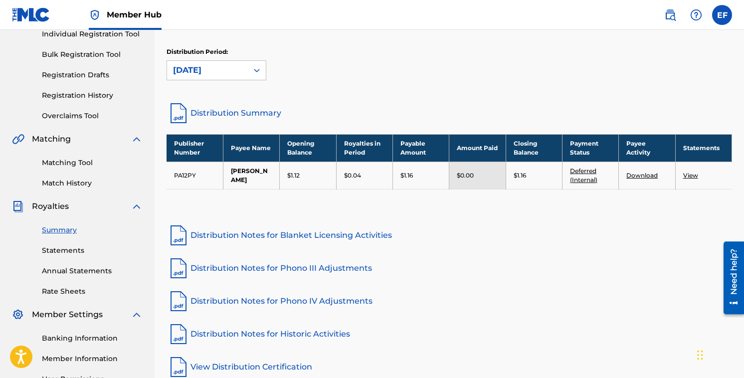
scroll to position [133, 0]
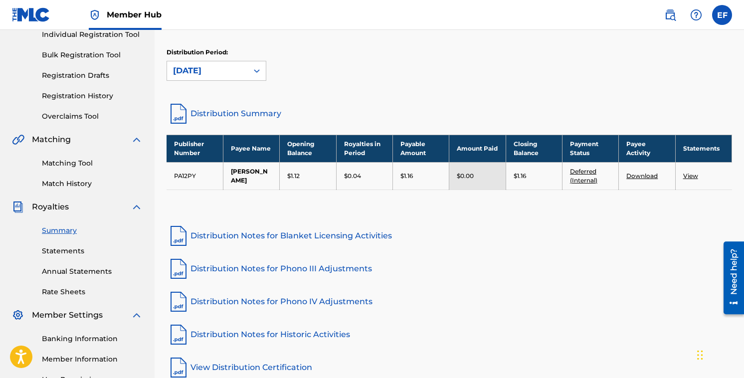
click at [74, 189] on div "Summary Catalog Works Registration Claiming Tool Individual Registration Tool B…" at bounding box center [77, 181] width 155 height 513
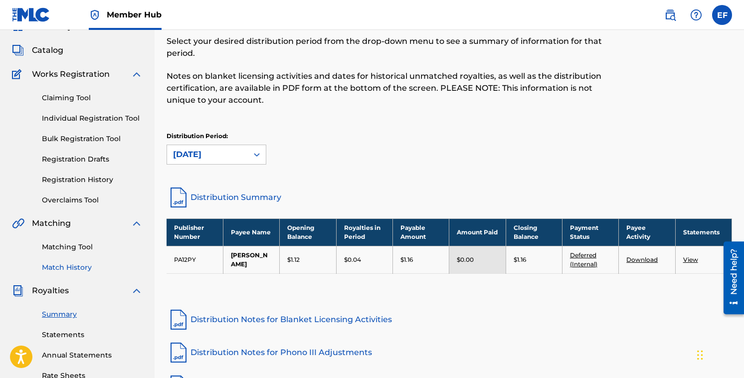
scroll to position [50, 0]
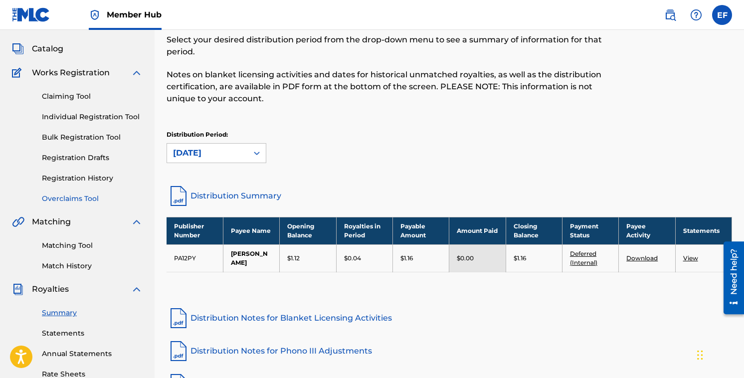
click at [73, 194] on link "Overclaims Tool" at bounding box center [92, 198] width 101 height 10
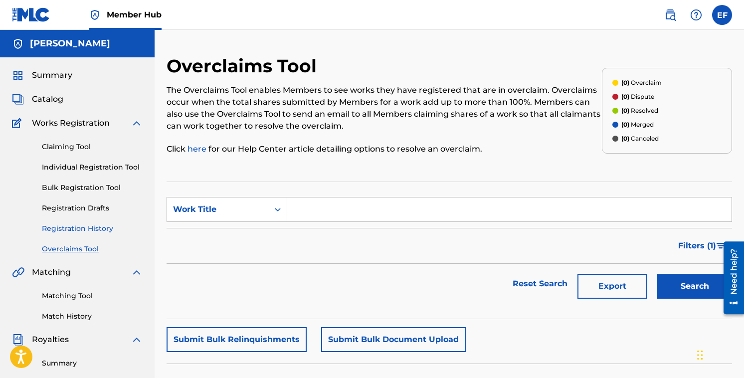
click at [86, 228] on link "Registration History" at bounding box center [92, 228] width 101 height 10
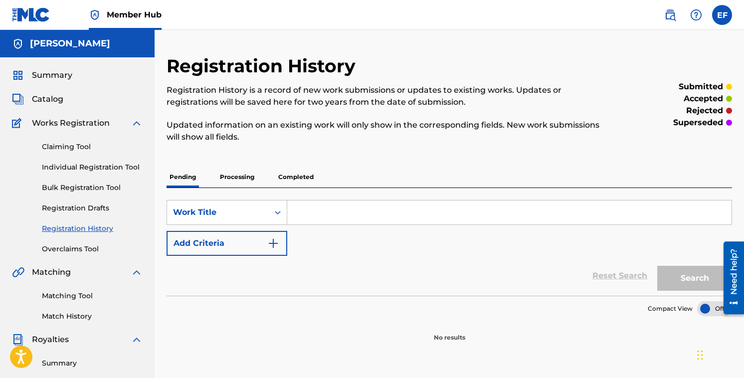
click at [361, 277] on div "Reset Search Search" at bounding box center [448, 276] width 565 height 40
click at [361, 278] on div "Reset Search Search" at bounding box center [448, 276] width 565 height 40
click at [349, 284] on div "Reset Search Search" at bounding box center [448, 276] width 565 height 40
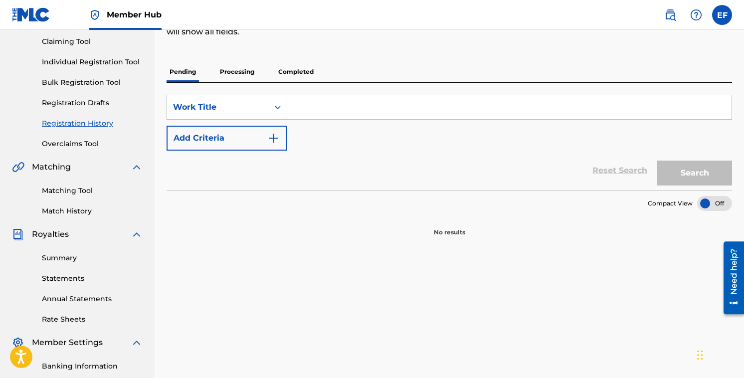
scroll to position [106, 0]
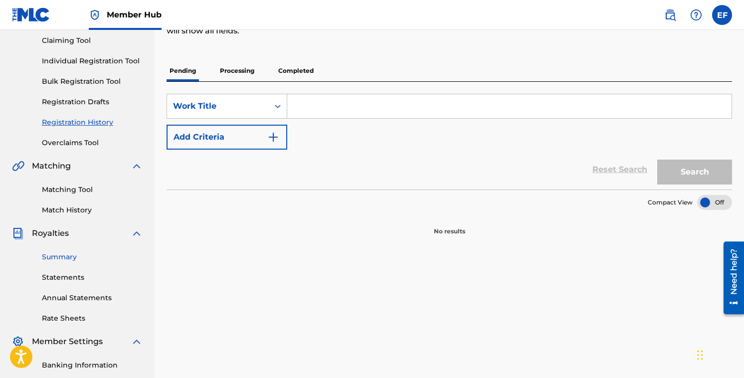
click at [70, 256] on link "Summary" at bounding box center [92, 257] width 101 height 10
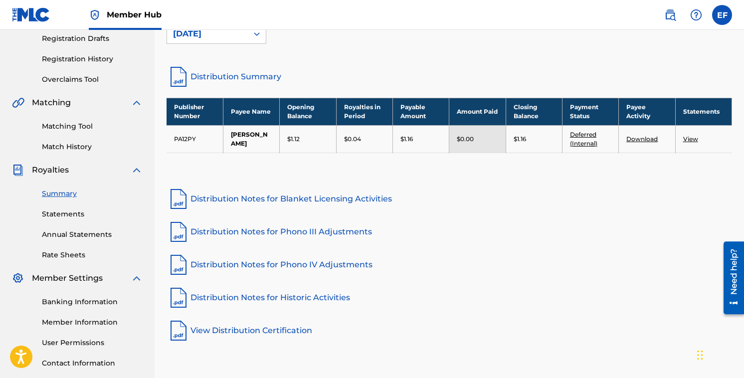
scroll to position [171, 0]
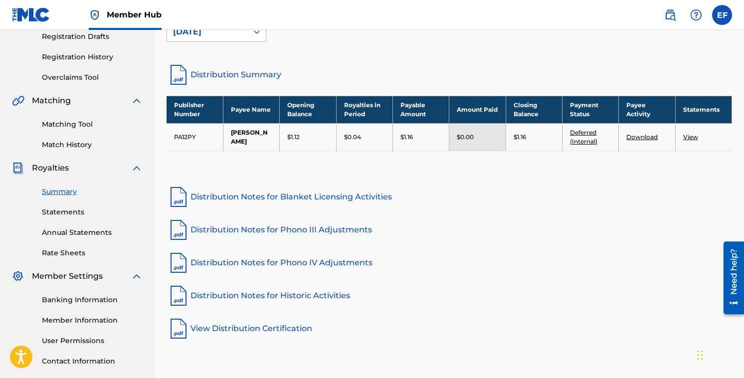
click at [361, 167] on div "Publisher Number Payee Name Opening Balance Royalties in Period Payable Amount …" at bounding box center [448, 136] width 565 height 80
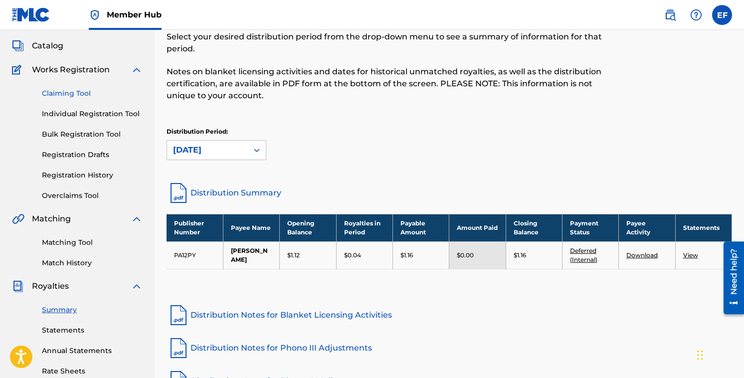
scroll to position [0, 0]
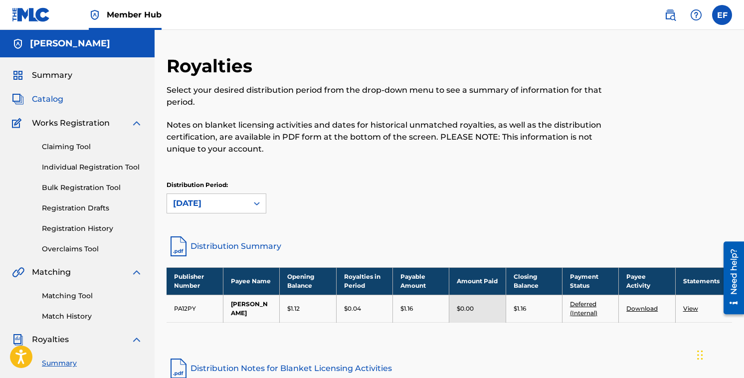
click at [51, 97] on span "Catalog" at bounding box center [47, 99] width 31 height 12
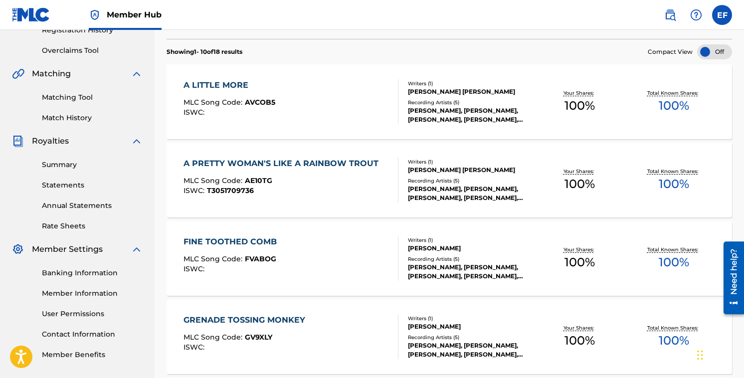
scroll to position [202, 0]
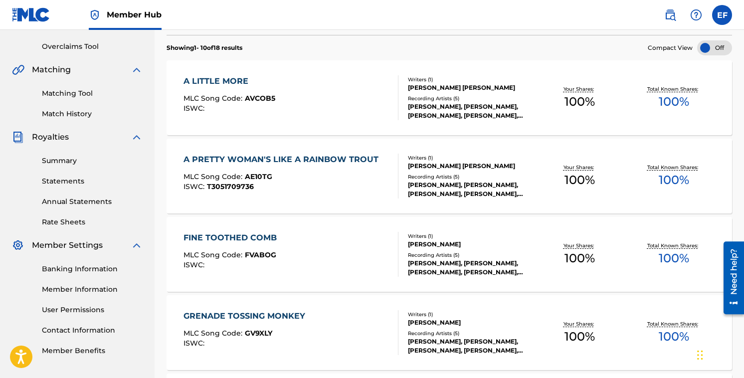
click at [361, 151] on div "A PRETTY WOMAN'S LIKE A RAINBOW TROUT MLC Song Code : AE10TG ISWC : T3051709736…" at bounding box center [448, 176] width 565 height 75
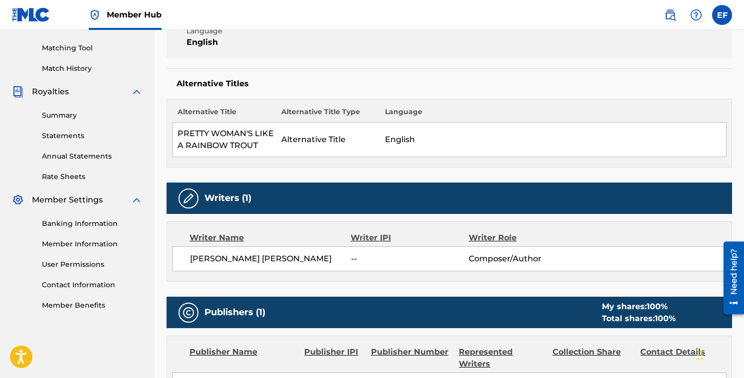
click at [361, 192] on div "Writers (1)" at bounding box center [448, 197] width 565 height 31
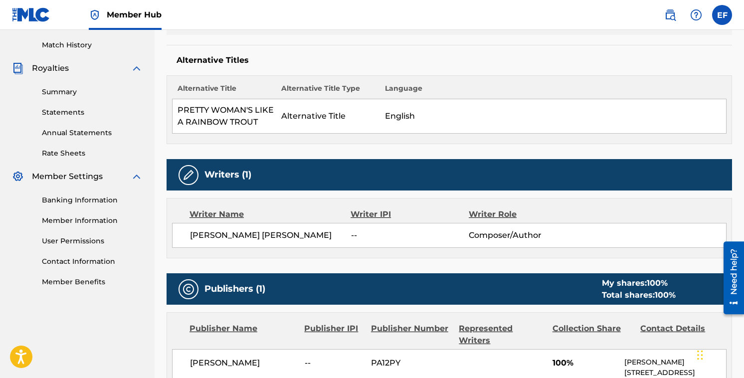
scroll to position [271, 0]
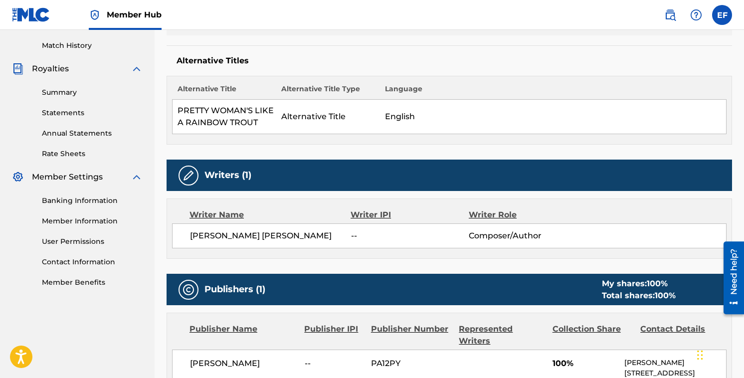
click at [361, 271] on div "Work Detail Member Work Identifier -- MLC Song Code AE10TG ISWC T3051709736 Dur…" at bounding box center [448, 315] width 565 height 773
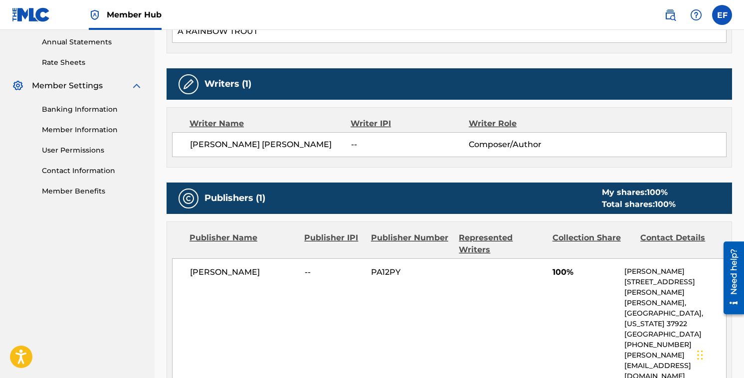
click at [361, 212] on div "Publishers (1) My shares: 100 % Total shares: 100 %" at bounding box center [448, 197] width 565 height 31
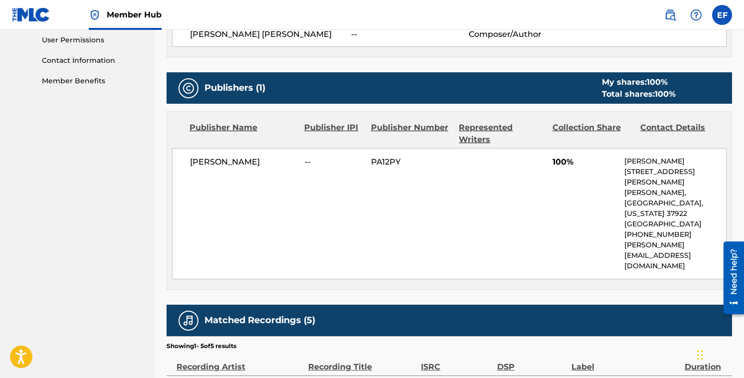
scroll to position [629, 0]
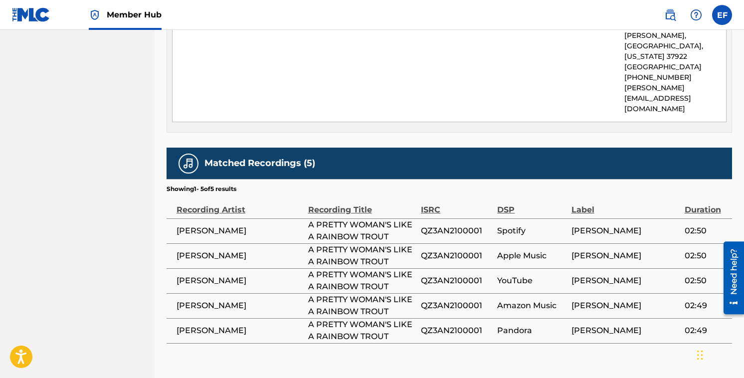
click at [361, 243] on td "QZ3AN2100001" at bounding box center [459, 255] width 76 height 25
click at [361, 148] on div "Matched Recordings (5)" at bounding box center [448, 163] width 565 height 31
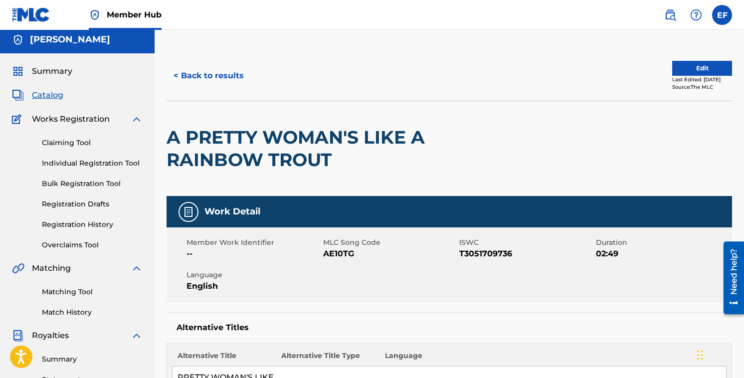
scroll to position [0, 0]
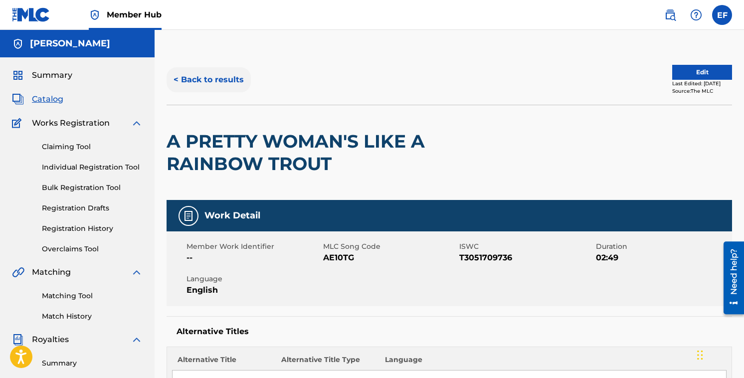
click at [232, 74] on button "< Back to results" at bounding box center [208, 79] width 84 height 25
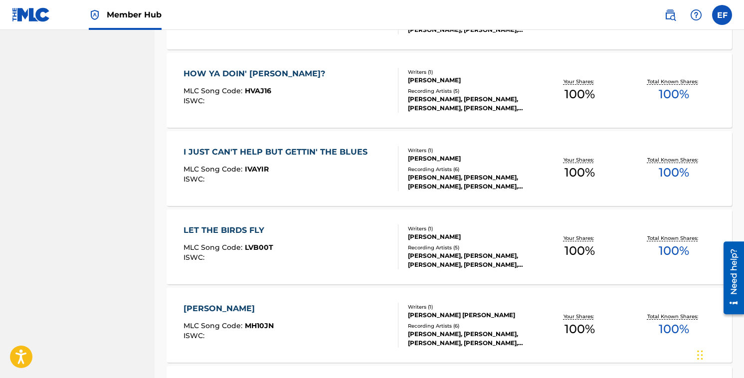
scroll to position [602, 0]
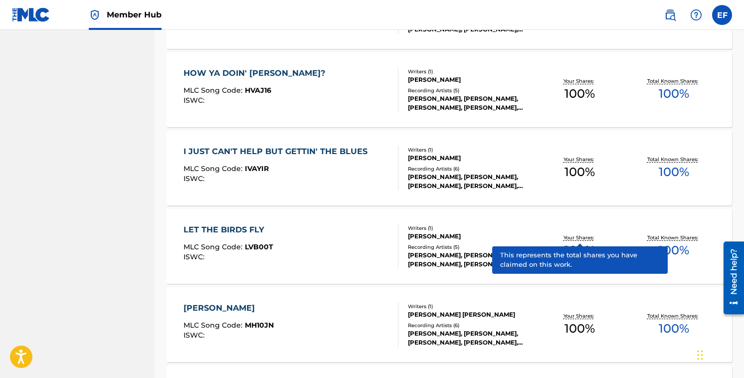
click at [361, 236] on p "Your Shares:" at bounding box center [579, 237] width 33 height 7
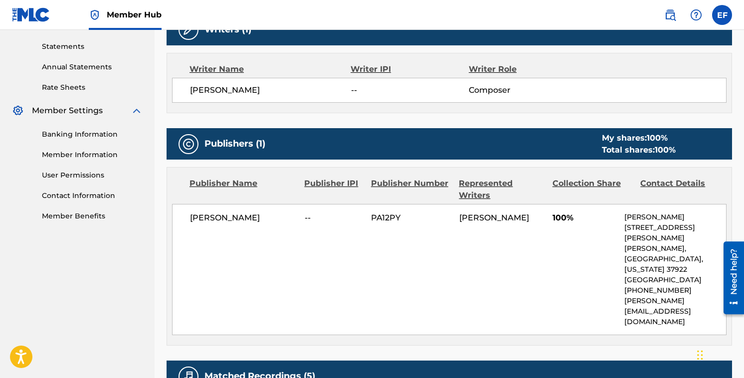
scroll to position [339, 0]
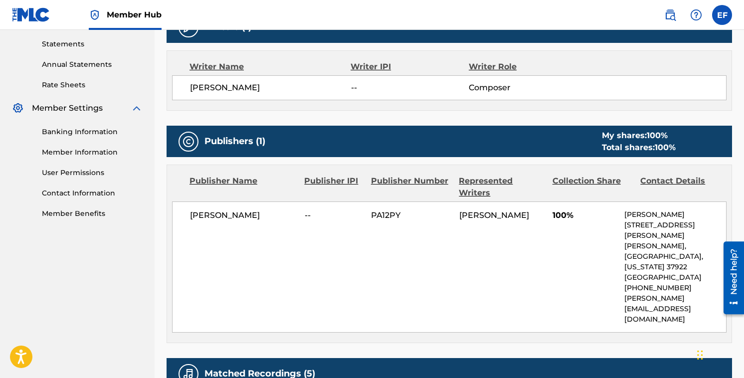
click at [361, 130] on div "Publishers (1) My shares: 100 % Total shares: 100 %" at bounding box center [448, 141] width 565 height 31
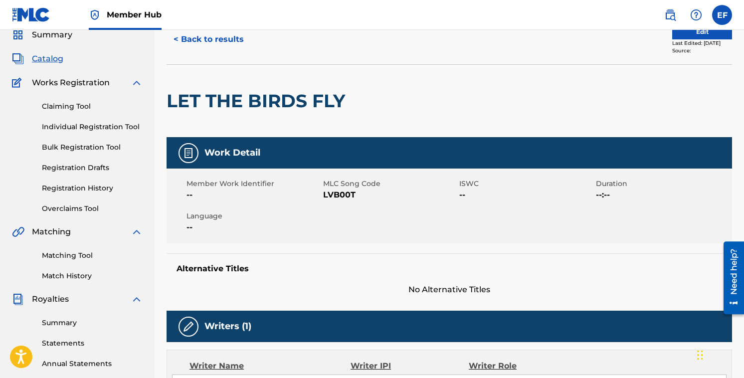
scroll to position [0, 0]
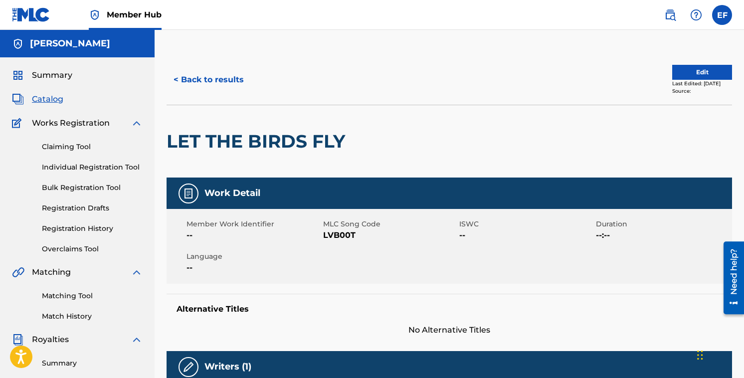
click at [361, 76] on div "< Back to results" at bounding box center [307, 79] width 283 height 25
click at [361, 100] on div "< Back to results Edit Last Edited: October 02, 2018 Source:" at bounding box center [448, 80] width 565 height 50
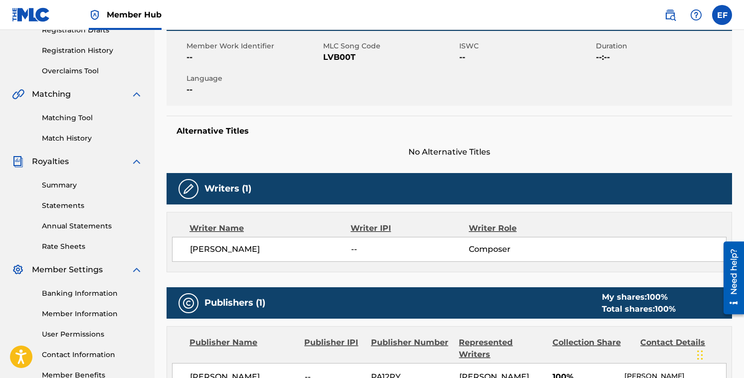
click at [361, 238] on div "ELIJAH FOX -- Composer" at bounding box center [449, 249] width 554 height 25
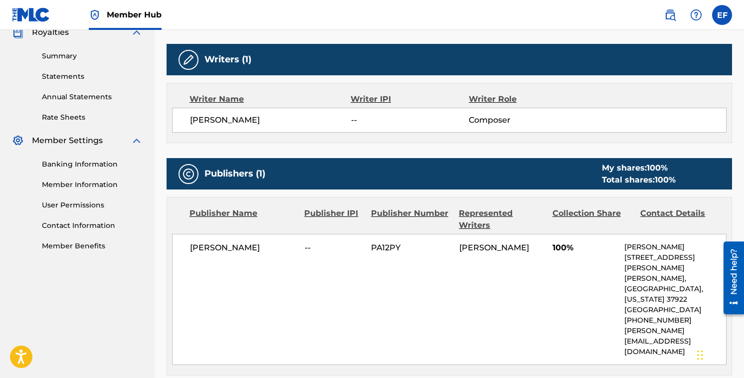
scroll to position [309, 0]
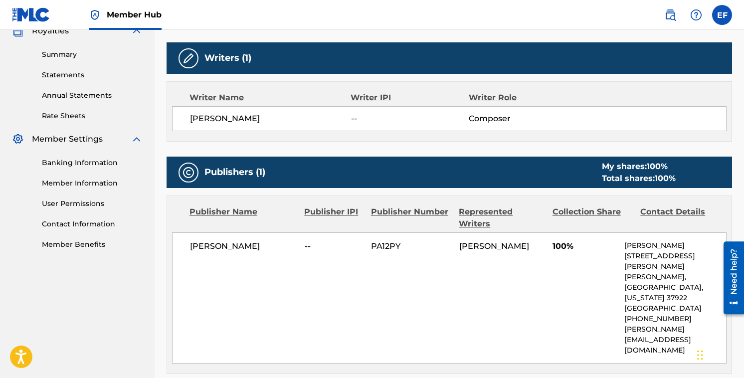
click at [361, 238] on div "ELI FOX -- PA12PY ELIJAH FOX 100% Eli Fox 9105 Hailes Abbey Lane, Knoxville, Te…" at bounding box center [449, 297] width 554 height 131
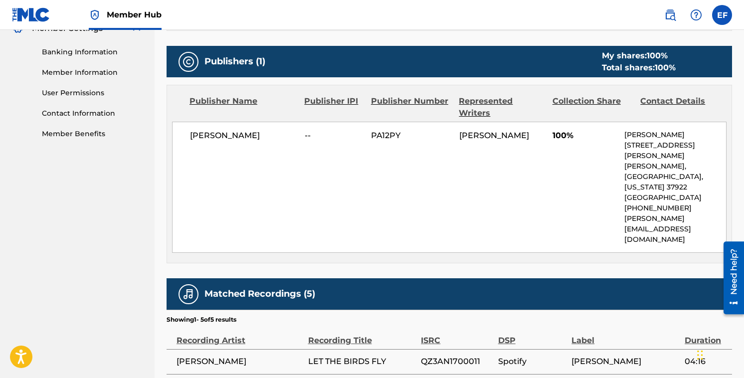
scroll to position [419, 0]
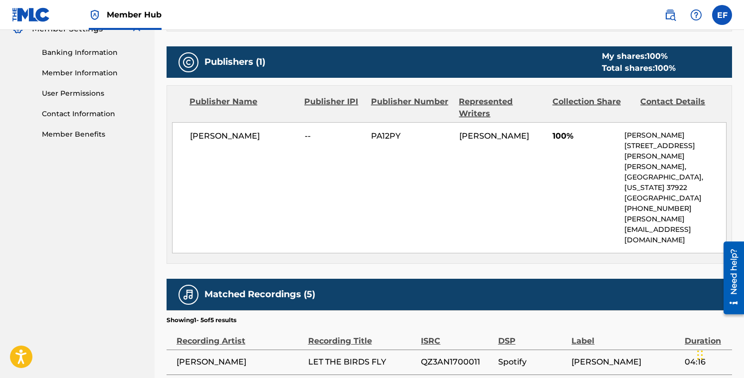
click at [361, 130] on span "PA12PY" at bounding box center [411, 136] width 80 height 12
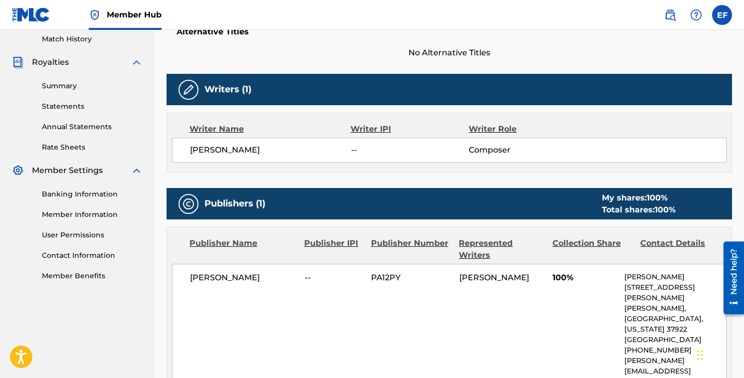
click at [361, 130] on div "Writer IPI" at bounding box center [409, 129] width 118 height 12
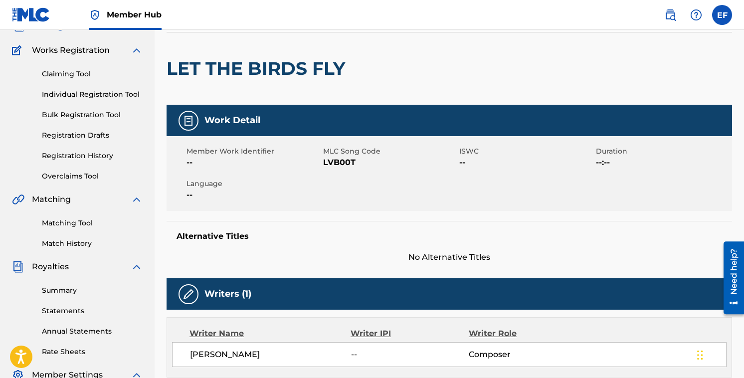
scroll to position [56, 0]
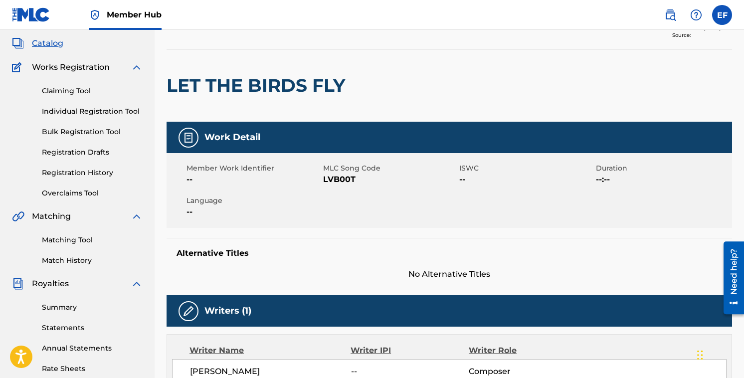
click at [356, 166] on span "MLC Song Code" at bounding box center [390, 168] width 134 height 10
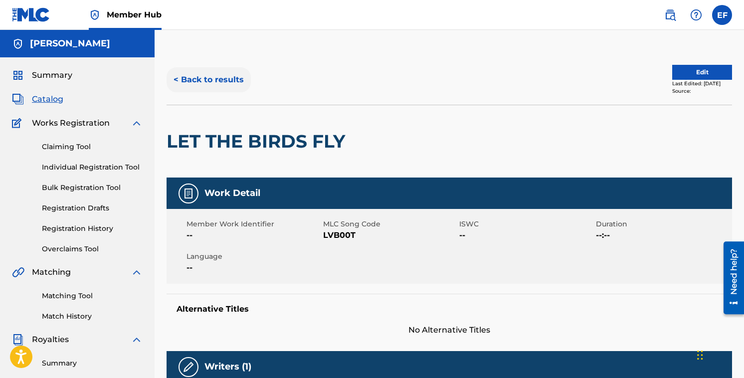
click at [214, 69] on button "< Back to results" at bounding box center [208, 79] width 84 height 25
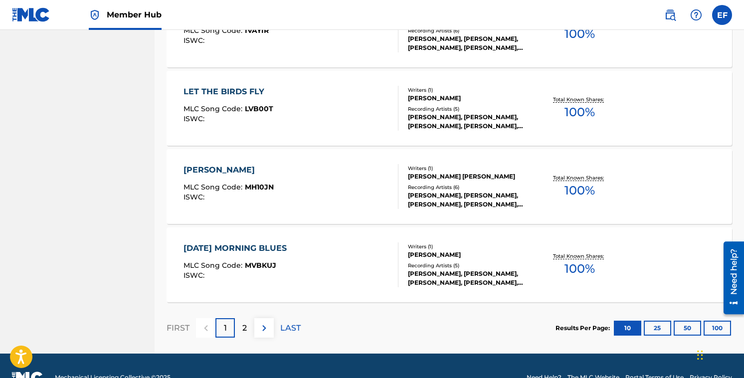
scroll to position [763, 0]
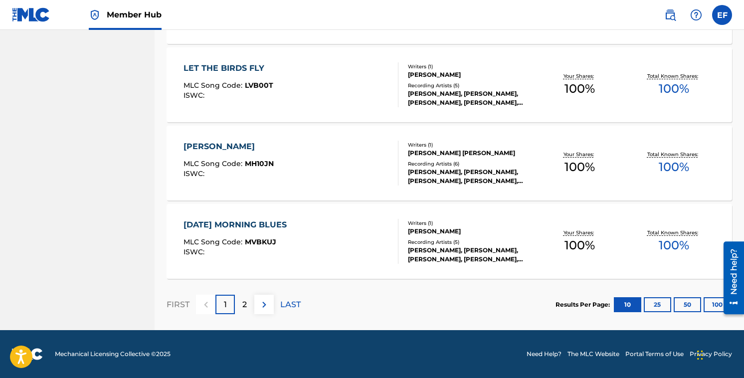
click at [361, 305] on section "FIRST 1 2 LAST Results Per Page: 10 25 50 100" at bounding box center [448, 304] width 565 height 51
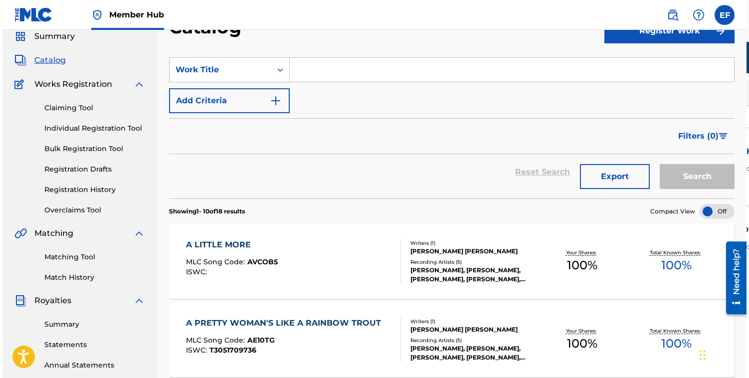
scroll to position [0, 0]
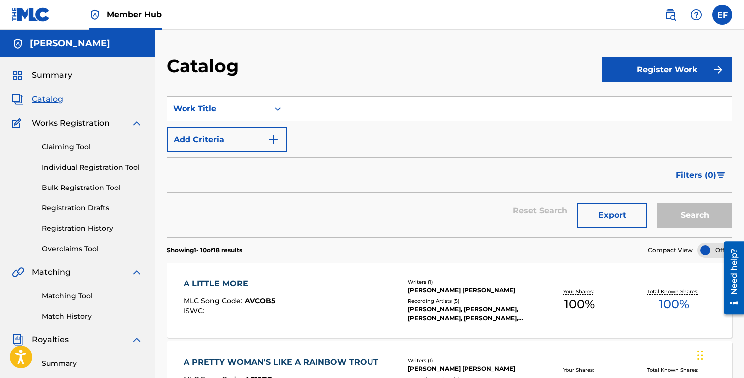
click at [361, 194] on div "Reset Search Export Search" at bounding box center [448, 211] width 565 height 36
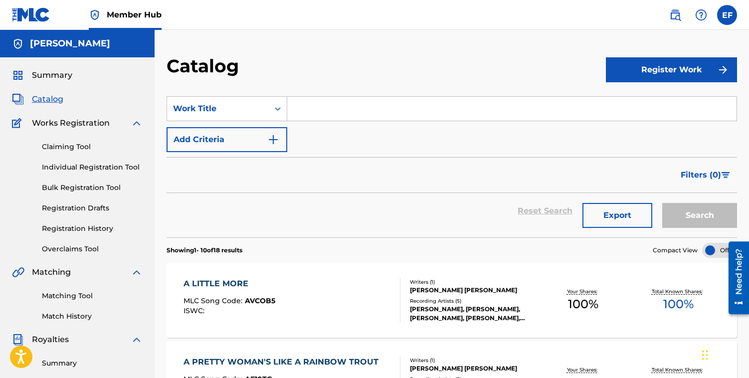
click at [361, 153] on form "SearchWithCriteria2b11365f-637e-4434-80b5-ddf5a232b2c3 Work Title Add Criteria …" at bounding box center [451, 166] width 570 height 141
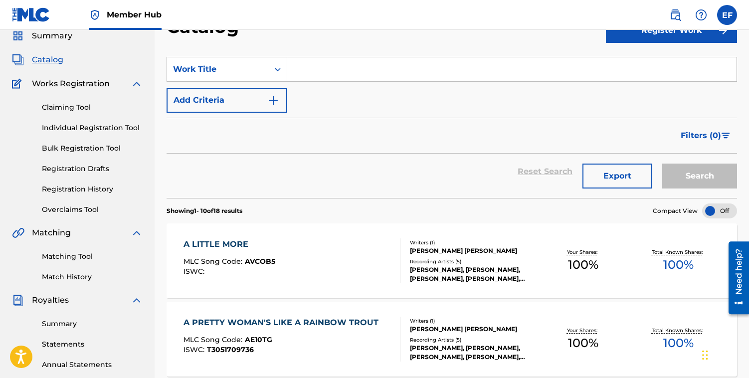
click at [361, 153] on div "Filters ( 0 )" at bounding box center [451, 136] width 570 height 36
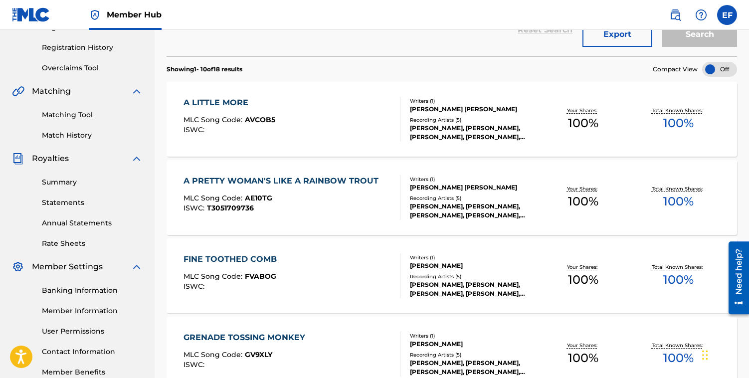
scroll to position [181, 0]
click at [361, 56] on section "Showing 1 - 10 of 18 results Compact View" at bounding box center [451, 66] width 570 height 20
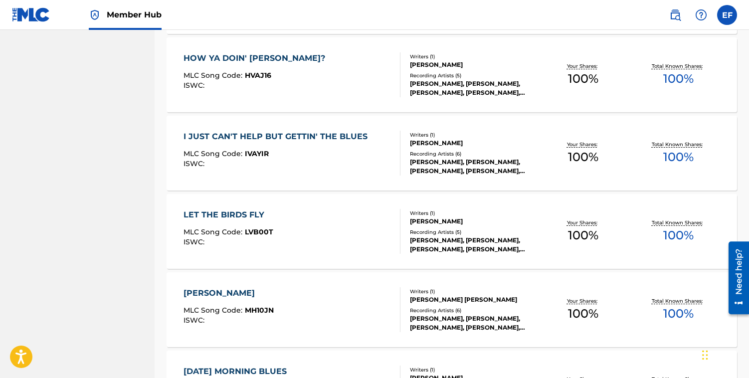
scroll to position [617, 0]
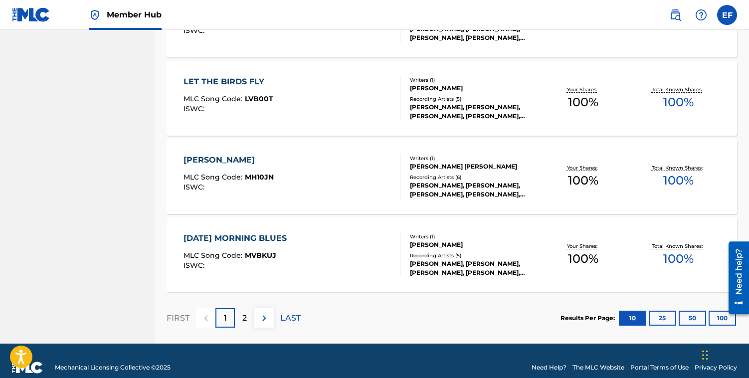
scroll to position [763, 0]
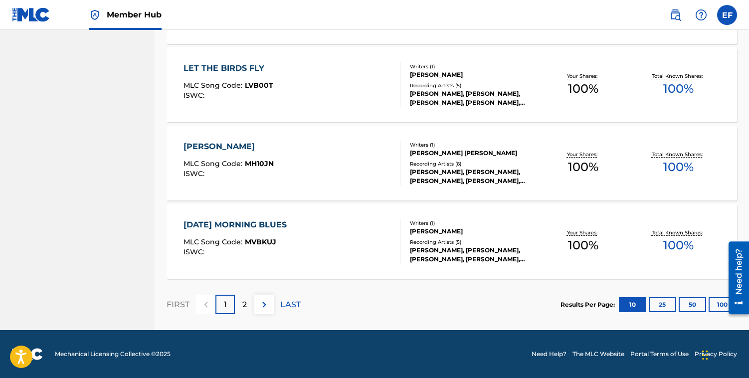
click at [361, 309] on section "FIRST 1 2 LAST Results Per Page: 10 25 50 100" at bounding box center [451, 304] width 570 height 51
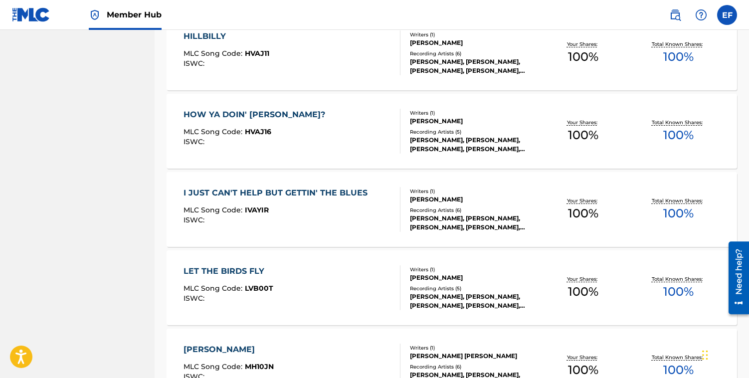
scroll to position [560, 0]
click at [123, 197] on nav "ELI FOX Summary Catalog Works Registration Claiming Tool Individual Registratio…" at bounding box center [77, 1] width 155 height 1063
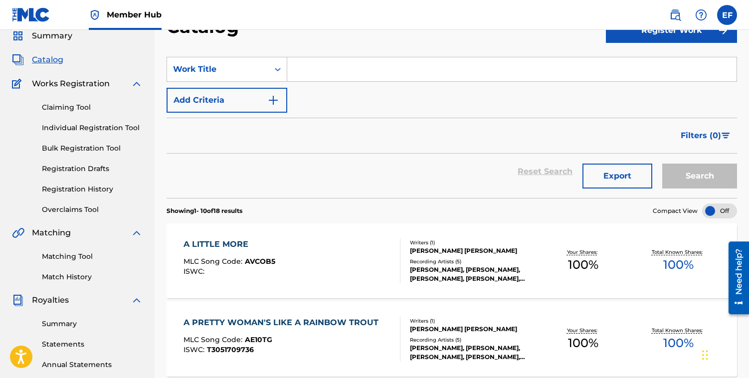
scroll to position [38, 0]
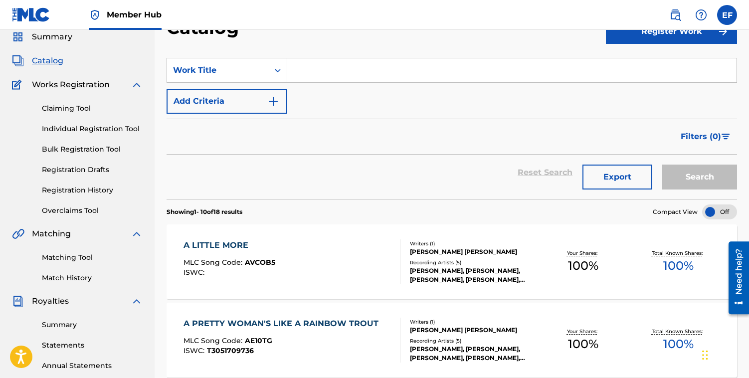
click at [361, 232] on div "A LITTLE MORE MLC Song Code : AVCOB5 ISWC : Writers ( 1 ) ELIJAH LEE FOX Record…" at bounding box center [451, 261] width 570 height 75
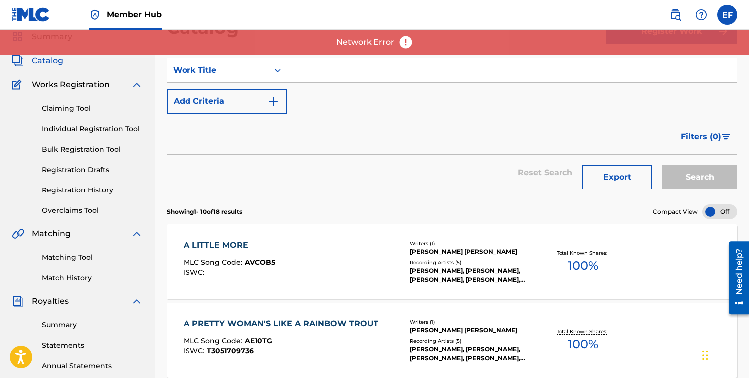
scroll to position [120, 0]
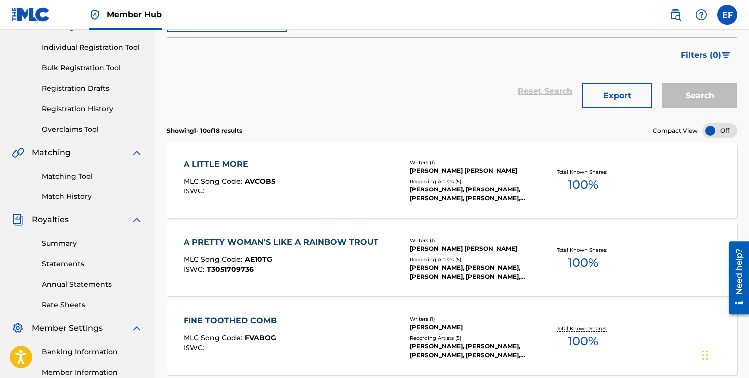
click at [308, 268] on div "ISWC : T3051709736" at bounding box center [283, 269] width 200 height 7
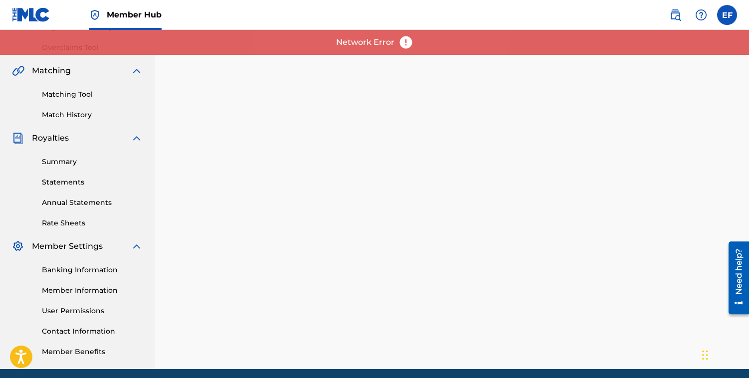
scroll to position [204, 0]
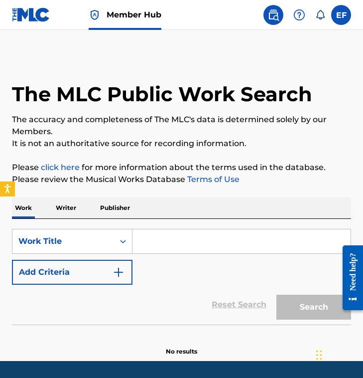
click at [176, 245] on input "Search Form" at bounding box center [242, 241] width 218 height 24
paste input "Hey Brother"
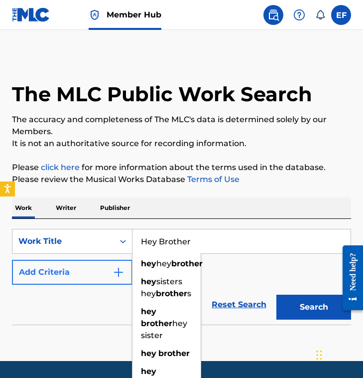
type input "Hey Brother"
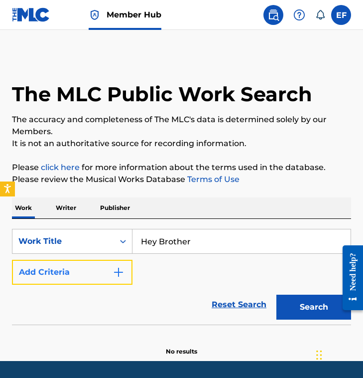
click at [100, 269] on button "Add Criteria" at bounding box center [72, 272] width 121 height 25
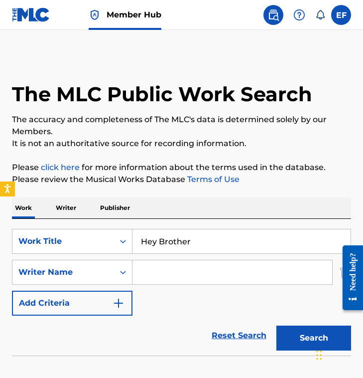
click at [173, 273] on input "Search Form" at bounding box center [233, 272] width 200 height 24
paste input "Ash PournouriTim BerglingVeronica [PERSON_NAME]"
click at [173, 273] on input "Ash PournouriTim BerglingVeronica [PERSON_NAME]" at bounding box center [233, 272] width 200 height 24
drag, startPoint x: 200, startPoint y: 268, endPoint x: 366, endPoint y: 281, distance: 166.5
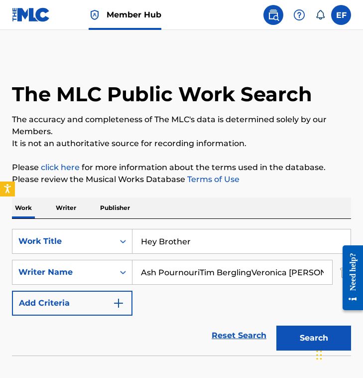
click at [363, 281] on html "Accessibility Screen-Reader Guide, Feedback, and Issue Reporting | New window 0…" at bounding box center [181, 189] width 363 height 378
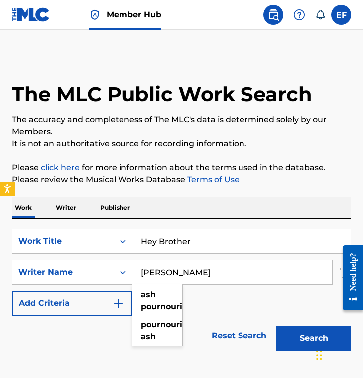
click at [277, 325] on button "Search" at bounding box center [314, 337] width 75 height 25
drag, startPoint x: 224, startPoint y: 282, endPoint x: 88, endPoint y: 262, distance: 138.0
click at [87, 262] on div "SearchWithCriteria7a1e3357-0427-4b0f-a862-cca3fb67078b Writer Name Ash Pournouri" at bounding box center [181, 272] width 339 height 25
paste input "Tim BerglingVeronica Maggio"
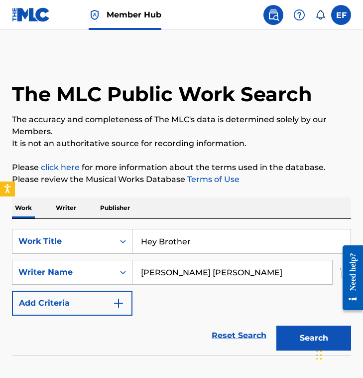
drag, startPoint x: 193, startPoint y: 273, endPoint x: 316, endPoint y: 273, distance: 122.1
click at [316, 273] on input "Tim BerglingVeronica Maggio" at bounding box center [233, 272] width 200 height 24
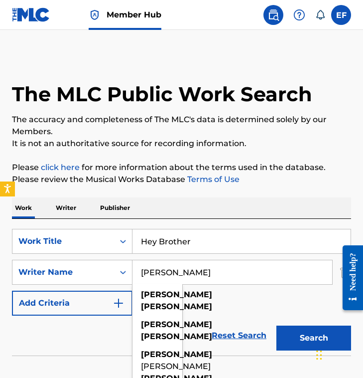
type input "Tim Bergling"
click at [277, 325] on button "Search" at bounding box center [314, 337] width 75 height 25
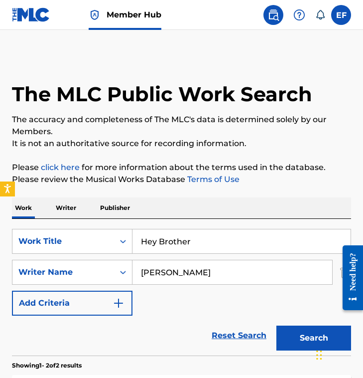
click at [163, 302] on div "SearchWithCriteria9c10e0c1-8a7b-49b9-8c11-8d79a27831e0 Work Title Hey Brother S…" at bounding box center [181, 272] width 339 height 87
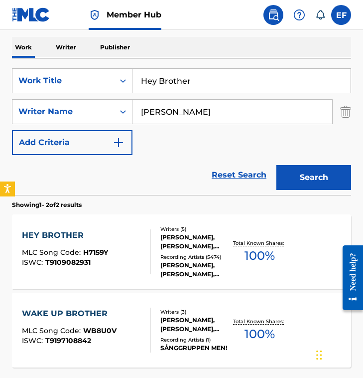
scroll to position [164, 0]
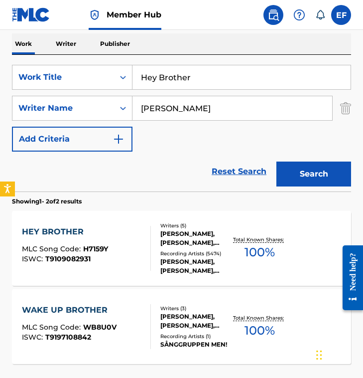
click at [156, 182] on div "Reset Search Search" at bounding box center [181, 172] width 339 height 40
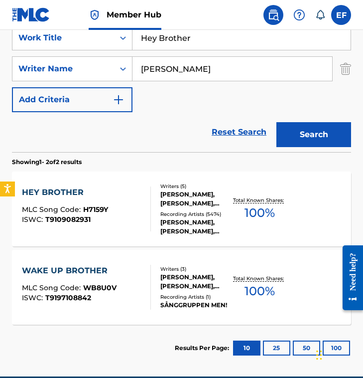
scroll to position [204, 0]
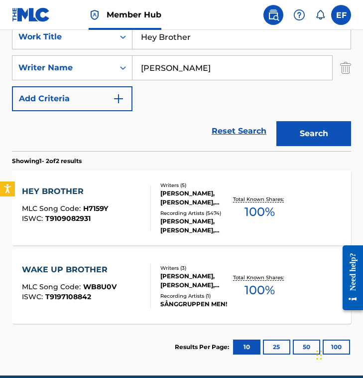
click at [155, 186] on div "Writers ( 5 ) ARASH ANDREAS POURNOURI, SALEM LARS AL FAKIR, TIM BERGLING, VERON…" at bounding box center [191, 207] width 81 height 53
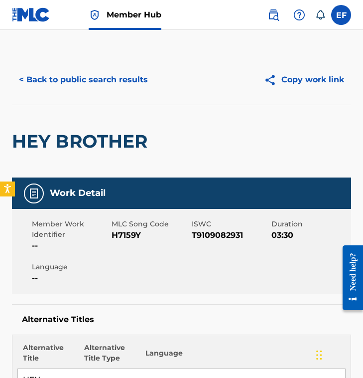
click at [198, 78] on div "Copy work link" at bounding box center [267, 79] width 170 height 25
click at [85, 76] on button "< Back to public search results" at bounding box center [83, 79] width 143 height 25
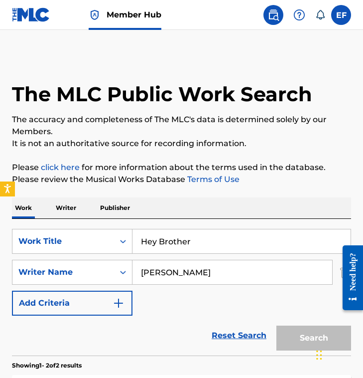
scroll to position [193, 0]
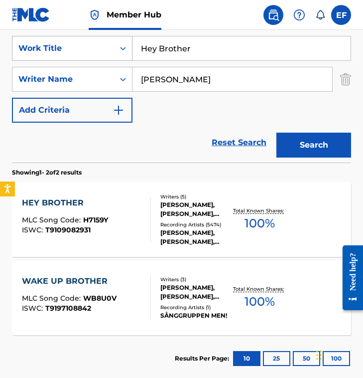
drag, startPoint x: 212, startPoint y: 46, endPoint x: 30, endPoint y: 40, distance: 182.5
click at [30, 40] on div "SearchWithCriteria9c10e0c1-8a7b-49b9-8c11-8d79a27831e0 Work Title Hey Brother" at bounding box center [181, 48] width 339 height 25
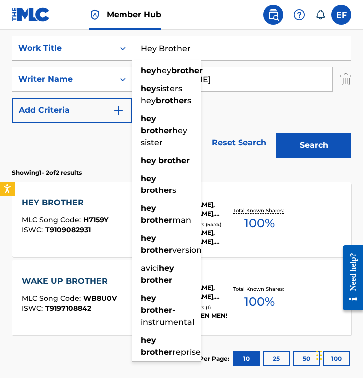
paste input "100 Ball"
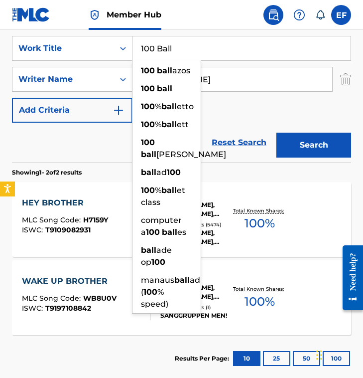
type input "100 Ball"
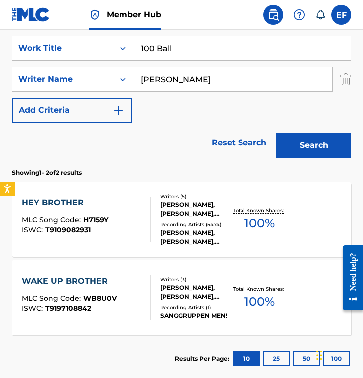
click at [251, 74] on input "Tim Bergling" at bounding box center [233, 79] width 200 height 24
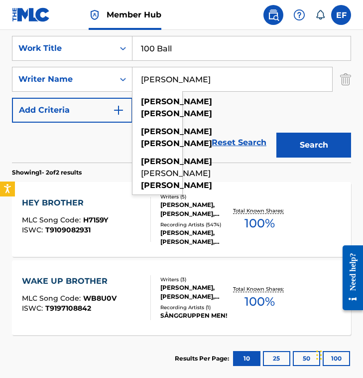
paste input "Jacourey Rivers"
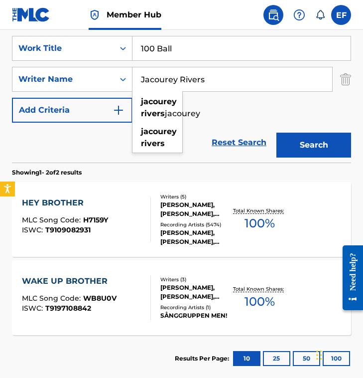
type input "Jacourey Rivers"
click at [277, 133] on button "Search" at bounding box center [314, 145] width 75 height 25
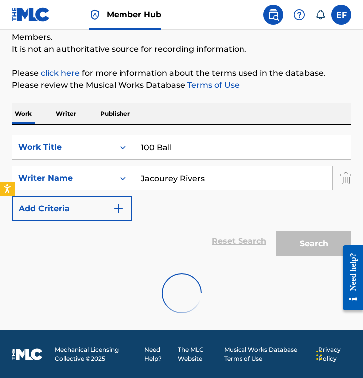
scroll to position [171, 0]
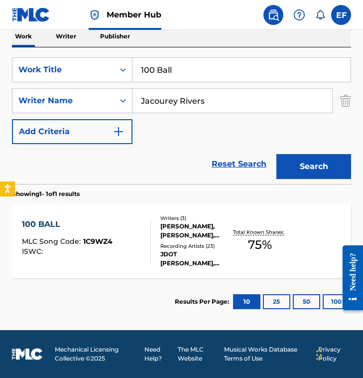
click at [157, 176] on div "Reset Search Search" at bounding box center [181, 164] width 339 height 40
click at [165, 194] on section "Showing 1 - 1 of 1 results" at bounding box center [181, 191] width 339 height 14
click at [193, 177] on div "Reset Search Search" at bounding box center [181, 164] width 339 height 40
click at [145, 229] on div at bounding box center [147, 240] width 8 height 45
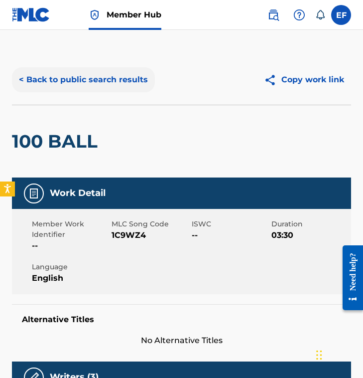
click at [71, 81] on button "< Back to public search results" at bounding box center [83, 79] width 143 height 25
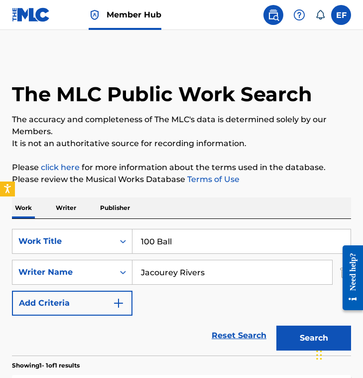
scroll to position [114, 0]
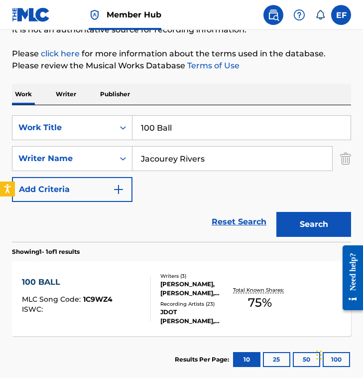
click at [161, 213] on div "Reset Search Search" at bounding box center [181, 222] width 339 height 40
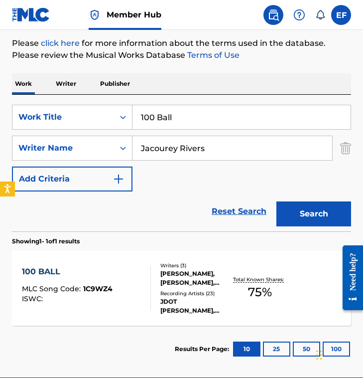
scroll to position [129, 0]
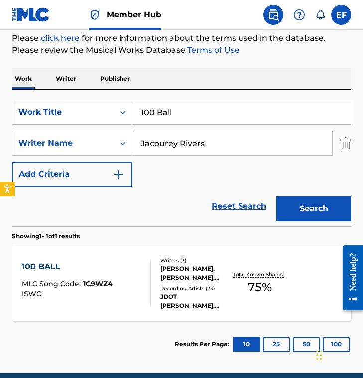
click at [132, 269] on div "100 BALL MLC Song Code : 1C9WZ4 ISWC :" at bounding box center [86, 283] width 129 height 45
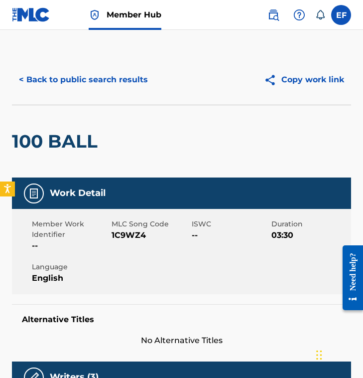
click at [147, 93] on div "< Back to public search results Copy work link" at bounding box center [181, 80] width 339 height 50
click at [117, 81] on button "< Back to public search results" at bounding box center [83, 79] width 143 height 25
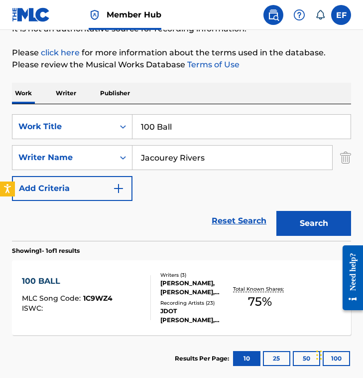
click at [212, 138] on input "100 Ball" at bounding box center [242, 127] width 218 height 24
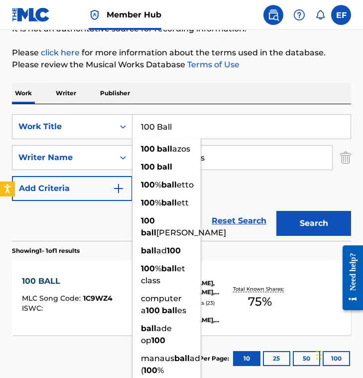
click at [212, 138] on input "100 Ball" at bounding box center [242, 127] width 218 height 24
paste input "American Friends Performed by Antibe Coast"
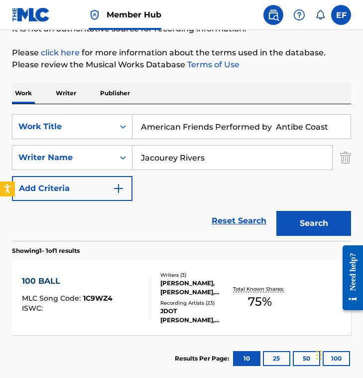
drag, startPoint x: 274, startPoint y: 126, endPoint x: 347, endPoint y: 126, distance: 73.3
click at [347, 126] on input "American Friends Performed by Antibe Coast" at bounding box center [242, 127] width 218 height 24
type input "American Friends Performed by"
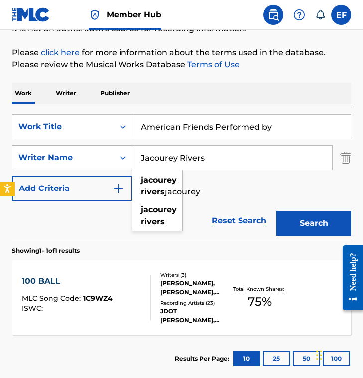
drag, startPoint x: 208, startPoint y: 155, endPoint x: 34, endPoint y: 146, distance: 174.2
click at [34, 146] on div "SearchWithCriteria7a1e3357-0427-4b0f-a862-cca3fb67078b Writer Name Jacourey Riv…" at bounding box center [181, 157] width 339 height 25
paste input "Antibe Coast"
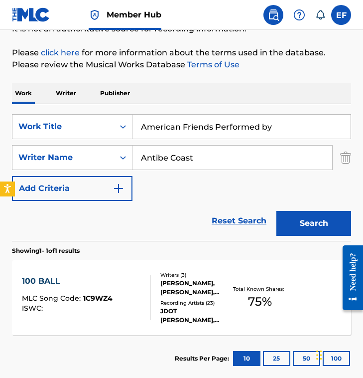
type input "Antibe Coast"
drag, startPoint x: 217, startPoint y: 127, endPoint x: 294, endPoint y: 127, distance: 76.8
click at [294, 127] on input "American Friends Performed by" at bounding box center [242, 127] width 218 height 24
type input "American Friends"
click at [277, 211] on button "Search" at bounding box center [314, 223] width 75 height 25
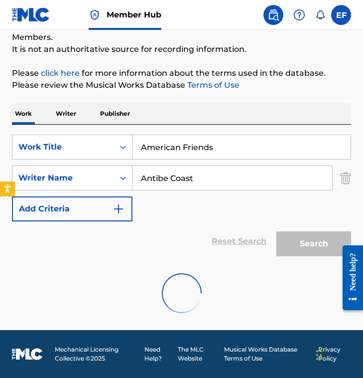
scroll to position [62, 0]
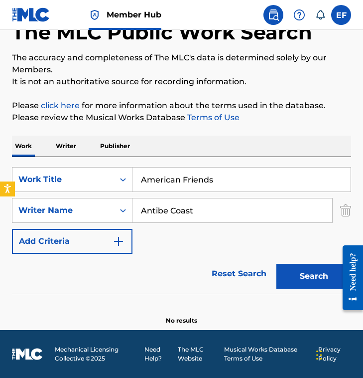
click at [157, 153] on div "Work Writer Publisher" at bounding box center [181, 146] width 339 height 21
click at [221, 201] on input "Antibe Coast" at bounding box center [233, 210] width 200 height 24
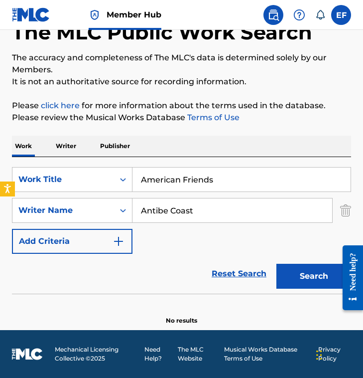
paste input "Camillo Corona"
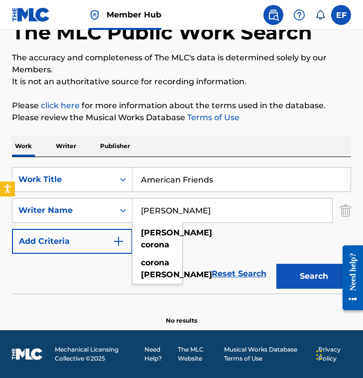
type input "Camillo Corona"
click at [190, 231] on div "SearchWithCriteria9c10e0c1-8a7b-49b9-8c11-8d79a27831e0 Work Title American Frie…" at bounding box center [181, 210] width 339 height 87
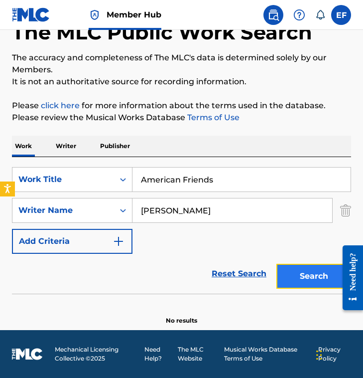
click at [308, 279] on button "Search" at bounding box center [314, 276] width 75 height 25
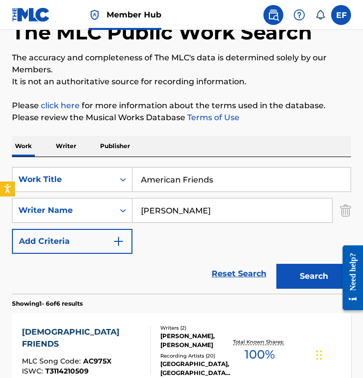
click at [168, 247] on div "SearchWithCriteria9c10e0c1-8a7b-49b9-8c11-8d79a27831e0 Work Title American Frie…" at bounding box center [181, 210] width 339 height 87
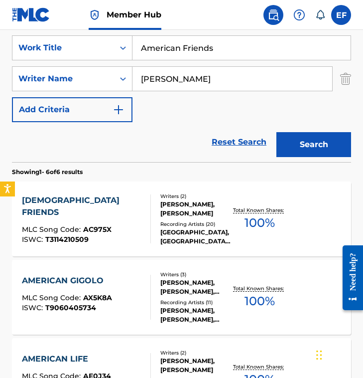
scroll to position [194, 0]
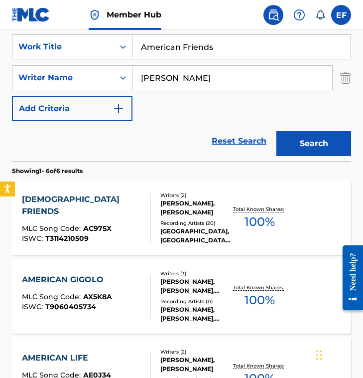
click at [160, 132] on div "Reset Search Search" at bounding box center [181, 141] width 339 height 40
click at [159, 133] on div "Reset Search Search" at bounding box center [181, 141] width 339 height 40
click at [145, 159] on div "Reset Search Search" at bounding box center [181, 141] width 339 height 40
click at [138, 195] on div "AMERICAN FRIENDS MLC Song Code : AC975X ISWC : T3114210509" at bounding box center [86, 217] width 129 height 49
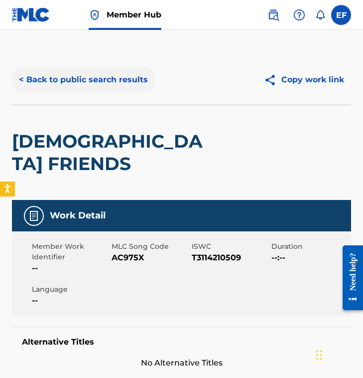
click at [61, 71] on button "< Back to public search results" at bounding box center [83, 79] width 143 height 25
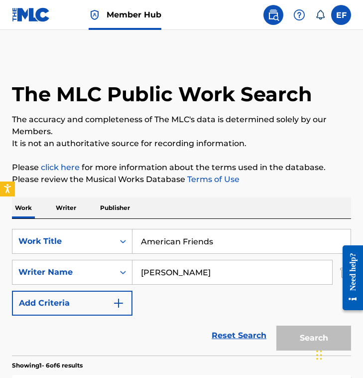
scroll to position [194, 0]
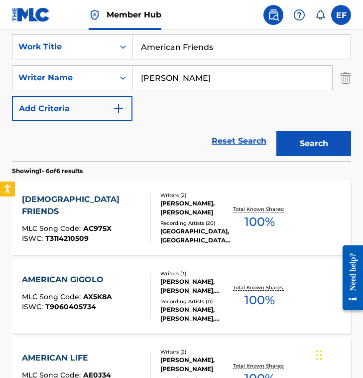
click at [166, 125] on div "Reset Search Search" at bounding box center [181, 141] width 339 height 40
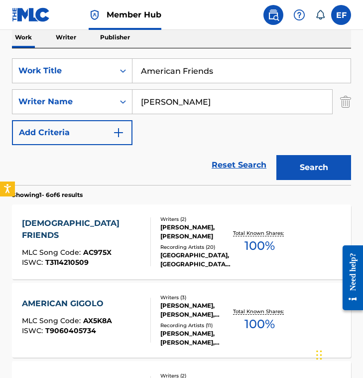
scroll to position [170, 0]
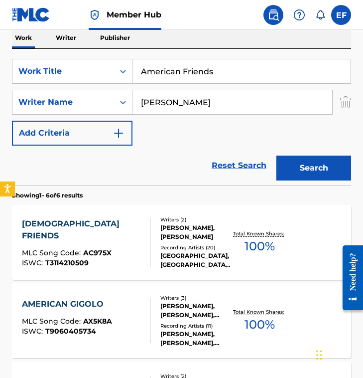
click at [165, 135] on div "SearchWithCriteria9c10e0c1-8a7b-49b9-8c11-8d79a27831e0 Work Title American Frie…" at bounding box center [181, 102] width 339 height 87
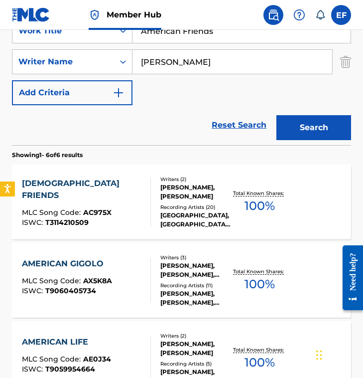
scroll to position [209, 0]
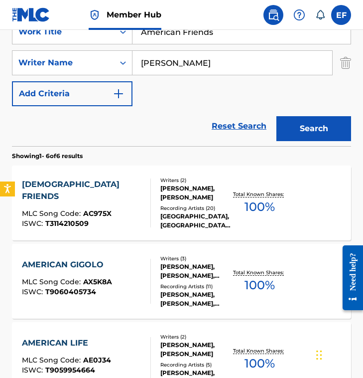
click at [212, 71] on input "Camillo Corona" at bounding box center [233, 63] width 200 height 24
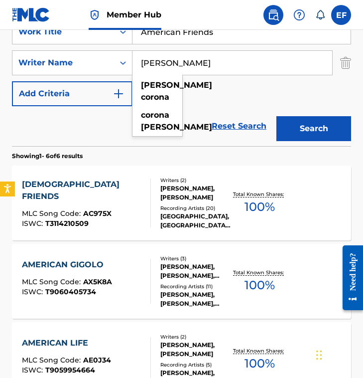
click at [212, 71] on input "Camillo Corona" at bounding box center [233, 63] width 200 height 24
paste input "Stefano Gagliardi"
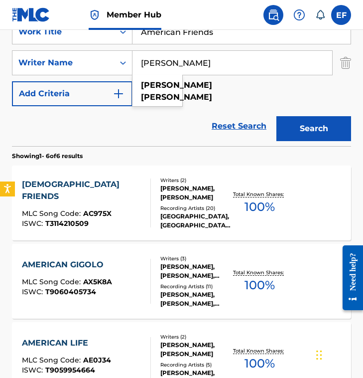
type input "Stefano Gagliardi"
click at [277, 116] on button "Search" at bounding box center [314, 128] width 75 height 25
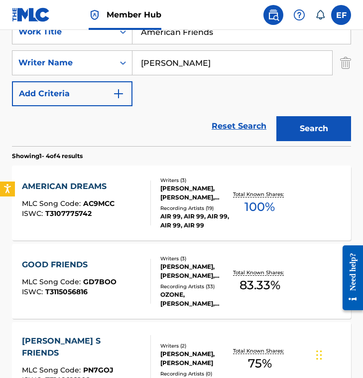
click at [182, 89] on div "SearchWithCriteria9c10e0c1-8a7b-49b9-8c11-8d79a27831e0 Work Title American Frie…" at bounding box center [181, 62] width 339 height 87
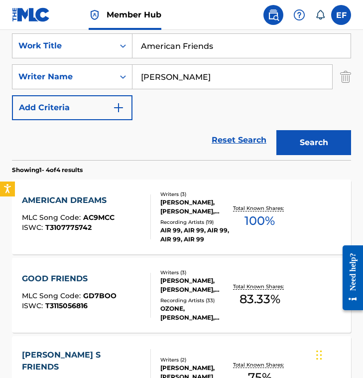
scroll to position [195, 0]
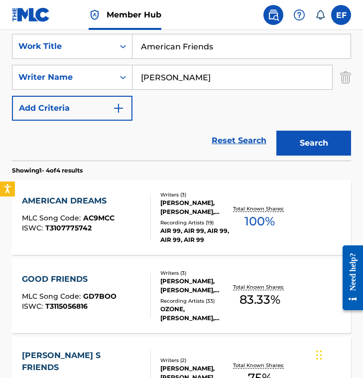
click at [208, 125] on div "Reset Search Search" at bounding box center [181, 141] width 339 height 40
click at [138, 191] on div "AMERICAN DREAMS MLC Song Code : AC9MCC ISWC : T3107775742 Writers ( 3 ) STEFANO…" at bounding box center [181, 217] width 339 height 75
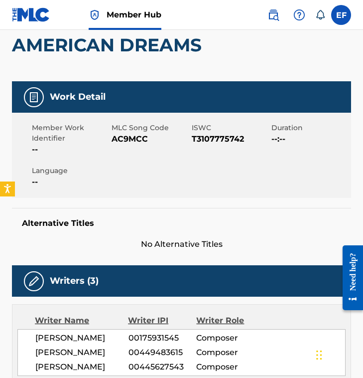
scroll to position [104, 0]
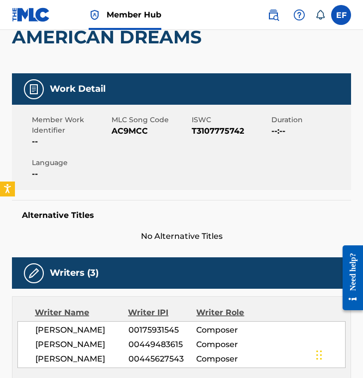
click at [138, 191] on div "Work Detail Member Work Identifier -- MLC Song Code AC9MCC ISWC T3107775742 Dur…" at bounding box center [181, 157] width 339 height 169
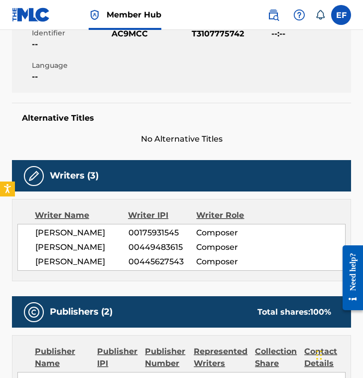
scroll to position [203, 0]
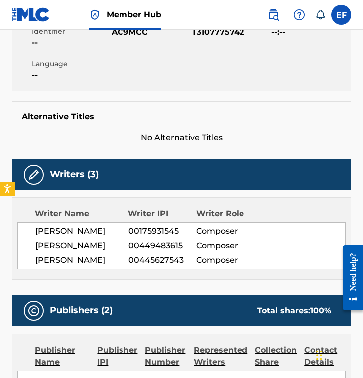
click at [135, 141] on span "No Alternative Titles" at bounding box center [181, 138] width 339 height 12
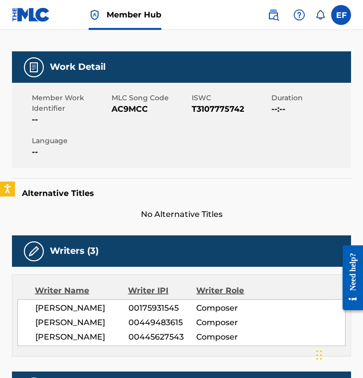
scroll to position [128, 0]
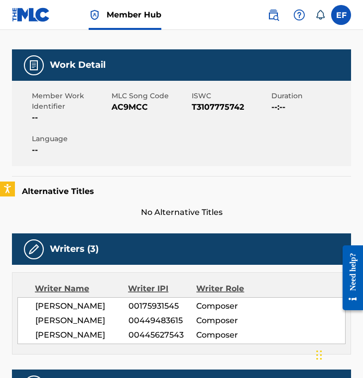
click at [135, 140] on div "Member Work Identifier -- MLC Song Code AC9MCC ISWC T3107775742 Duration --:-- …" at bounding box center [181, 123] width 339 height 85
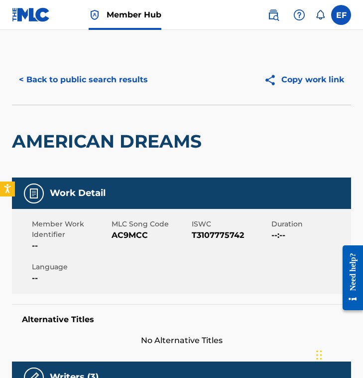
click at [121, 208] on div "Work Detail Member Work Identifier -- MLC Song Code AC9MCC ISWC T3107775742 Dur…" at bounding box center [181, 261] width 339 height 169
click at [121, 209] on div "Member Work Identifier -- MLC Song Code AC9MCC ISWC T3107775742 Duration --:-- …" at bounding box center [181, 251] width 339 height 85
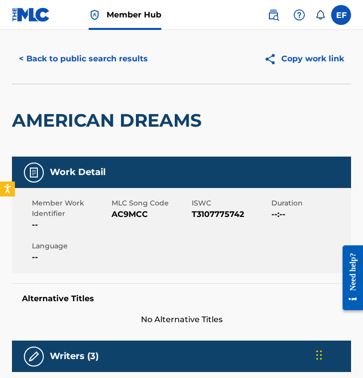
scroll to position [10, 0]
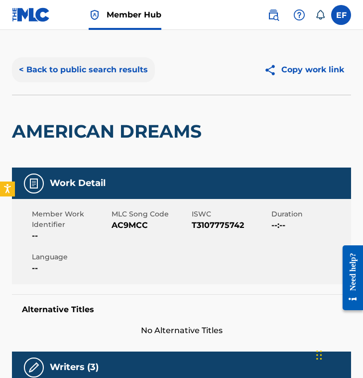
click at [65, 68] on button "< Back to public search results" at bounding box center [83, 69] width 143 height 25
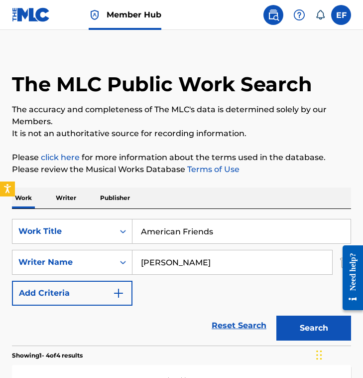
scroll to position [195, 0]
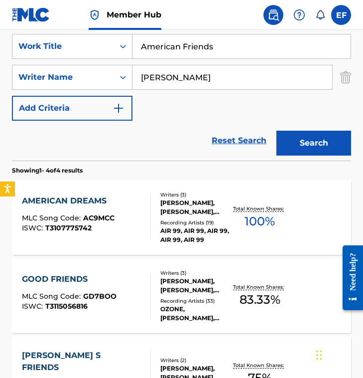
drag, startPoint x: 227, startPoint y: 83, endPoint x: -46, endPoint y: 82, distance: 272.7
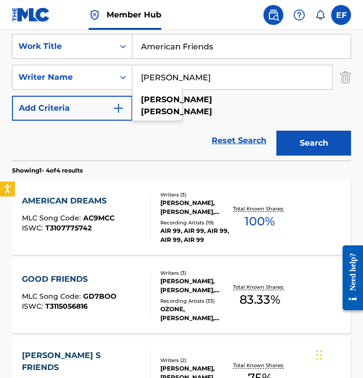
paste input "Camillo CoronaStefano Gagliardi"
type input "Stefano Gagliardi Camillo CoronaStefano Gagliardic"
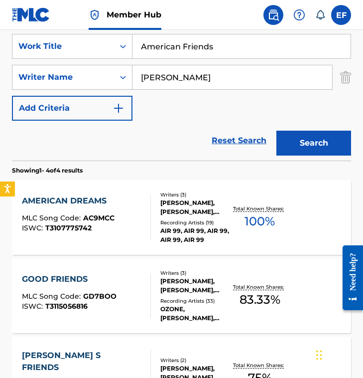
click at [218, 88] on input "Stefano Gagliardi Camillo CoronaStefano Gagliardic" at bounding box center [233, 77] width 200 height 24
click at [243, 43] on input "American Friends" at bounding box center [242, 46] width 218 height 24
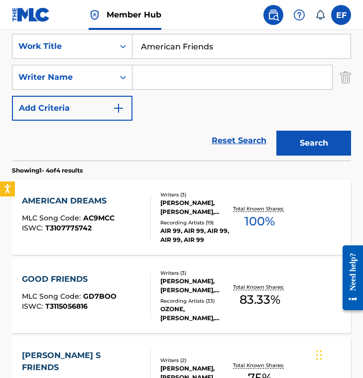
click at [243, 43] on input "American Friends" at bounding box center [242, 46] width 218 height 24
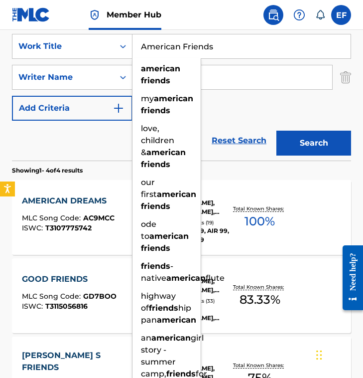
click at [243, 43] on input "American Friends" at bounding box center [242, 46] width 218 height 24
paste input "Fuego"
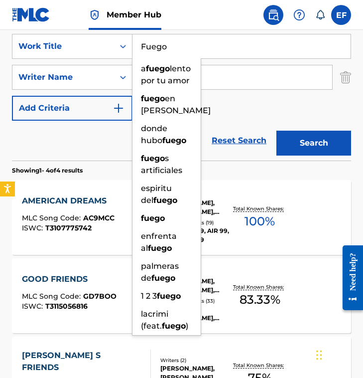
type input "Fuego"
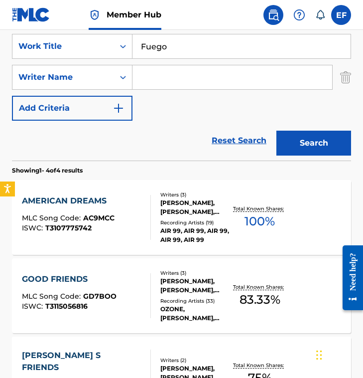
click at [73, 134] on div "Reset Search Search" at bounding box center [181, 141] width 339 height 40
click at [172, 86] on input "Search Form" at bounding box center [233, 77] width 200 height 24
paste input "Felipe LabrinValentina BustosVladimir Muñoz"
click at [182, 83] on input "Felipe LabrinValentina BustosVladimir Muñoz" at bounding box center [233, 77] width 200 height 24
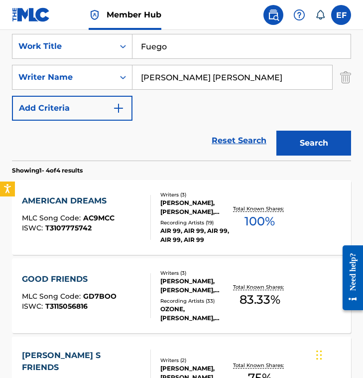
click at [188, 79] on input "Felipe LabrinValentina BustosVladimir Muñoz" at bounding box center [233, 77] width 200 height 24
drag, startPoint x: 195, startPoint y: 77, endPoint x: 357, endPoint y: 77, distance: 162.0
click at [357, 77] on div "The MLC Public Work Search The accuracy and completeness of The MLC's data is d…" at bounding box center [181, 198] width 363 height 676
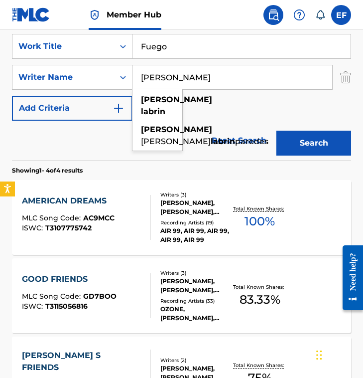
click at [215, 81] on input "Felipe Labrin" at bounding box center [233, 77] width 200 height 24
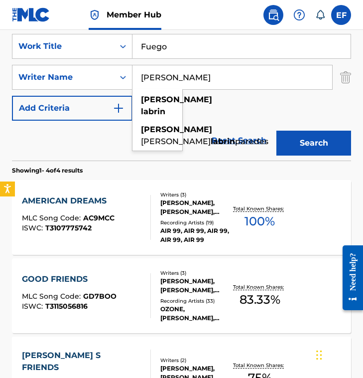
click at [215, 81] on input "Felipe Labrin" at bounding box center [233, 77] width 200 height 24
paste input "Valentina BustosVladimir Muñoz"
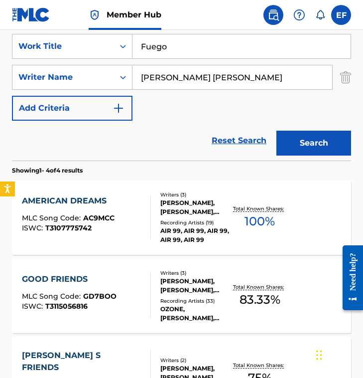
click at [196, 66] on input "Felipe LabrinValentina BustosVladimir Muñoz" at bounding box center [233, 77] width 200 height 24
drag, startPoint x: 194, startPoint y: 76, endPoint x: 366, endPoint y: 81, distance: 172.5
click at [277, 131] on button "Search" at bounding box center [314, 143] width 75 height 25
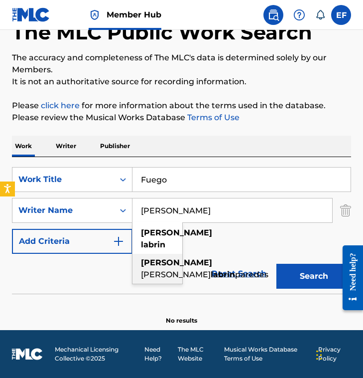
scroll to position [62, 0]
drag, startPoint x: 208, startPoint y: 204, endPoint x: 261, endPoint y: 209, distance: 53.6
click at [263, 217] on input "Felipe Labrin" at bounding box center [233, 210] width 200 height 24
paste input "Valentina BustosVladimir Muñoz"
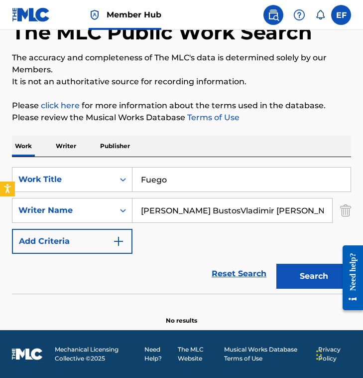
drag, startPoint x: 211, startPoint y: 212, endPoint x: 313, endPoint y: 212, distance: 101.2
click at [313, 212] on input "Valentina BustosVladimir Muñoz" at bounding box center [233, 210] width 200 height 24
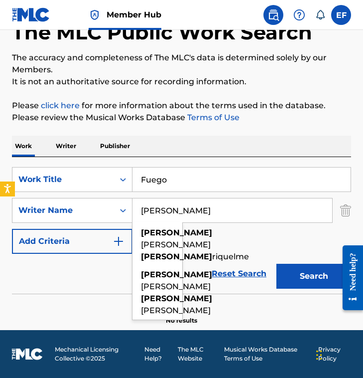
click at [277, 264] on button "Search" at bounding box center [314, 276] width 75 height 25
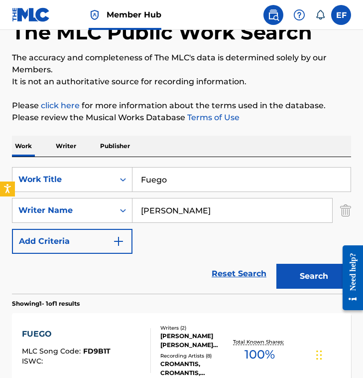
click at [167, 215] on input "Valentina Bustos" at bounding box center [233, 210] width 200 height 24
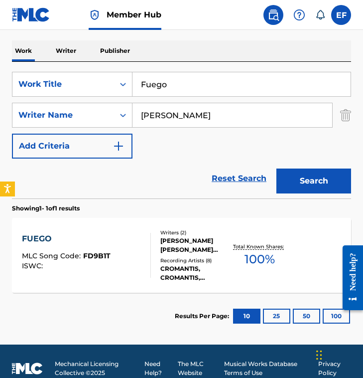
scroll to position [159, 0]
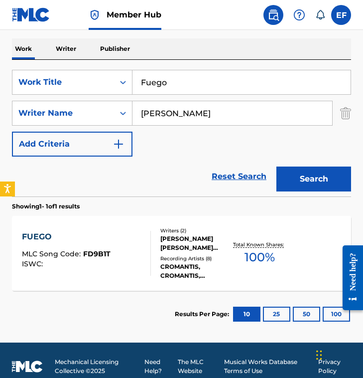
click at [188, 139] on div "SearchWithCriteria9c10e0c1-8a7b-49b9-8c11-8d79a27831e0 Work Title Fuego SearchW…" at bounding box center [181, 113] width 339 height 87
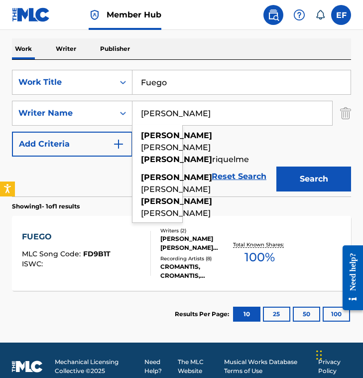
drag, startPoint x: 232, startPoint y: 111, endPoint x: 6, endPoint y: 100, distance: 226.6
click at [6, 100] on div "The MLC Public Work Search The accuracy and completeness of The MLC's data is d…" at bounding box center [181, 117] width 363 height 442
paste input "ladimir Muñoz"
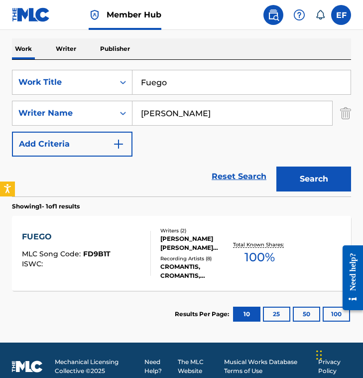
type input "Vladimir Muñoz"
click at [277, 166] on button "Search" at bounding box center [314, 178] width 75 height 25
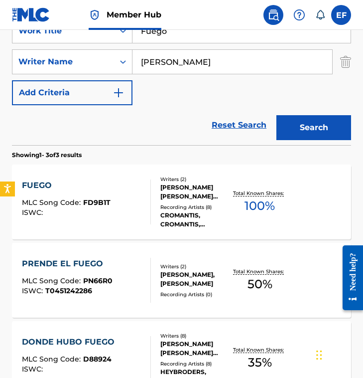
scroll to position [211, 0]
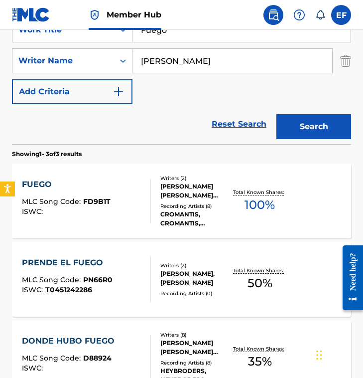
click at [133, 207] on div "FUEGO MLC Song Code : FD9B1T ISWC :" at bounding box center [86, 200] width 129 height 45
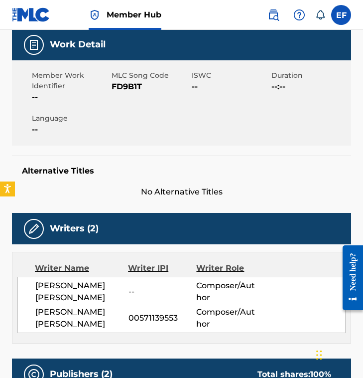
scroll to position [159, 0]
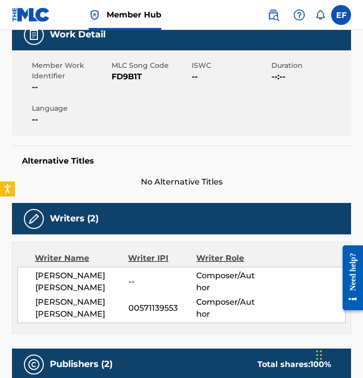
click at [133, 207] on div "Writers (2)" at bounding box center [181, 218] width 339 height 31
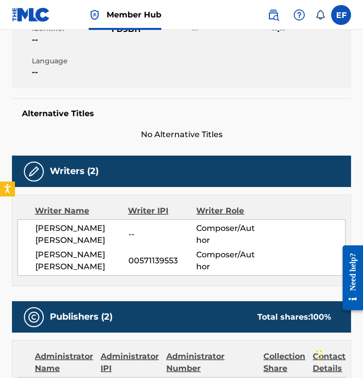
scroll to position [0, 0]
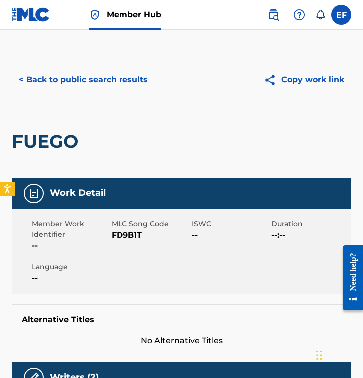
click at [127, 234] on span "FD9B1T" at bounding box center [150, 235] width 77 height 12
copy span "FD9B1T"
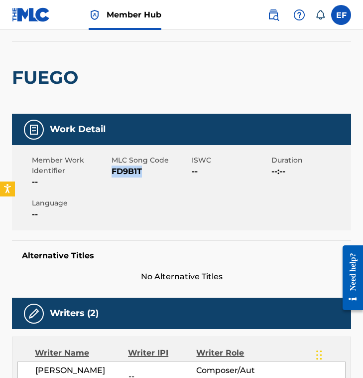
scroll to position [32, 0]
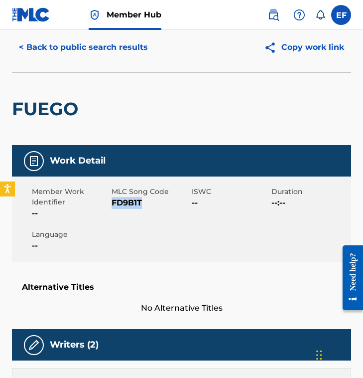
click at [124, 202] on span "FD9B1T" at bounding box center [150, 203] width 77 height 12
click at [83, 42] on button "< Back to public search results" at bounding box center [83, 47] width 143 height 25
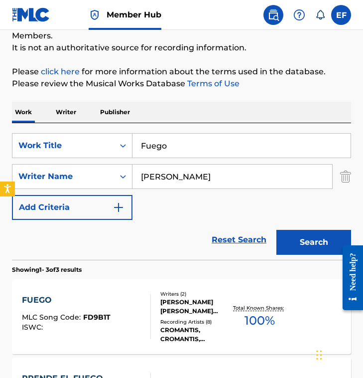
scroll to position [44, 0]
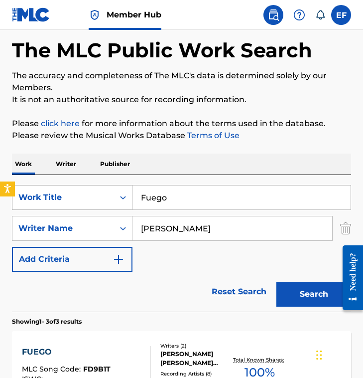
drag, startPoint x: 160, startPoint y: 195, endPoint x: 97, endPoint y: 195, distance: 63.3
click at [97, 195] on div "SearchWithCriteria9c10e0c1-8a7b-49b9-8c11-8d79a27831e0 Work Title Fuego" at bounding box center [181, 197] width 339 height 25
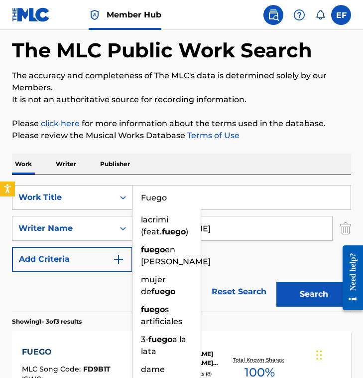
paste input "Search Form"
type input "F"
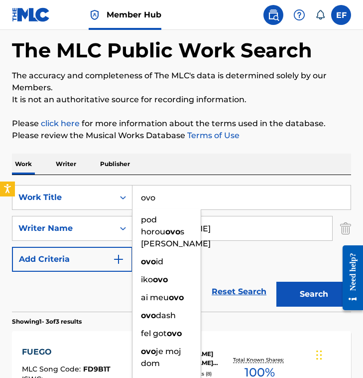
type input "ovo"
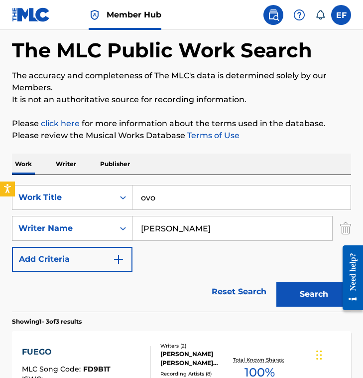
drag, startPoint x: 234, startPoint y: 224, endPoint x: 43, endPoint y: 218, distance: 191.0
click at [43, 218] on div "SearchWithCriteria7a1e3357-0427-4b0f-a862-cca3fb67078b Writer Name Vladimir Muñ…" at bounding box center [181, 228] width 339 height 25
paste input "Fuego"
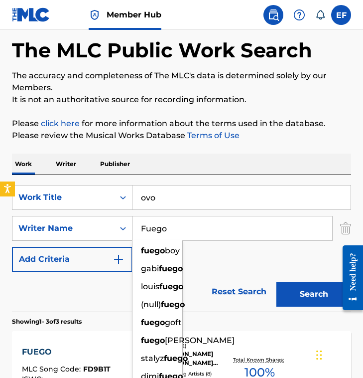
drag, startPoint x: 194, startPoint y: 227, endPoint x: 39, endPoint y: 223, distance: 155.6
click at [39, 225] on div "SearchWithCriteria7a1e3357-0427-4b0f-a862-cca3fb67078b Writer Name Fuego fuego …" at bounding box center [181, 228] width 339 height 25
paste input "Guillermo Luis Alons"
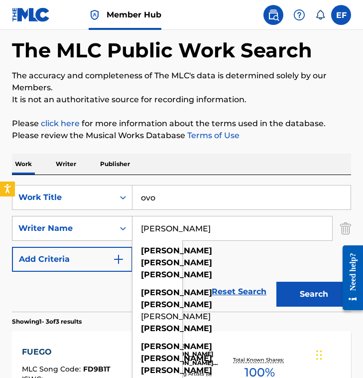
type input "Guillermo Luis Alonso"
click at [277, 282] on button "Search" at bounding box center [314, 294] width 75 height 25
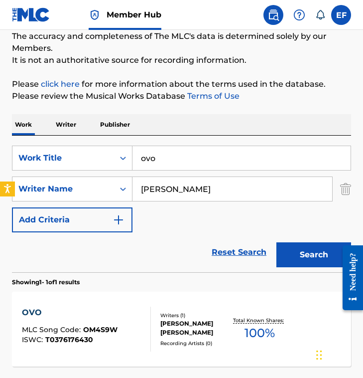
scroll to position [85, 0]
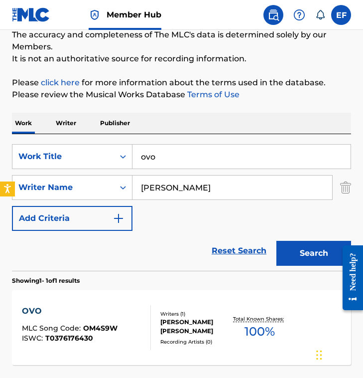
click at [147, 260] on div "Reset Search Search" at bounding box center [181, 251] width 339 height 40
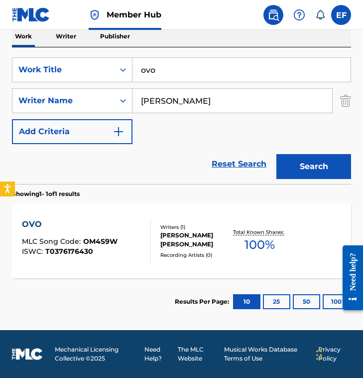
click at [138, 168] on div "Reset Search Search" at bounding box center [181, 164] width 339 height 40
click at [131, 247] on div "OVO MLC Song Code : OM4S9W ISWC : T0376176430" at bounding box center [86, 240] width 129 height 45
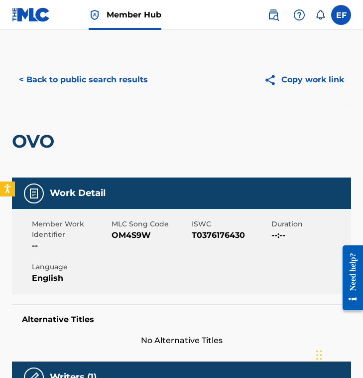
click at [135, 224] on span "MLC Song Code" at bounding box center [150, 224] width 77 height 10
click at [132, 228] on span "MLC Song Code" at bounding box center [150, 224] width 77 height 10
click at [131, 238] on span "OM4S9W" at bounding box center [150, 235] width 77 height 12
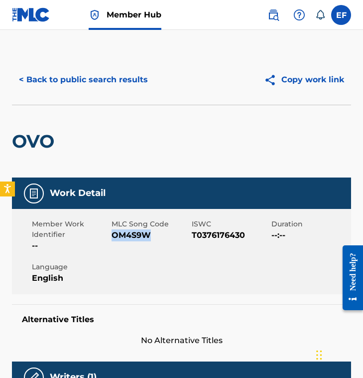
copy span "OM4S9W"
click at [63, 85] on button "< Back to public search results" at bounding box center [83, 79] width 143 height 25
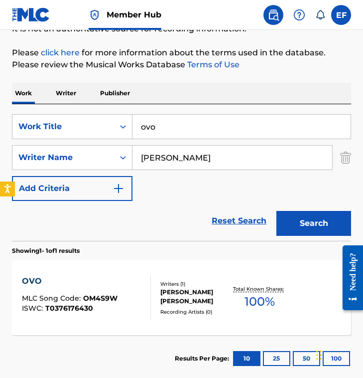
drag, startPoint x: 198, startPoint y: 115, endPoint x: 217, endPoint y: 131, distance: 24.8
click at [218, 132] on input "ovo" at bounding box center [242, 127] width 218 height 24
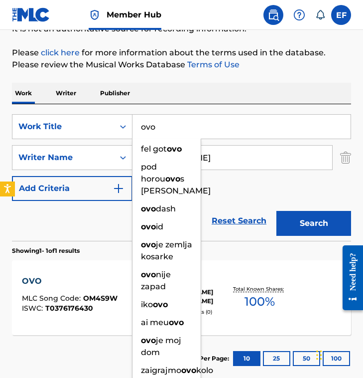
paste input "Medall"
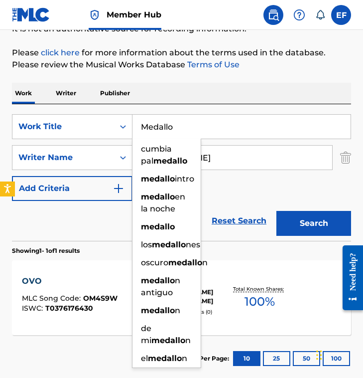
type input "Medallo"
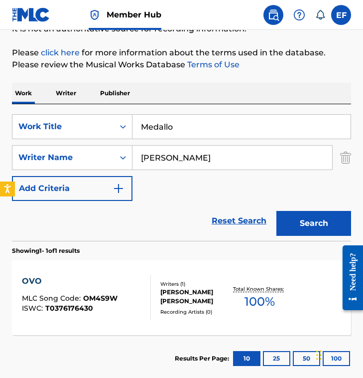
click at [237, 162] on input "Guillermo Luis Alonso" at bounding box center [233, 158] width 200 height 24
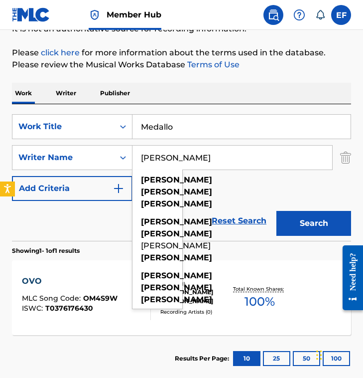
click at [237, 162] on input "Guillermo Luis Alonso" at bounding box center [233, 158] width 200 height 24
paste input "Cristian SalazarDaniel Echeverri OviedoJulio Manuel GonzálezStiven Mesa Londoñ"
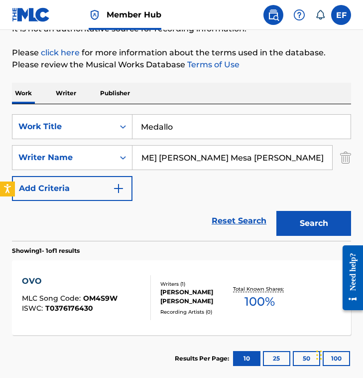
click at [195, 151] on input "Cristian SalazarDaniel Echeverri OviedoJulio Manuel GonzálezStiven Mesa Londoño" at bounding box center [233, 158] width 200 height 24
click at [163, 162] on input "Cristian SalazarDaniel Echeverri OviedoJulio Manuel GonzálezStiven Mesa Londoño" at bounding box center [233, 158] width 200 height 24
drag, startPoint x: 205, startPoint y: 157, endPoint x: 365, endPoint y: 163, distance: 159.6
click at [363, 163] on html "Accessibility Screen-Reader Guide, Feedback, and Issue Reporting | New window 0…" at bounding box center [181, 74] width 363 height 378
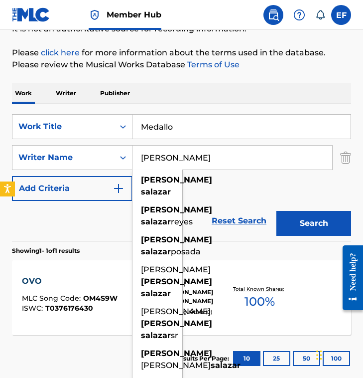
type input "Cristian Salazar"
click at [277, 211] on button "Search" at bounding box center [314, 223] width 75 height 25
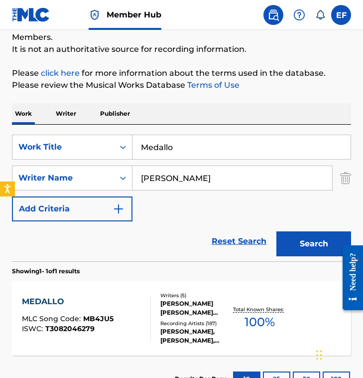
scroll to position [115, 0]
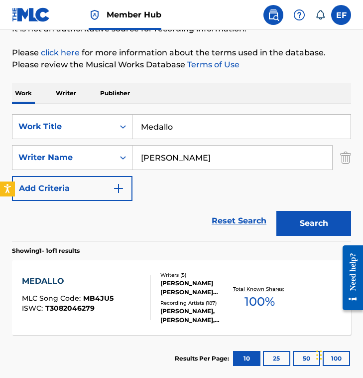
click at [155, 202] on div "Reset Search Search" at bounding box center [181, 221] width 339 height 40
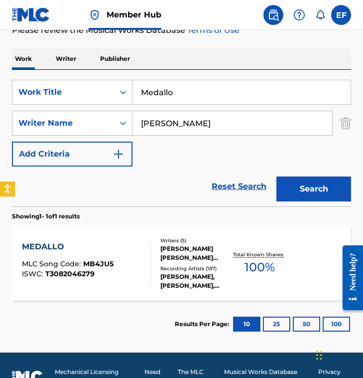
scroll to position [153, 0]
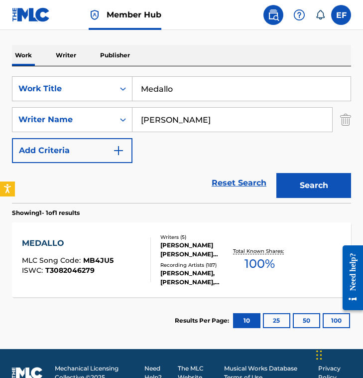
click at [150, 242] on div at bounding box center [147, 259] width 8 height 45
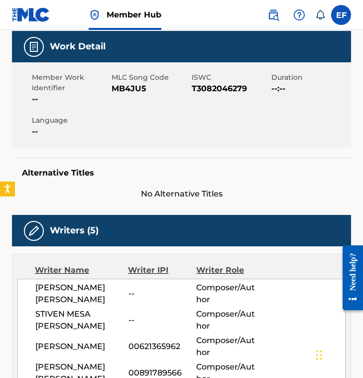
click at [151, 189] on span "No Alternative Titles" at bounding box center [181, 194] width 339 height 12
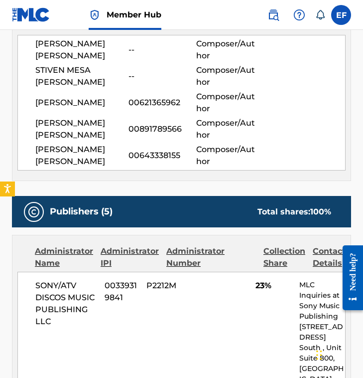
scroll to position [391, 0]
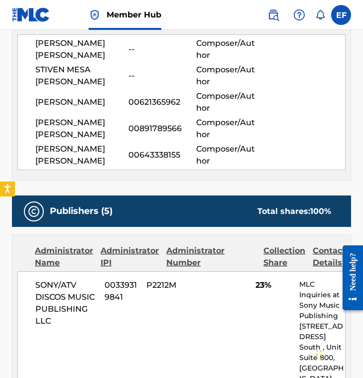
click at [131, 178] on div "Writer Name Writer IPI Writer Role DANIEL ECHAVARRIA OVIEDO -- Composer/Author …" at bounding box center [181, 94] width 339 height 171
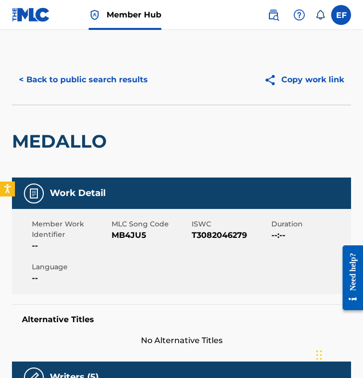
scroll to position [0, 0]
click at [76, 85] on button "< Back to public search results" at bounding box center [83, 79] width 143 height 25
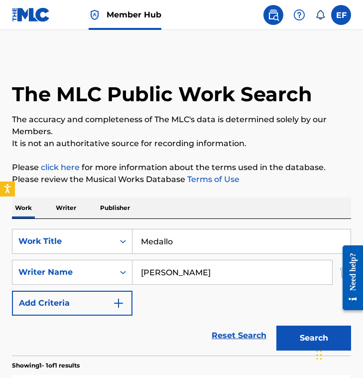
scroll to position [115, 0]
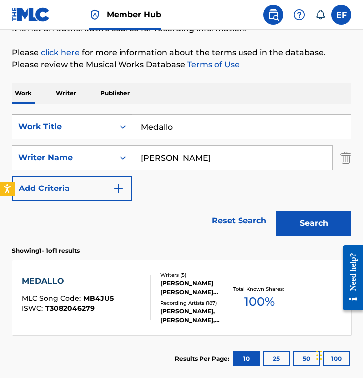
drag, startPoint x: 209, startPoint y: 124, endPoint x: 37, endPoint y: 124, distance: 172.0
click at [37, 124] on div "SearchWithCriteria9c10e0c1-8a7b-49b9-8c11-8d79a27831e0 Work Title Medallo" at bounding box center [181, 126] width 339 height 25
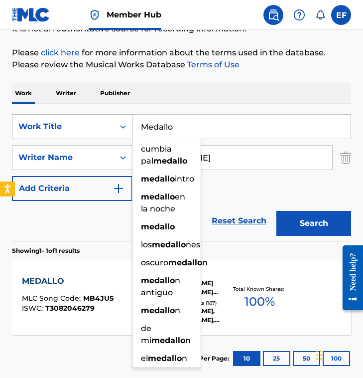
paste input "Performed by BlessdJustin QuilesLenny Tavárez"
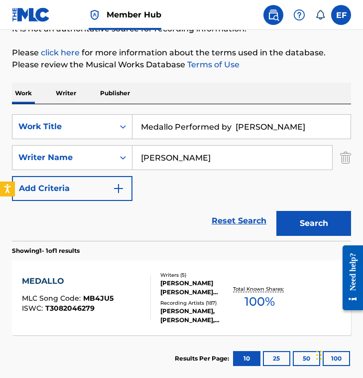
type input "Medallo"
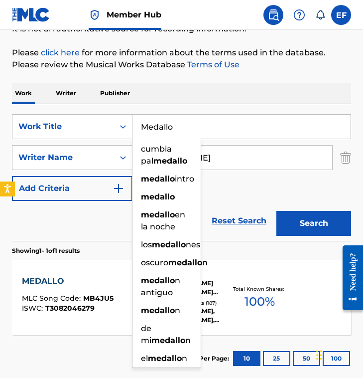
click at [221, 164] on input "Cristian Salazar" at bounding box center [233, 158] width 200 height 24
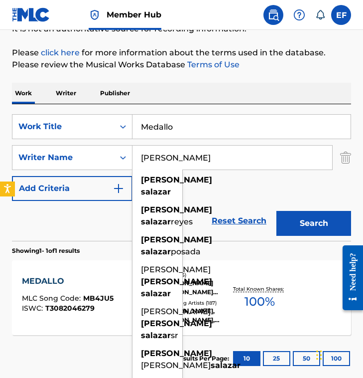
click at [221, 164] on input "Cristian Salazar" at bounding box center [233, 158] width 200 height 24
paste input "Daniel Echeverri OviedoJulio Manuel GonzálezStiven Mesa Londoño"
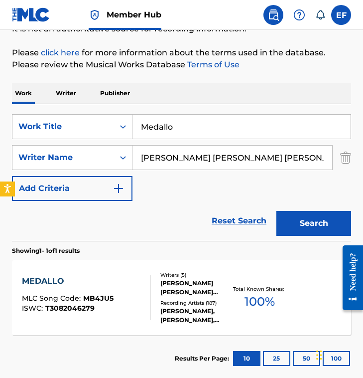
scroll to position [0, 153]
click at [211, 159] on input "Cristian SalazarDaniel Echeverri OviedoJulio Manuel GonzálezStiven Mesa Londoño" at bounding box center [233, 158] width 200 height 24
drag, startPoint x: 206, startPoint y: 157, endPoint x: 350, endPoint y: 151, distance: 144.7
click at [350, 151] on div "SearchWithCriteria7a1e3357-0427-4b0f-a862-cca3fb67078b Writer Name Cristian Sal…" at bounding box center [181, 157] width 339 height 25
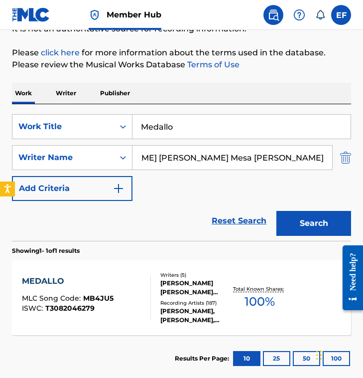
scroll to position [0, 91]
click at [172, 158] on input "Daniel Echeverri OviedoJulio Manuel GonzálezStiven Mesa Londoño" at bounding box center [233, 158] width 200 height 24
drag, startPoint x: 235, startPoint y: 158, endPoint x: 366, endPoint y: 159, distance: 131.1
click at [363, 159] on html "Accessibility Screen-Reader Guide, Feedback, and Issue Reporting | New window 0…" at bounding box center [181, 74] width 363 height 378
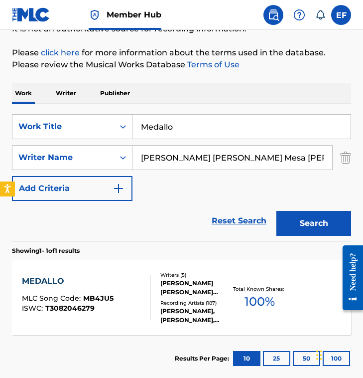
scroll to position [0, 91]
drag, startPoint x: 238, startPoint y: 157, endPoint x: 366, endPoint y: 159, distance: 128.1
click at [363, 159] on html "Accessibility Screen-Reader Guide, Feedback, and Issue Reporting | New window 0…" at bounding box center [181, 74] width 363 height 378
click at [277, 211] on button "Search" at bounding box center [314, 223] width 75 height 25
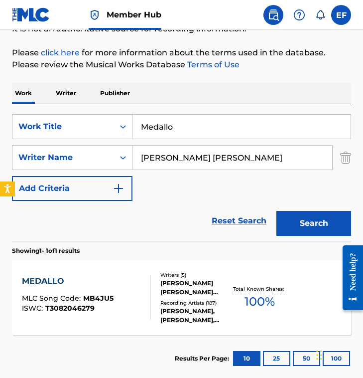
scroll to position [62, 0]
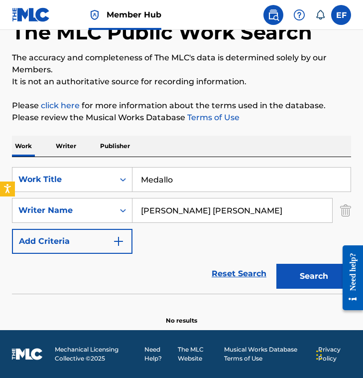
drag, startPoint x: 276, startPoint y: 207, endPoint x: -14, endPoint y: 204, distance: 289.6
click at [0, 204] on html "Accessibility Screen-Reader Guide, Feedback, and Issue Reporting | New window 0…" at bounding box center [181, 127] width 363 height 378
paste input "Julio Manuel GonzálezStiven Mesa Londoñ"
drag, startPoint x: 231, startPoint y: 211, endPoint x: 366, endPoint y: 211, distance: 135.1
click at [363, 211] on html "Accessibility Screen-Reader Guide, Feedback, and Issue Reporting | New window 0…" at bounding box center [181, 127] width 363 height 378
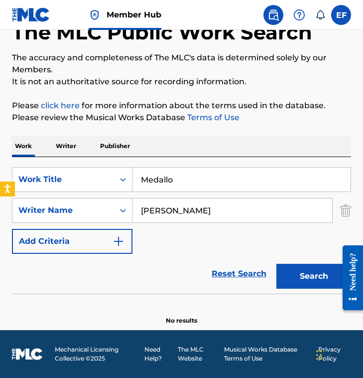
type input "Julio Manuel González"
click at [277, 264] on button "Search" at bounding box center [314, 276] width 75 height 25
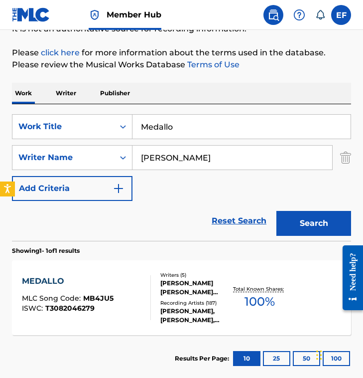
scroll to position [171, 0]
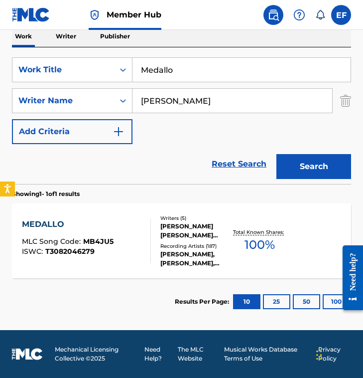
click at [140, 210] on div "MEDALLO MLC Song Code : MB4JU5 ISWC : T3082046279 Writers ( 5 ) DANIEL ECHAVARR…" at bounding box center [181, 240] width 339 height 75
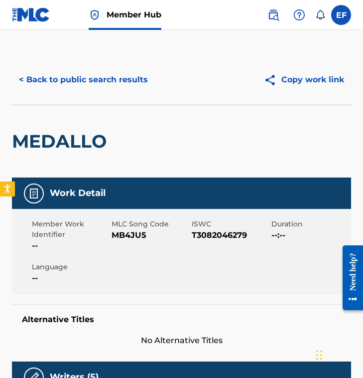
click at [139, 224] on span "MLC Song Code" at bounding box center [150, 224] width 77 height 10
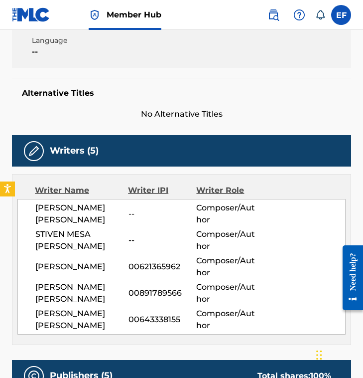
scroll to position [230, 0]
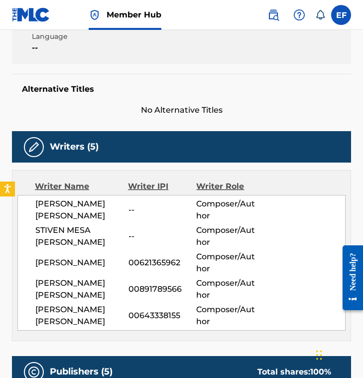
click at [139, 224] on div "STIVEN MESA LONDONO -- Composer/Author" at bounding box center [190, 236] width 310 height 24
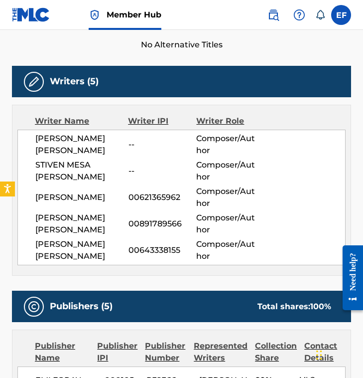
scroll to position [305, 0]
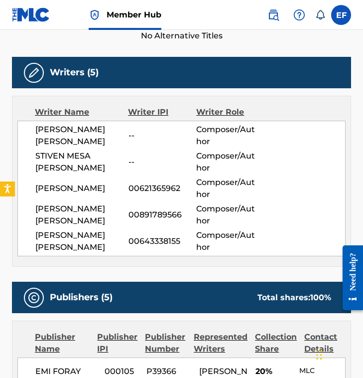
click at [86, 213] on span "CRISTIAN ANDRES SALAZAR" at bounding box center [81, 215] width 93 height 24
click at [65, 166] on span "STIVEN MESA LONDONO" at bounding box center [81, 162] width 93 height 24
click at [64, 167] on span "STIVEN MESA LONDONO" at bounding box center [81, 162] width 93 height 24
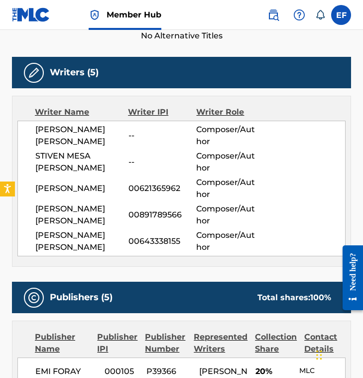
click at [64, 136] on span "DANIEL ECHAVARRIA OVIEDO" at bounding box center [81, 136] width 93 height 24
click at [67, 130] on span "DANIEL ECHAVARRIA OVIEDO" at bounding box center [81, 136] width 93 height 24
